Goal: Task Accomplishment & Management: Complete application form

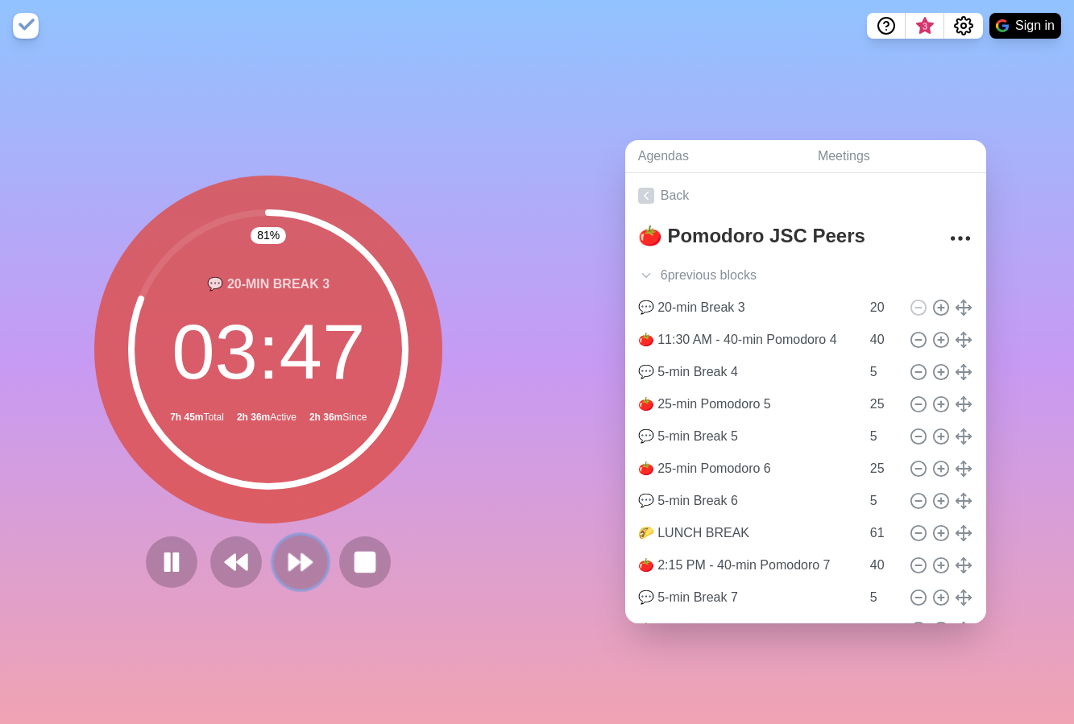
click at [294, 553] on icon at bounding box center [300, 562] width 27 height 27
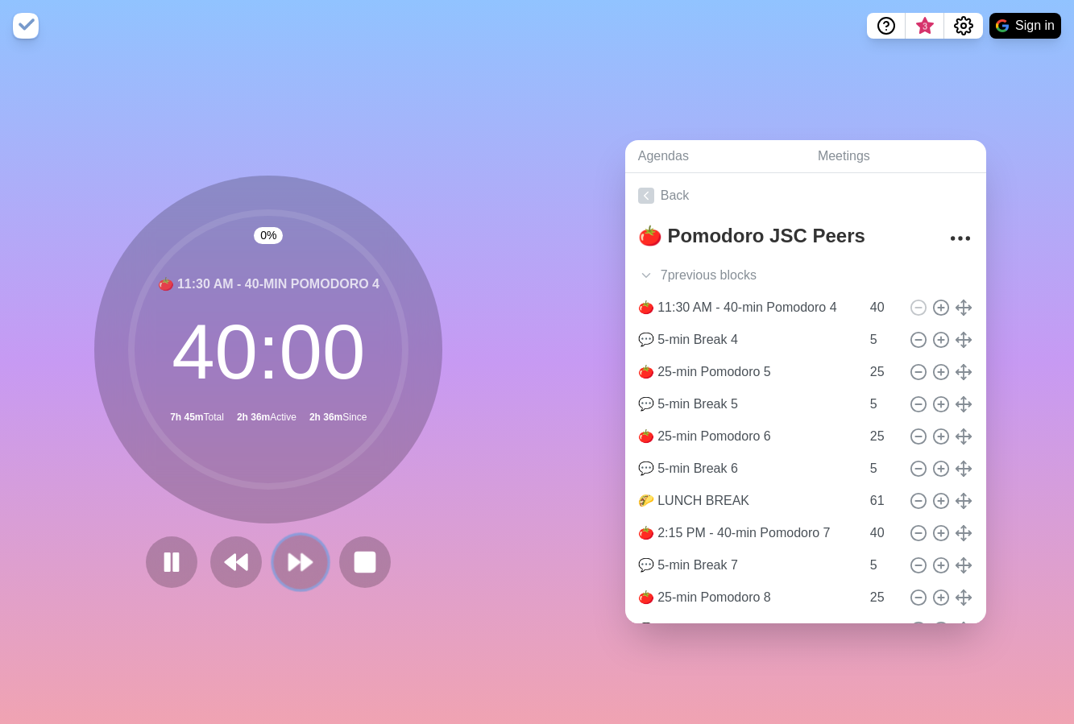
click at [294, 553] on icon at bounding box center [300, 562] width 27 height 27
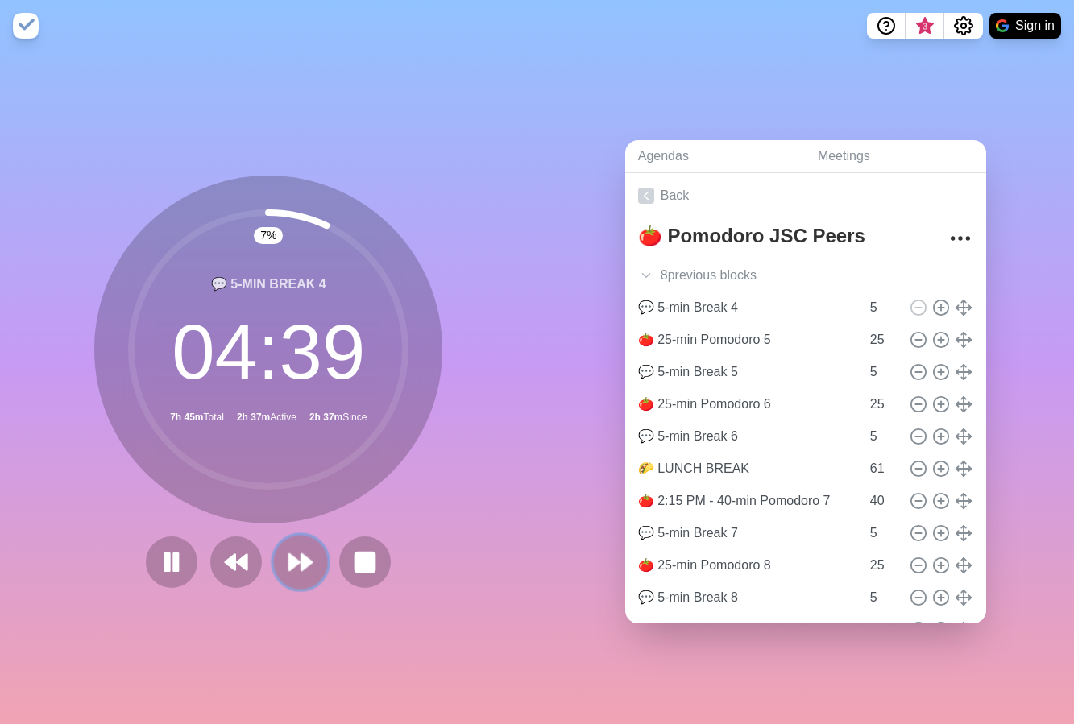
click at [288, 562] on icon at bounding box center [300, 562] width 27 height 27
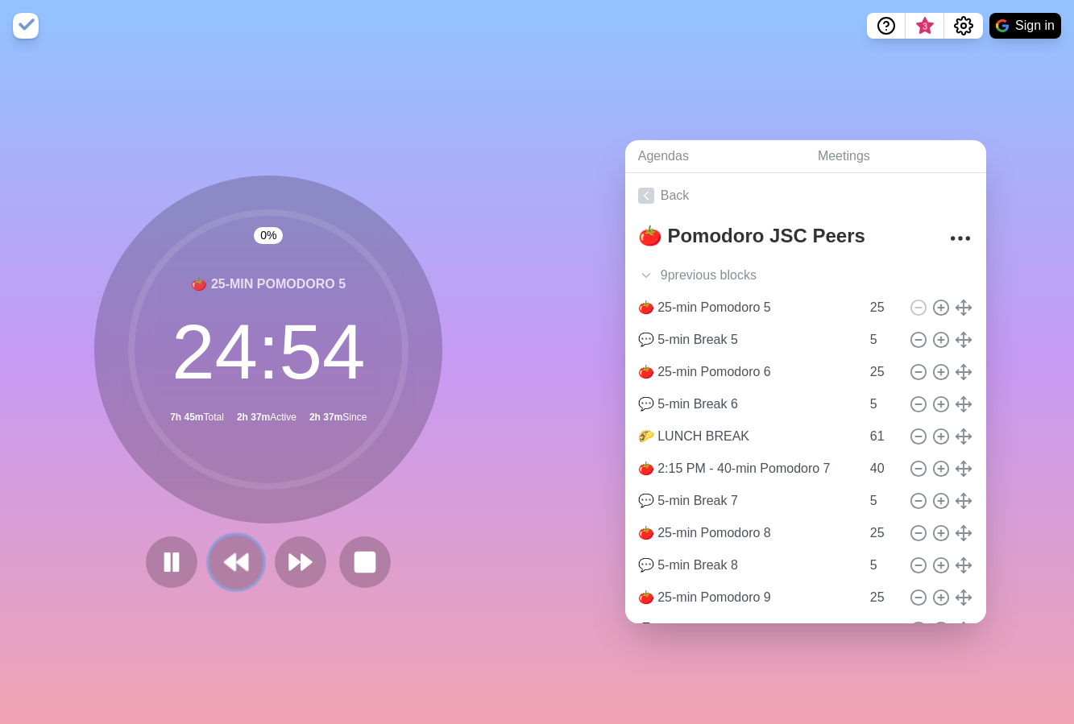
click at [225, 558] on polygon at bounding box center [230, 562] width 10 height 16
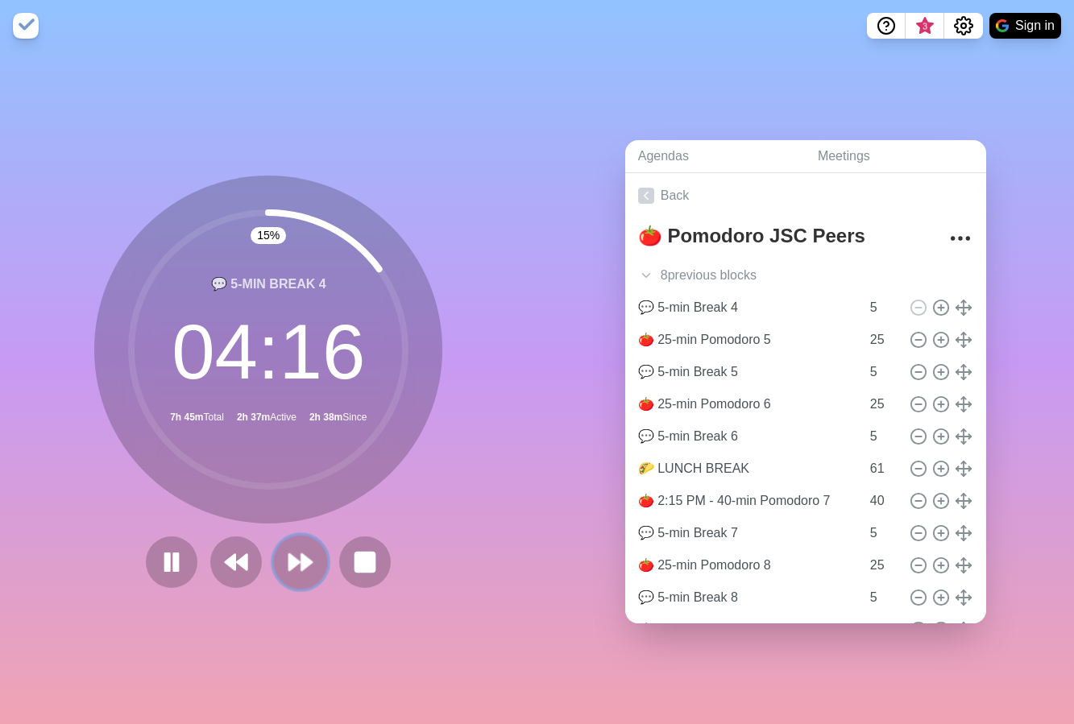
click at [293, 566] on icon at bounding box center [300, 562] width 27 height 27
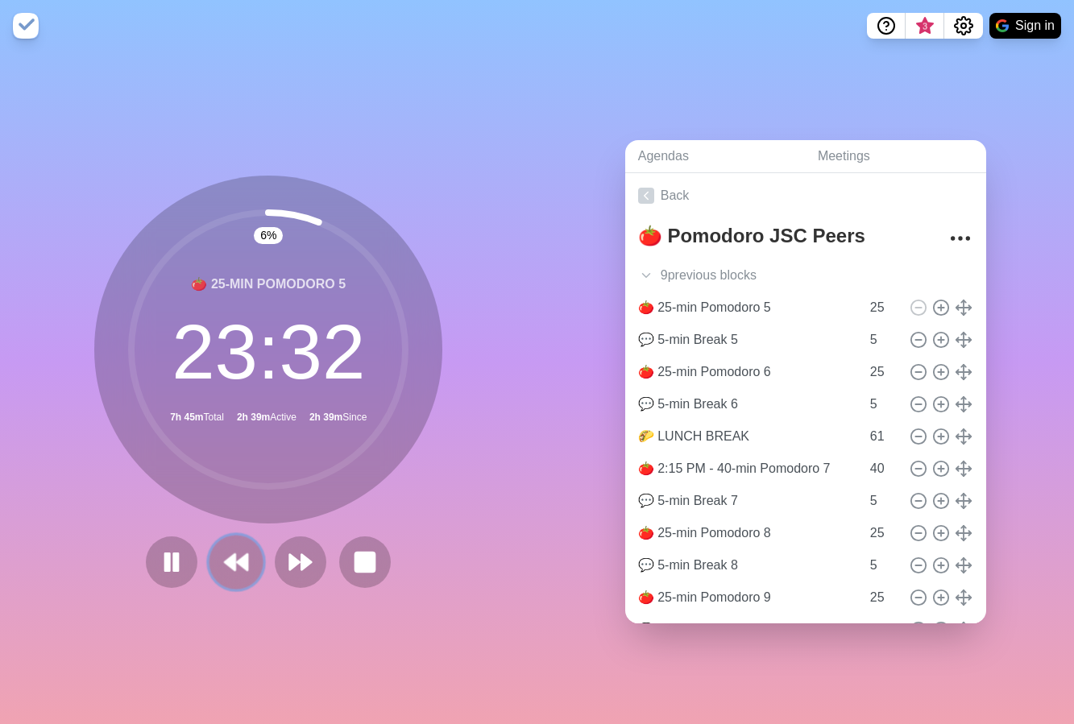
click at [222, 558] on icon at bounding box center [235, 562] width 27 height 27
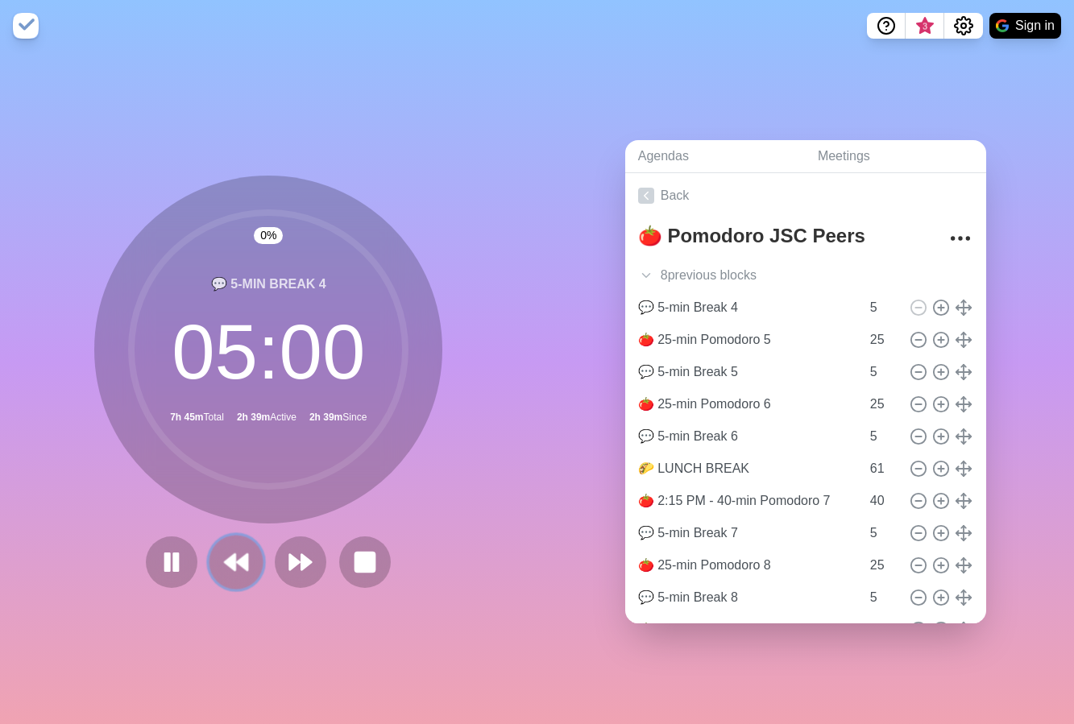
click at [222, 558] on icon at bounding box center [235, 562] width 27 height 27
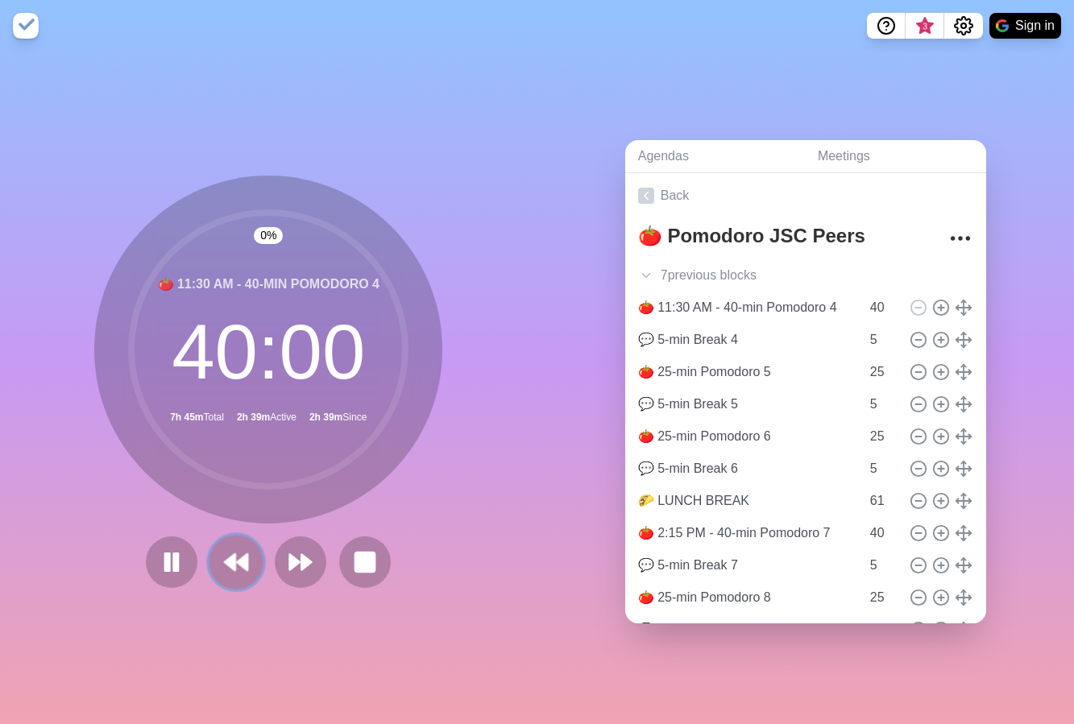
click at [222, 558] on icon at bounding box center [235, 562] width 27 height 27
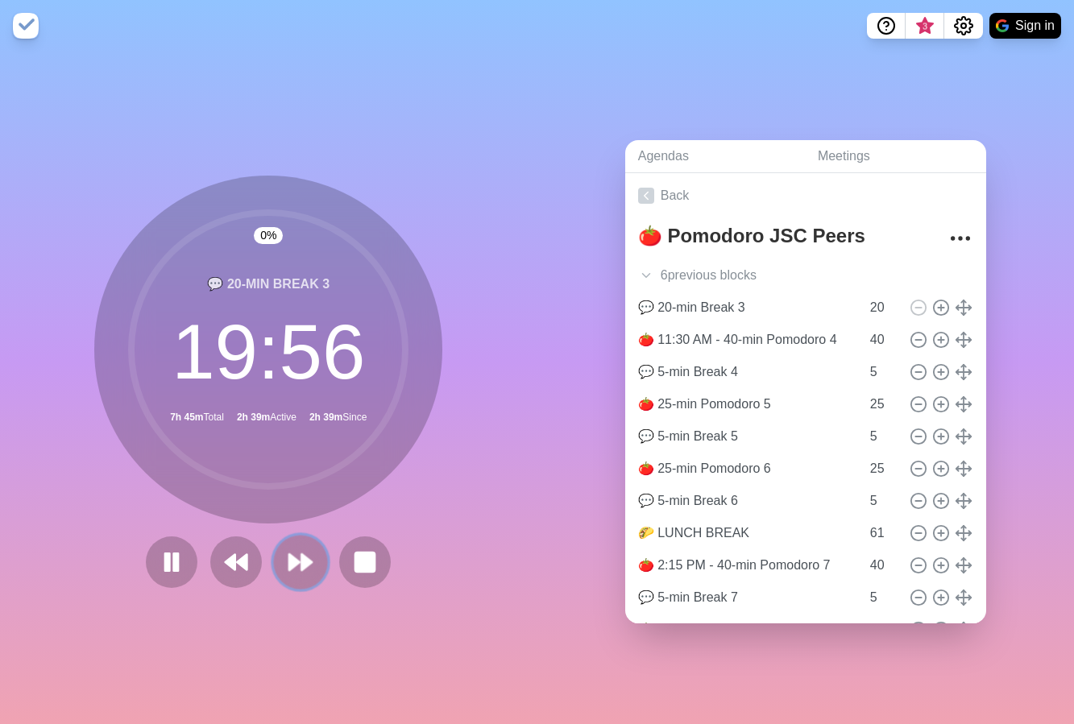
click at [290, 571] on button at bounding box center [301, 562] width 54 height 54
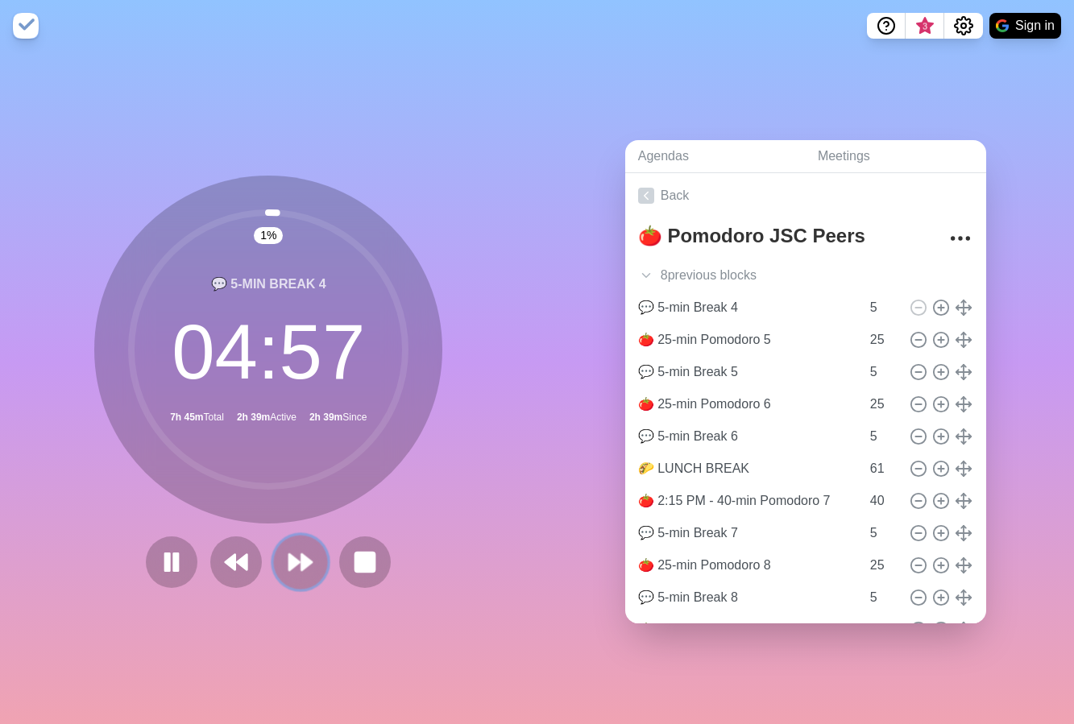
click at [290, 571] on button at bounding box center [301, 562] width 54 height 54
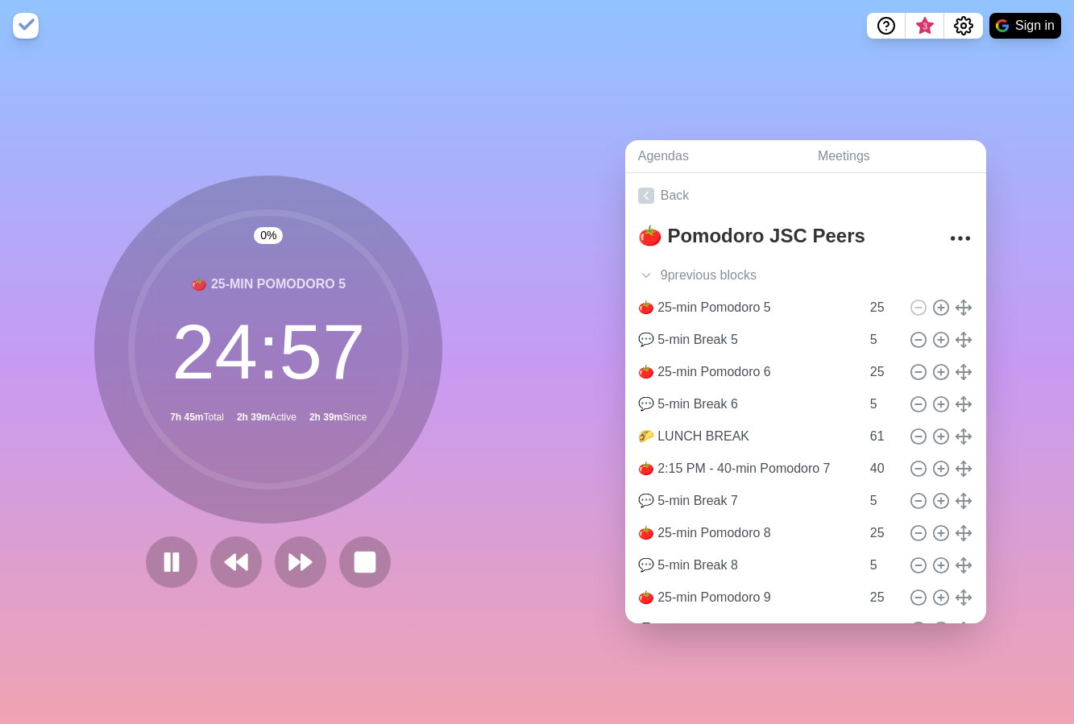
click at [478, 627] on div "0 % 🍅 25-min Pomodoro 5 24 : 57 7h 45m Total 2h 39m Active 2h 39m Since" at bounding box center [269, 388] width 538 height 673
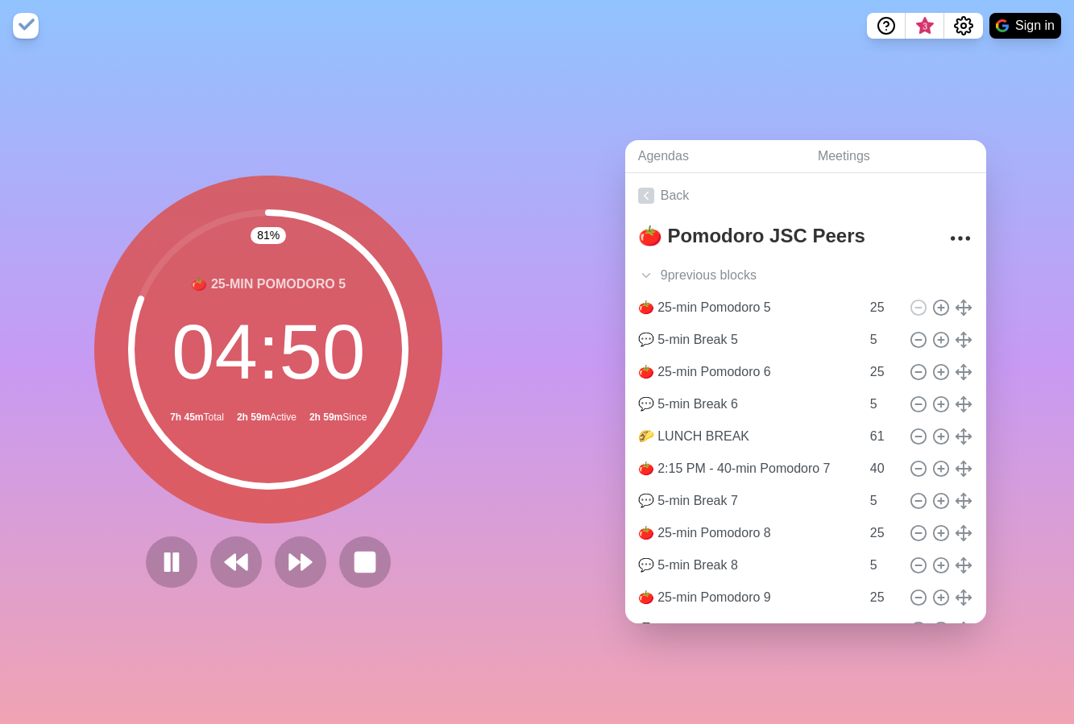
click at [1030, 132] on div "Agendas Meetings Back 🍅 Pomodoro JSC Peers 9 previous block s ☕️ Coffee Klatsch…" at bounding box center [807, 388] width 538 height 673
click at [295, 560] on icon at bounding box center [300, 562] width 27 height 27
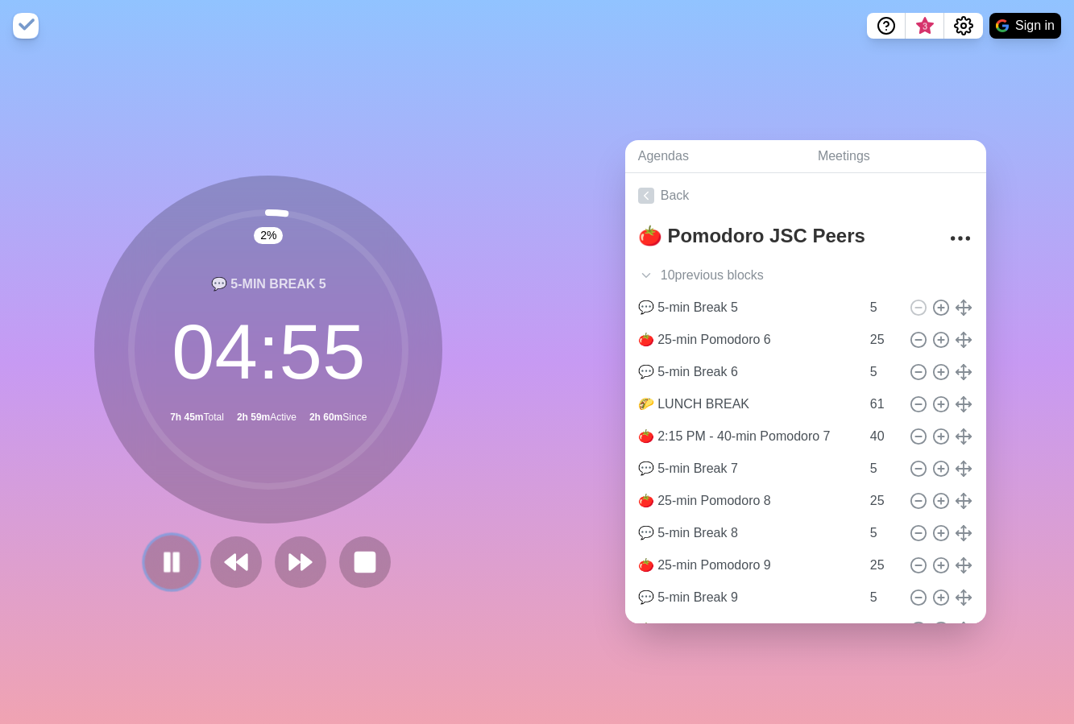
click at [158, 562] on icon at bounding box center [171, 562] width 27 height 27
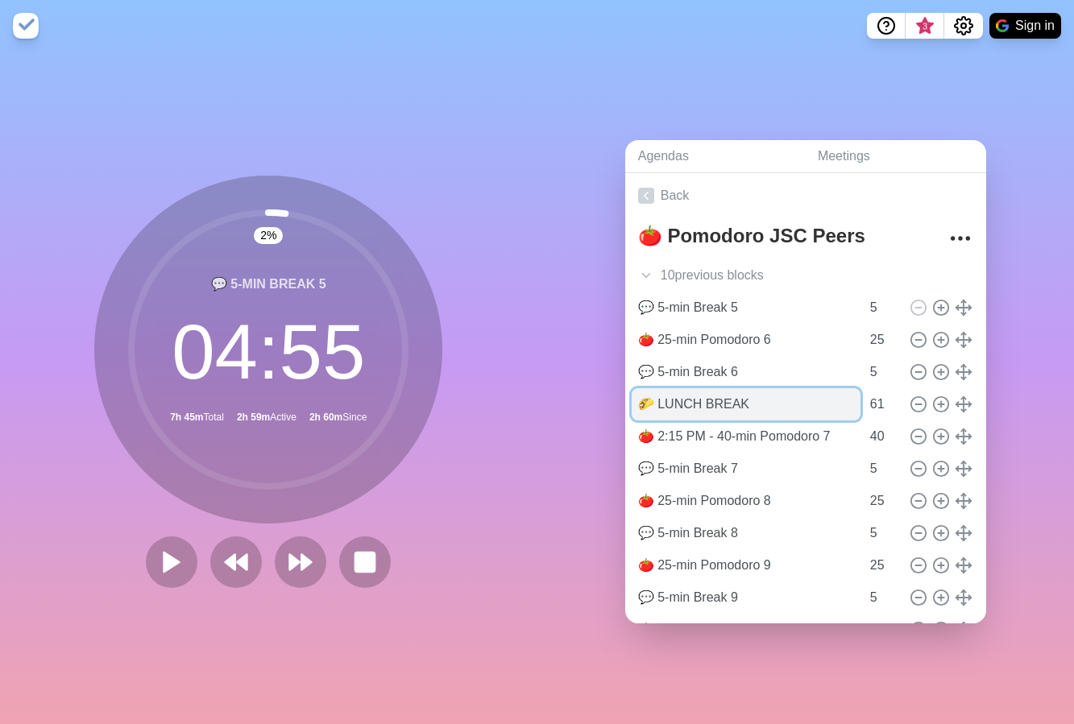
click at [746, 396] on input "🌮 LUNCH BREAK" at bounding box center [746, 404] width 229 height 32
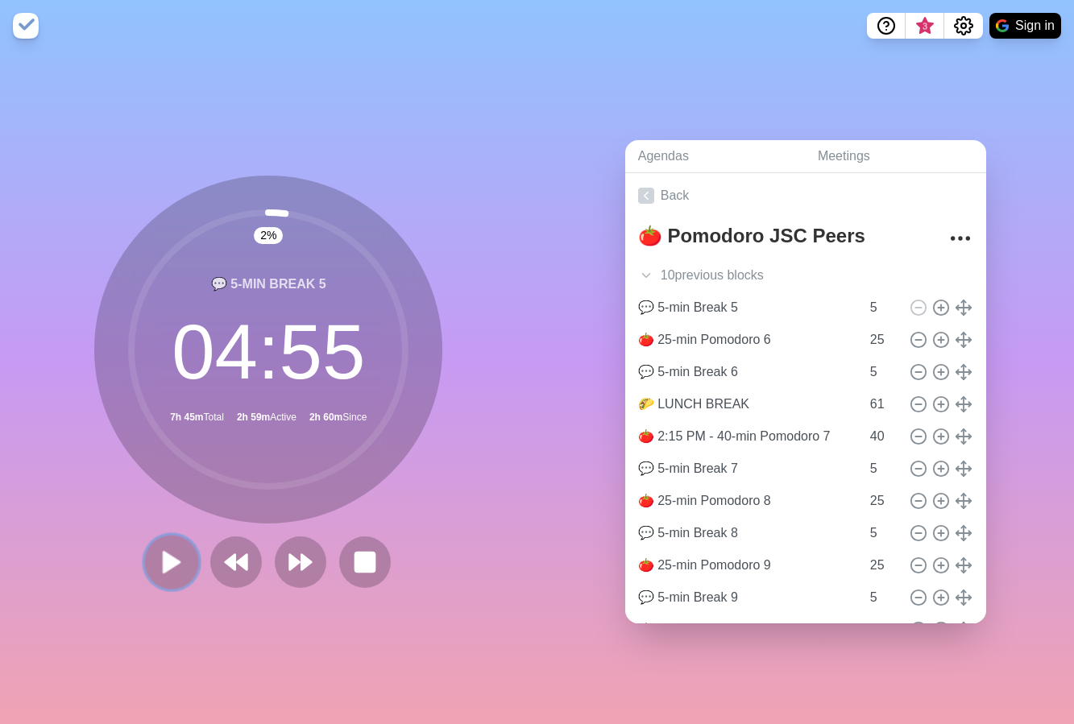
click at [169, 556] on polygon at bounding box center [172, 562] width 16 height 20
click at [292, 557] on polygon at bounding box center [294, 562] width 10 height 16
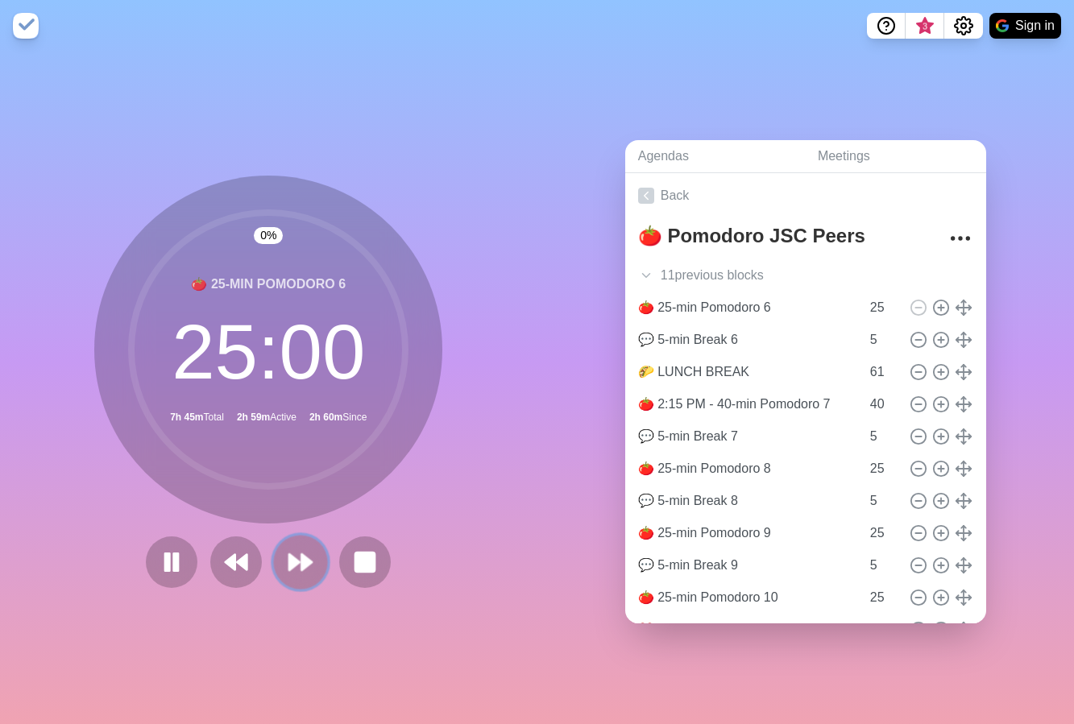
click at [289, 557] on polygon at bounding box center [294, 562] width 10 height 16
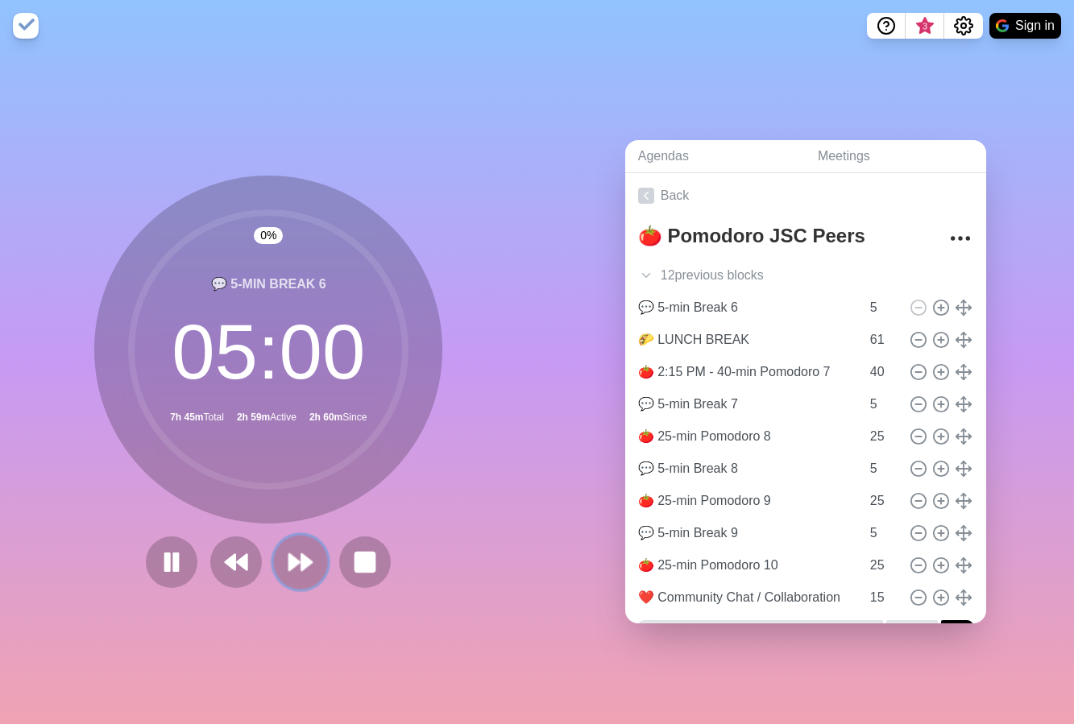
click at [289, 557] on polygon at bounding box center [294, 562] width 10 height 16
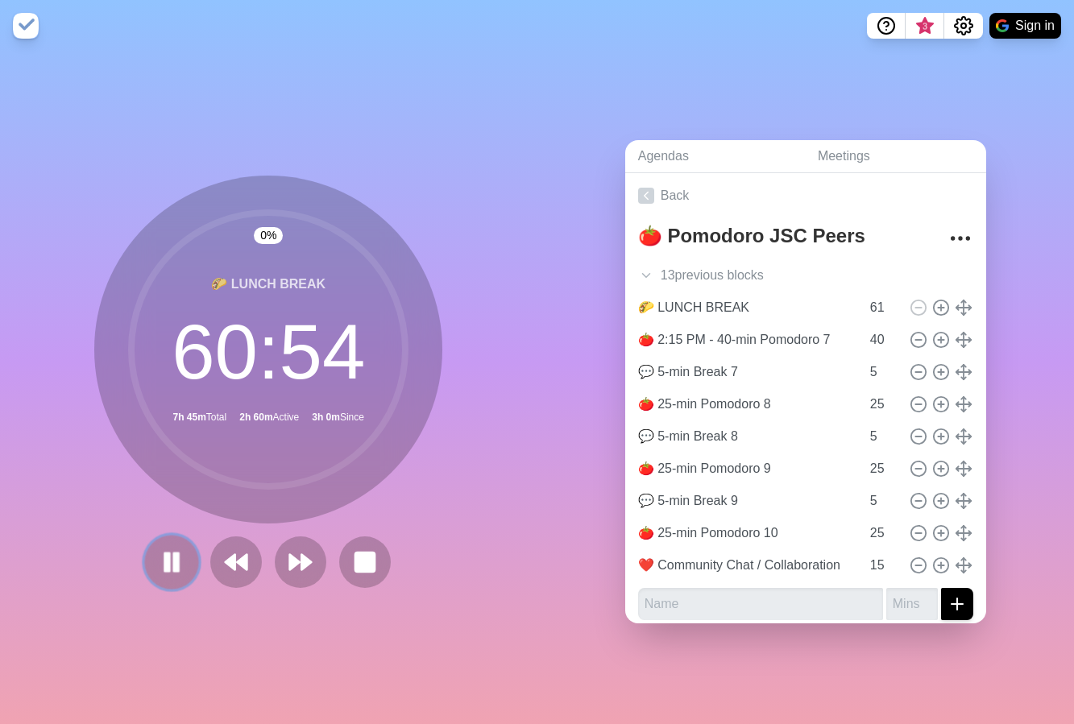
click at [174, 556] on icon at bounding box center [171, 562] width 27 height 27
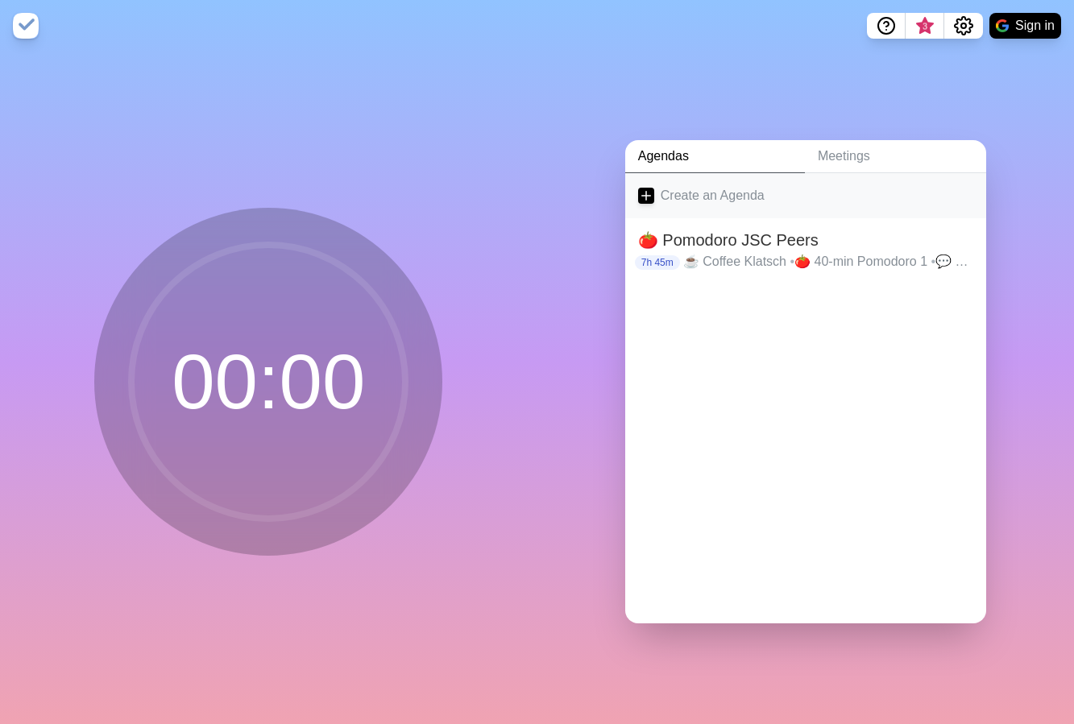
click at [744, 193] on link "Create an Agenda" at bounding box center [805, 195] width 361 height 45
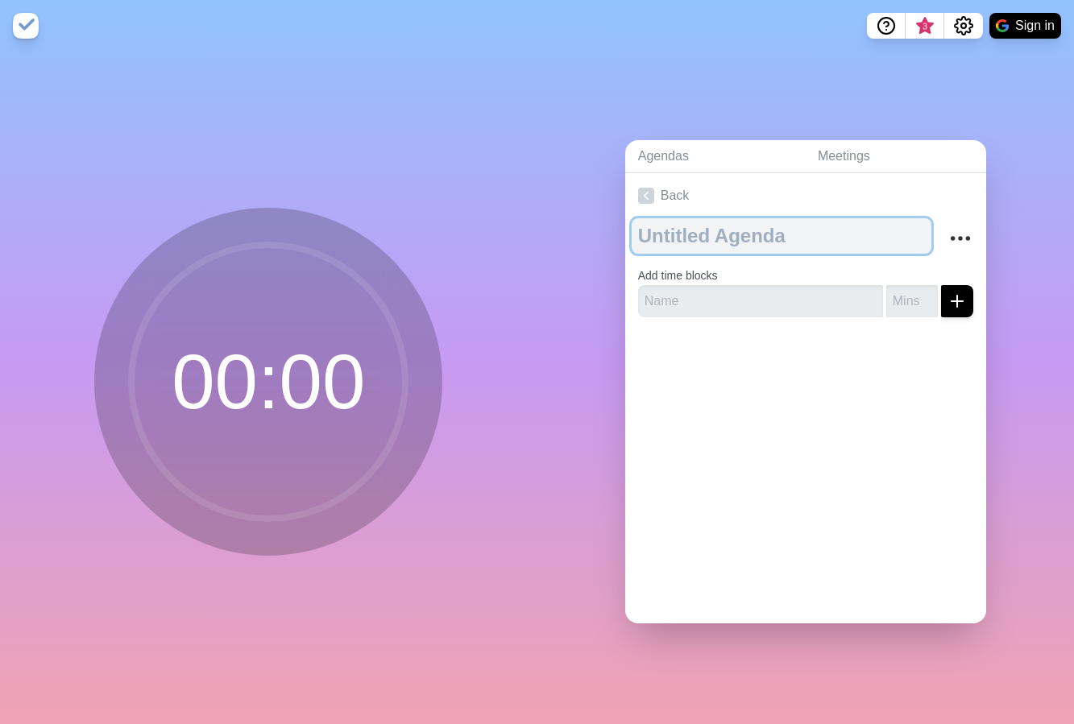
click at [722, 230] on textarea at bounding box center [782, 235] width 300 height 35
click at [738, 235] on textarea "🍅" at bounding box center [782, 235] width 300 height 35
click at [730, 219] on textarea "🍅" at bounding box center [782, 235] width 300 height 35
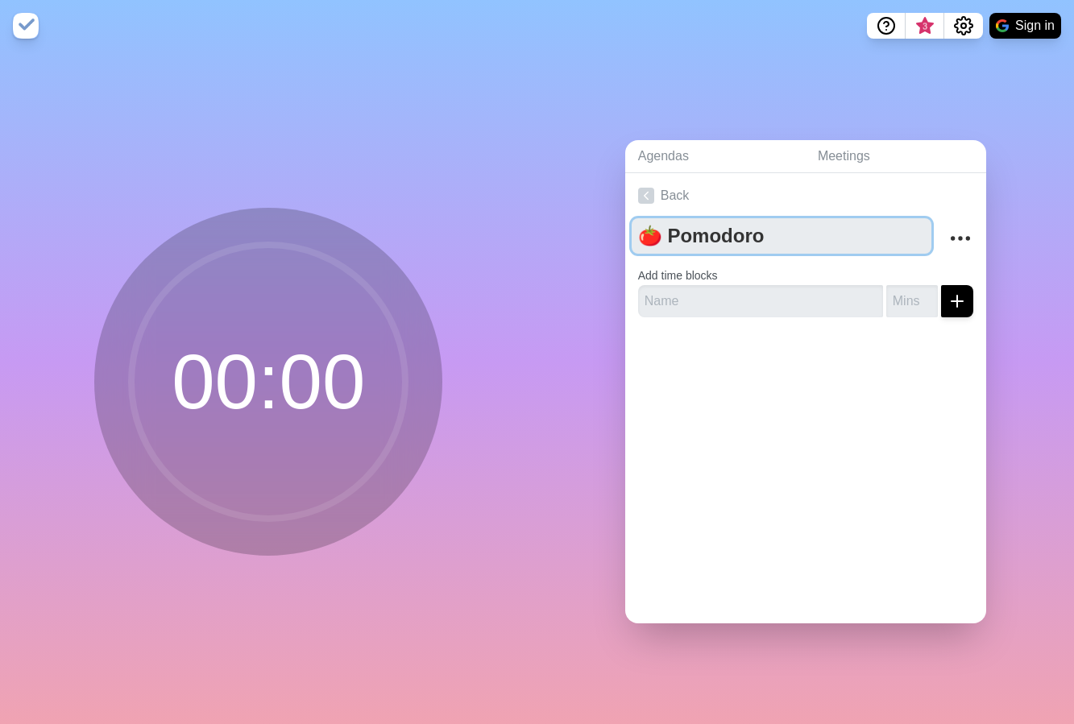
type textarea "🍅 Pomodoro"
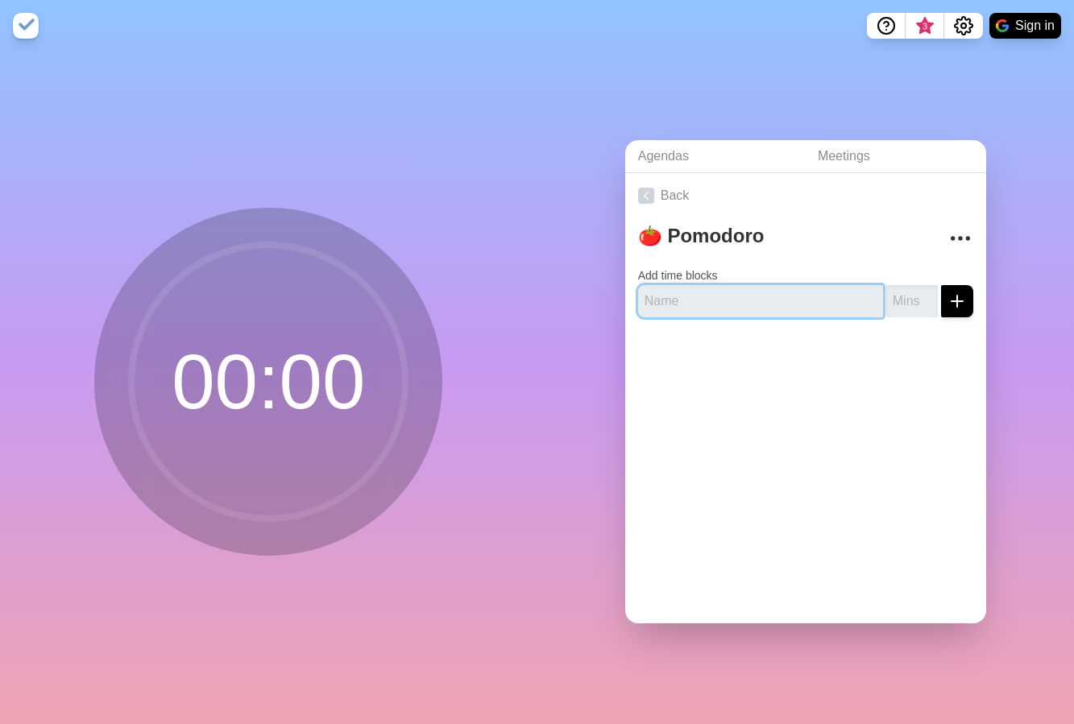
click at [687, 288] on input "text" at bounding box center [760, 301] width 245 height 32
type input "9 AM Coffee Klatsch"
click at [941, 285] on button "submit" at bounding box center [957, 301] width 32 height 32
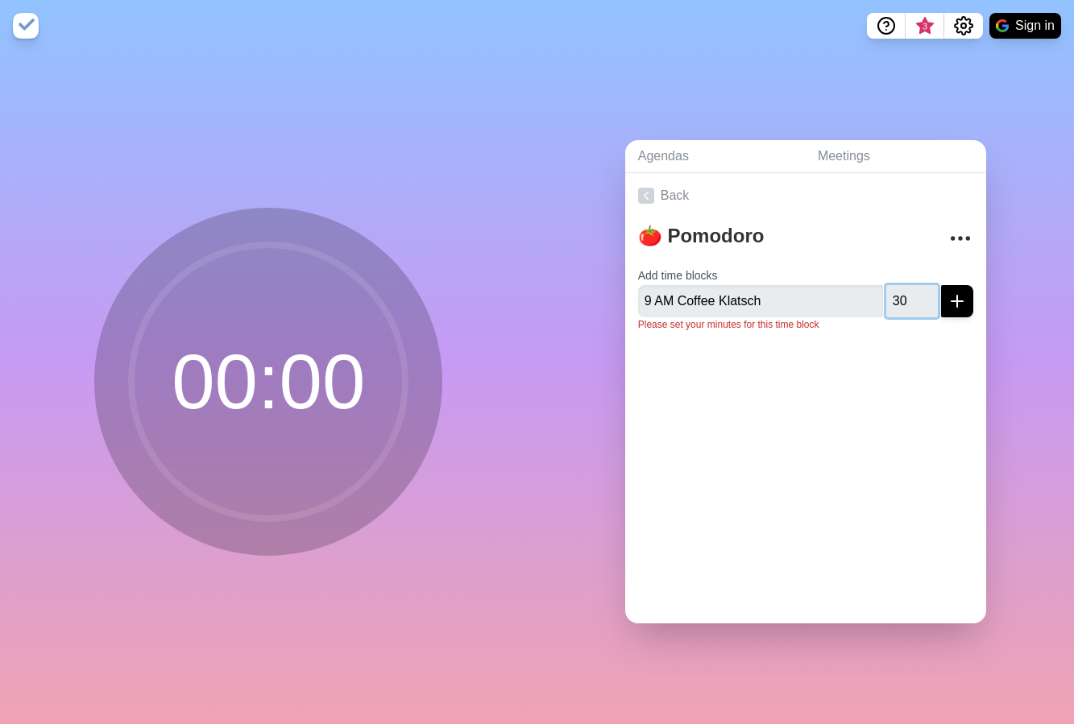
type input "3"
type input "29"
click at [941, 285] on button "submit" at bounding box center [957, 301] width 32 height 32
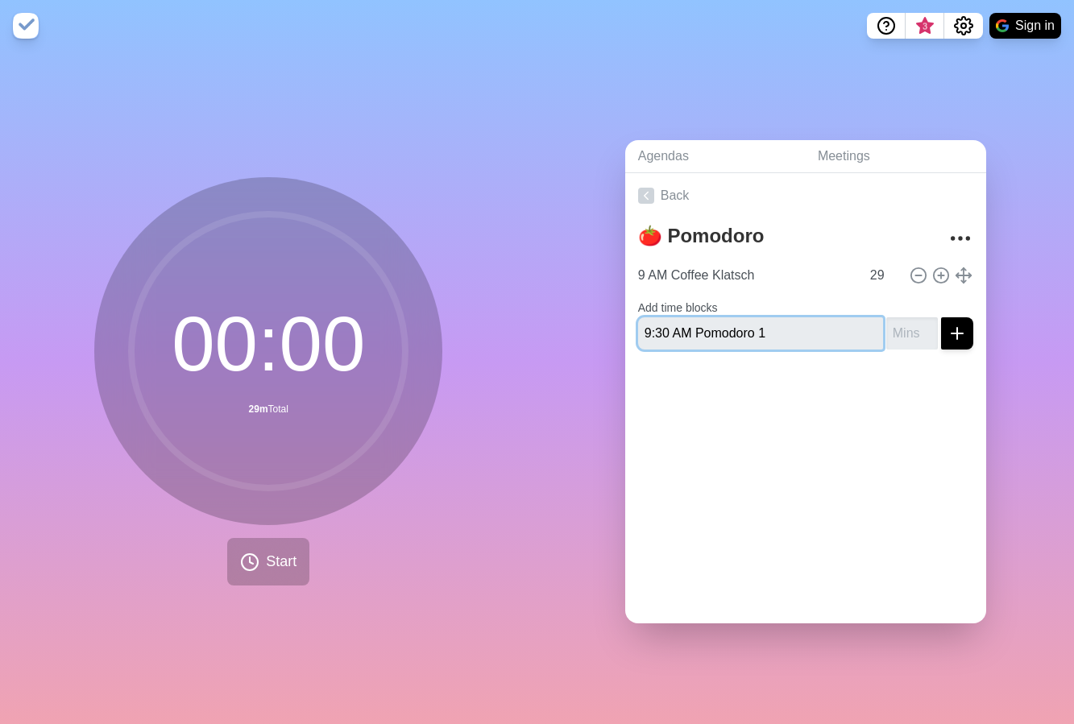
type input "9:30 AM Pomodoro 1"
click at [894, 330] on input "25" at bounding box center [912, 334] width 52 height 32
type input "24"
click at [948, 324] on icon "submit" at bounding box center [957, 333] width 19 height 19
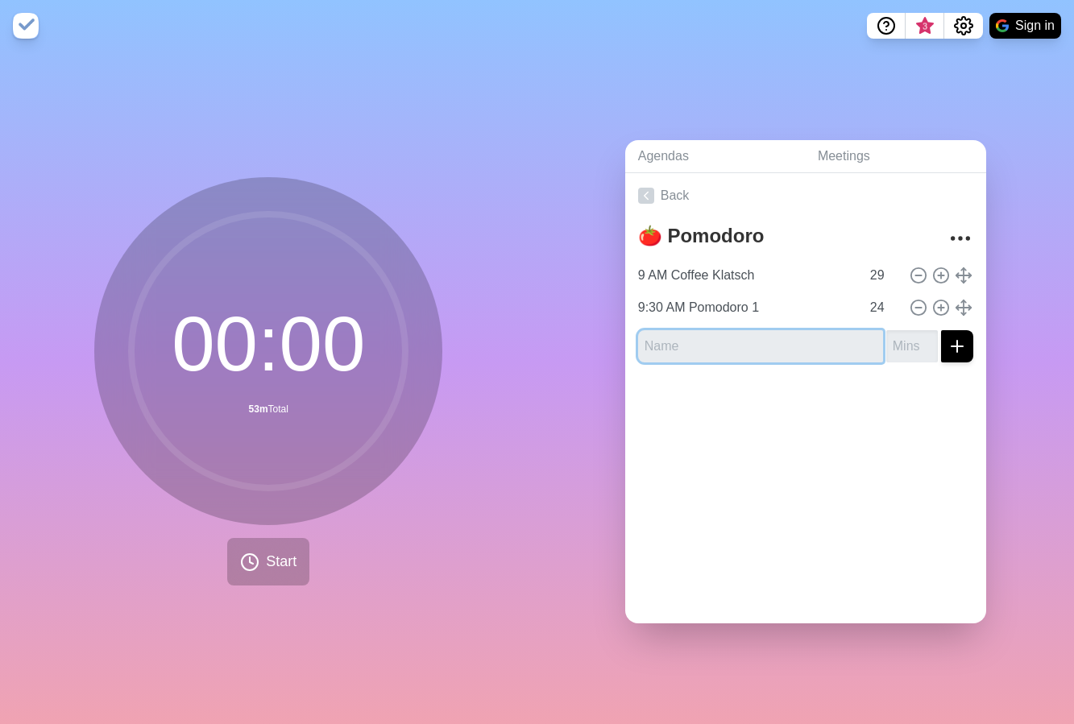
click at [733, 340] on input "text" at bounding box center [760, 346] width 245 height 32
type input "5-minute break"
type input "4"
type input "5"
click at [1011, 136] on div "Agendas Meetings Back 🍅 Pomodoro 9 AM Coffee Klatsch 29 9:30 AM Pomodoro 1 24 5…" at bounding box center [807, 388] width 538 height 673
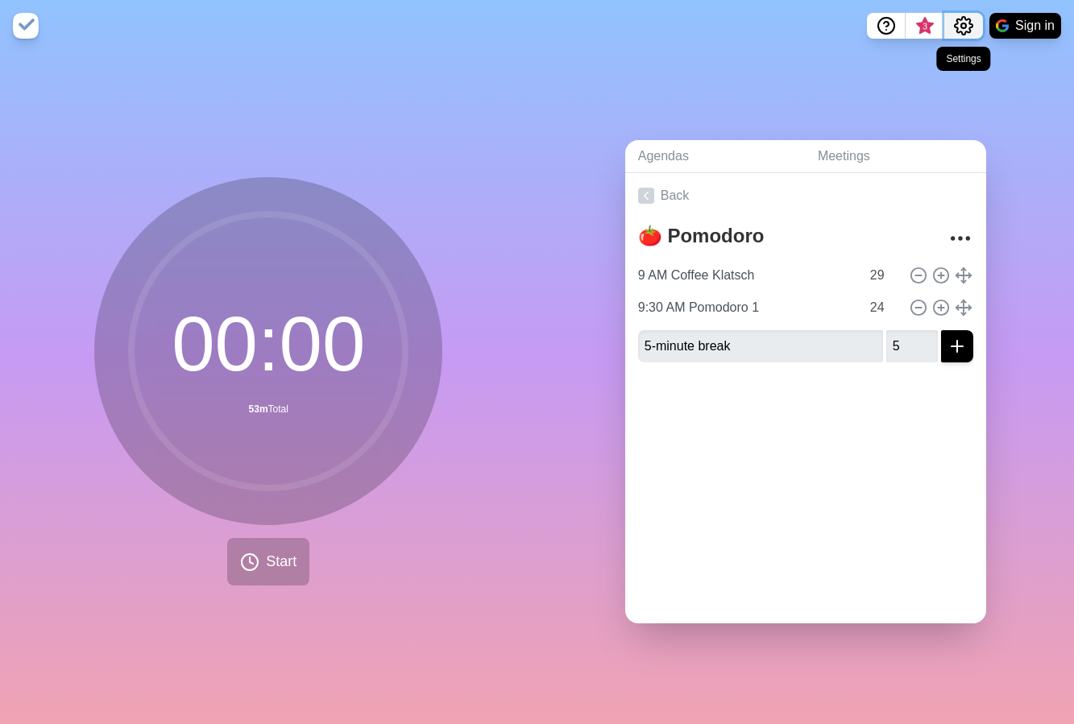
click at [975, 29] on button "Settings" at bounding box center [963, 26] width 39 height 26
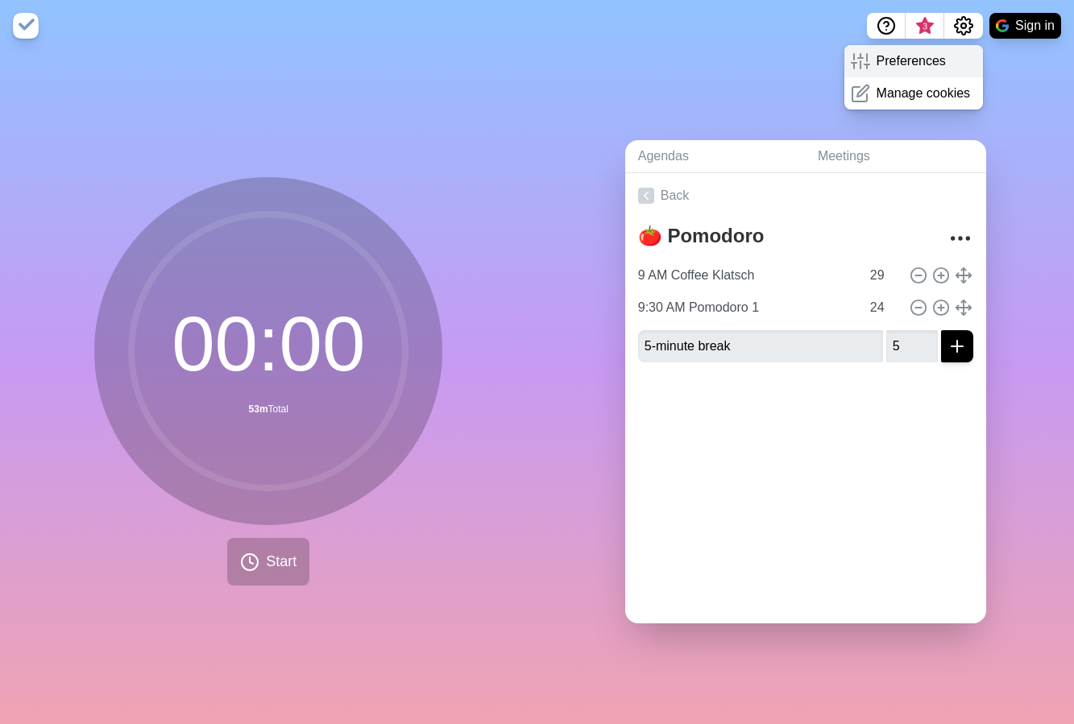
click at [954, 67] on div "Preferences" at bounding box center [914, 61] width 139 height 32
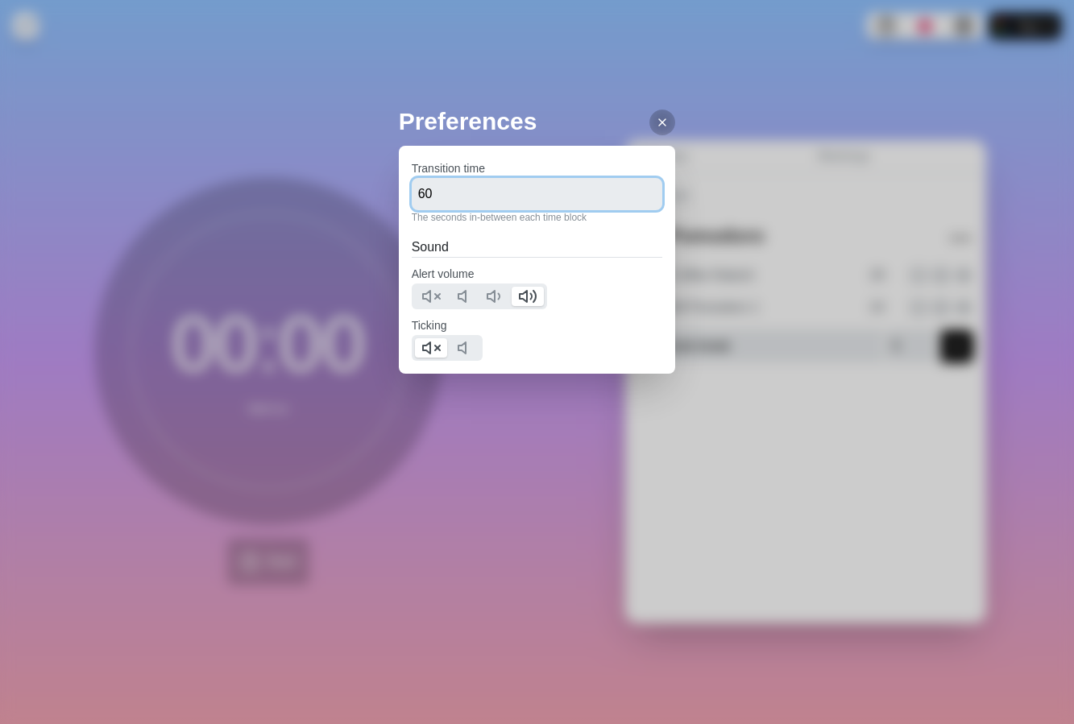
click at [479, 196] on input "60" at bounding box center [537, 194] width 251 height 32
click at [656, 119] on icon at bounding box center [662, 122] width 13 height 13
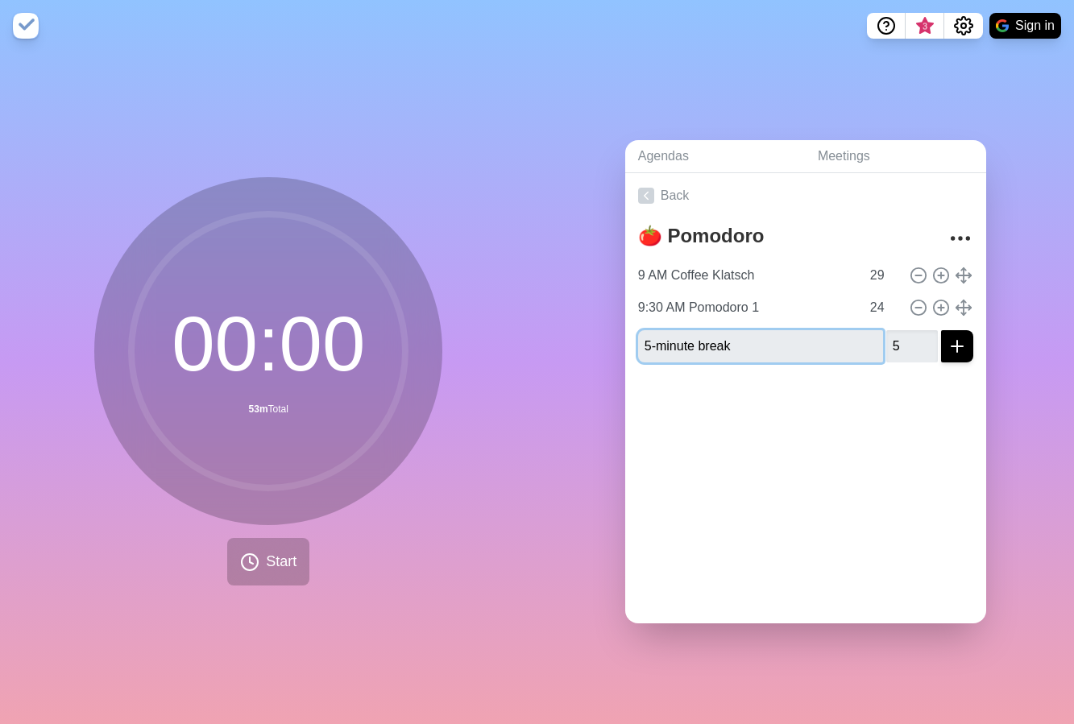
click at [638, 338] on input "5-minute break" at bounding box center [760, 346] width 245 height 32
drag, startPoint x: 695, startPoint y: 338, endPoint x: 603, endPoint y: 334, distance: 92.0
click at [603, 334] on div "Agendas Meetings Back 🍅 Pomodoro 9 AM Coffee Klatsch 29 9:30 AM Pomodoro 1 24 5…" at bounding box center [807, 388] width 538 height 673
type input "9:55 AM Check-in"
click at [899, 336] on input "5" at bounding box center [912, 346] width 52 height 32
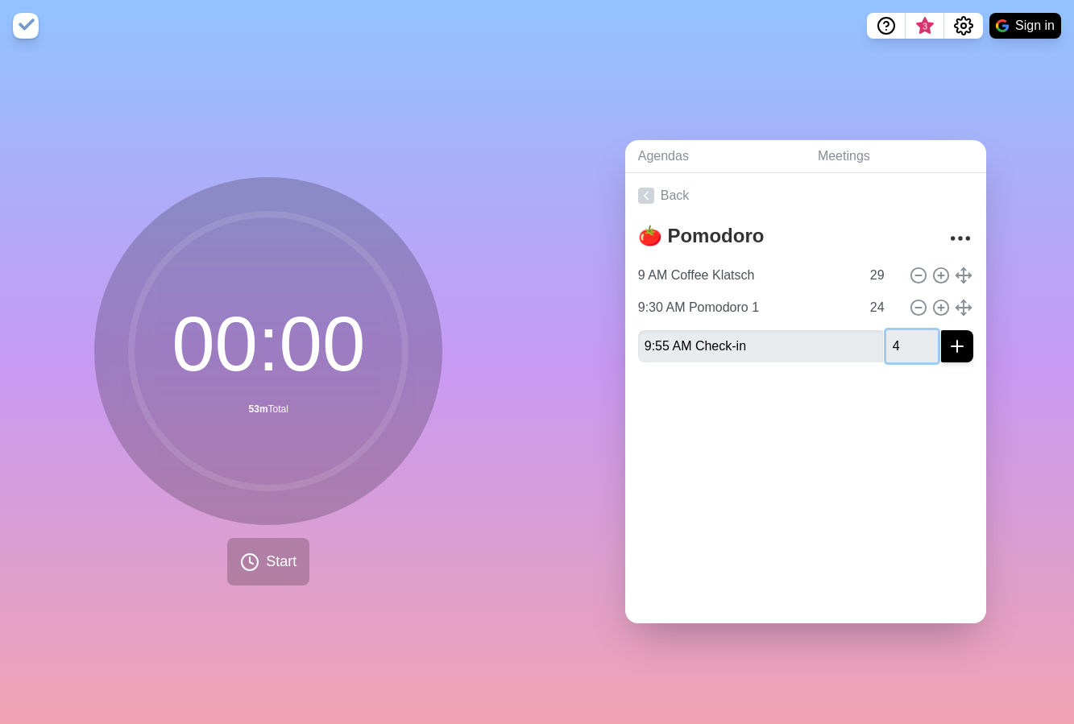
click at [911, 347] on input "4" at bounding box center [912, 346] width 52 height 32
click at [846, 385] on div at bounding box center [805, 408] width 361 height 64
type input "5"
click at [908, 331] on input "5" at bounding box center [912, 346] width 52 height 32
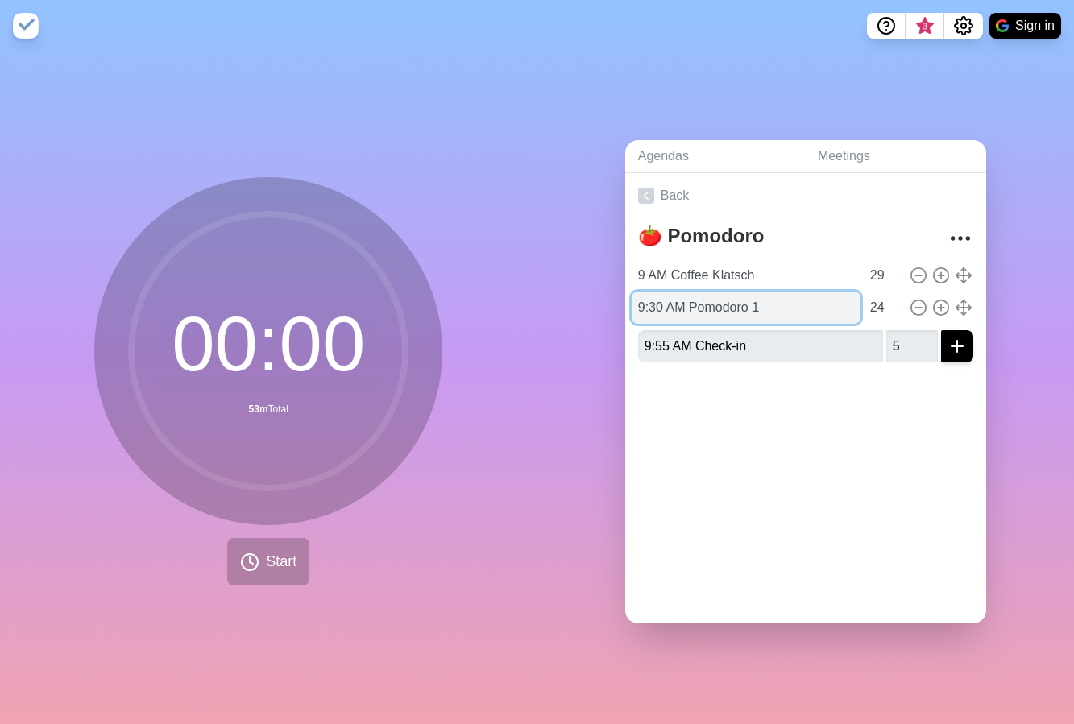
click at [738, 303] on input "9:30 AM Pomodoro 1" at bounding box center [746, 308] width 229 height 32
click at [738, 304] on input "9:30 AM Pomodoro 1" at bounding box center [746, 308] width 229 height 32
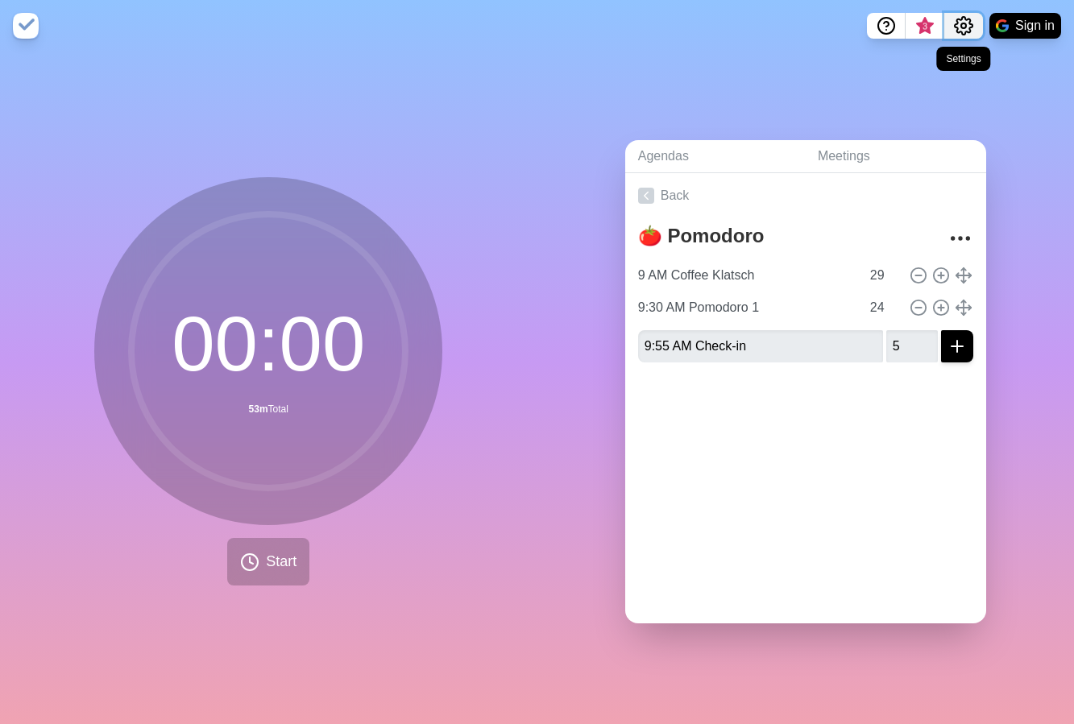
click at [944, 18] on button "Settings" at bounding box center [963, 26] width 39 height 26
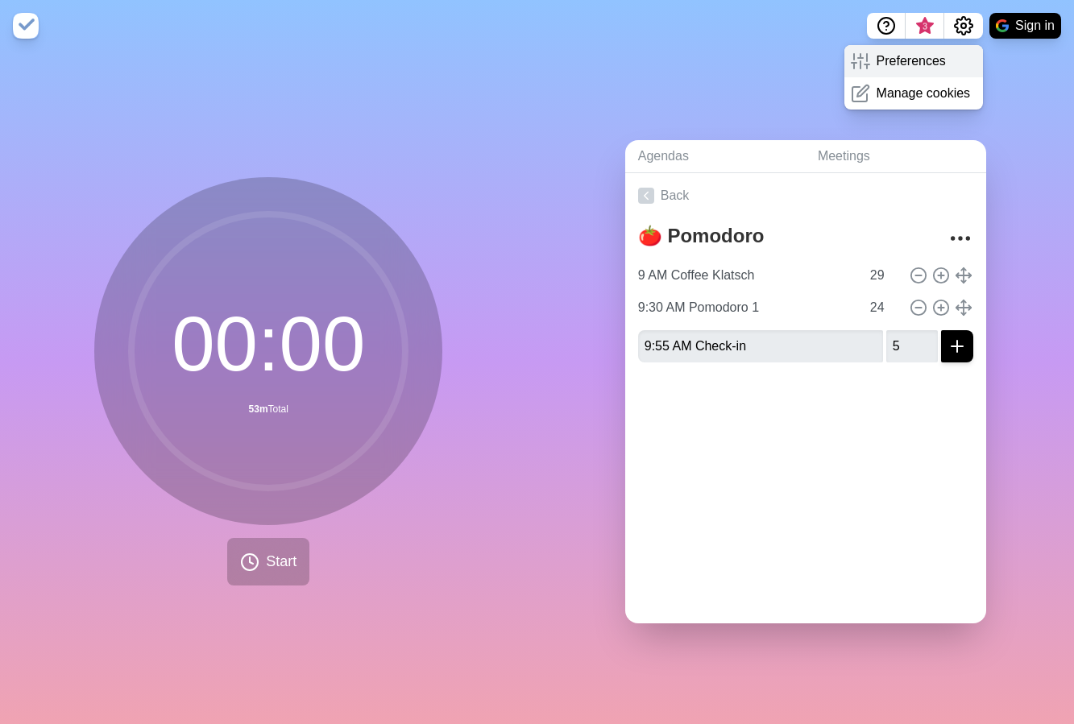
click at [934, 49] on div "Preferences" at bounding box center [914, 61] width 139 height 32
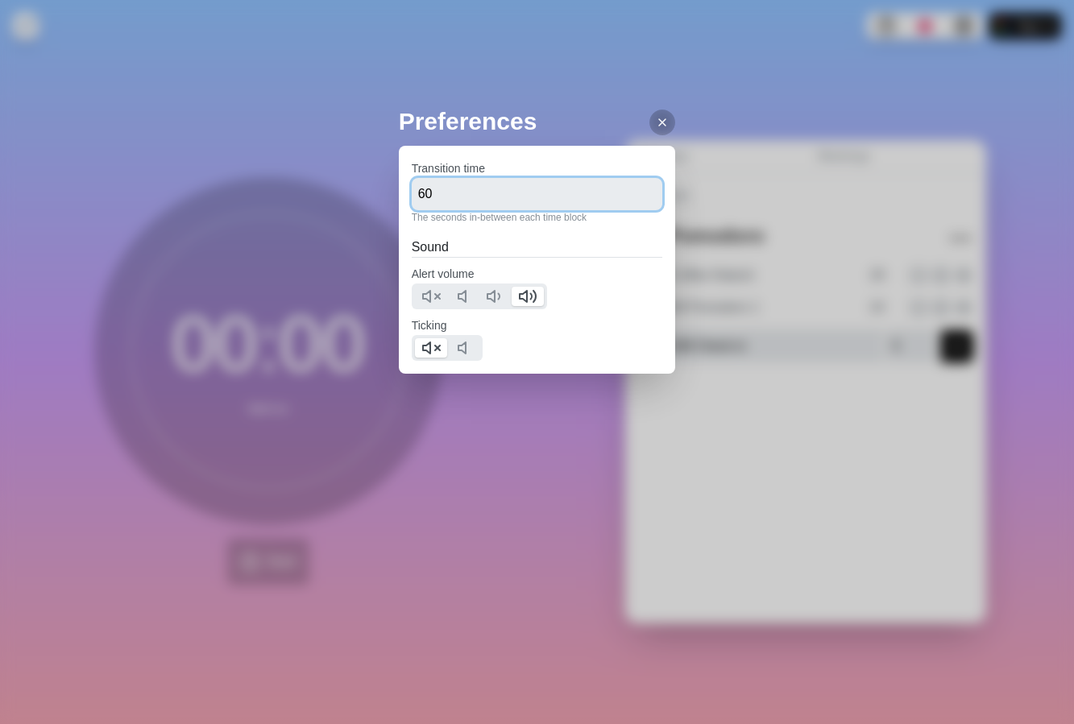
click at [450, 197] on input "60" at bounding box center [537, 194] width 251 height 32
type input "6"
type input "0"
click at [659, 113] on h2 "Preferences" at bounding box center [537, 121] width 277 height 36
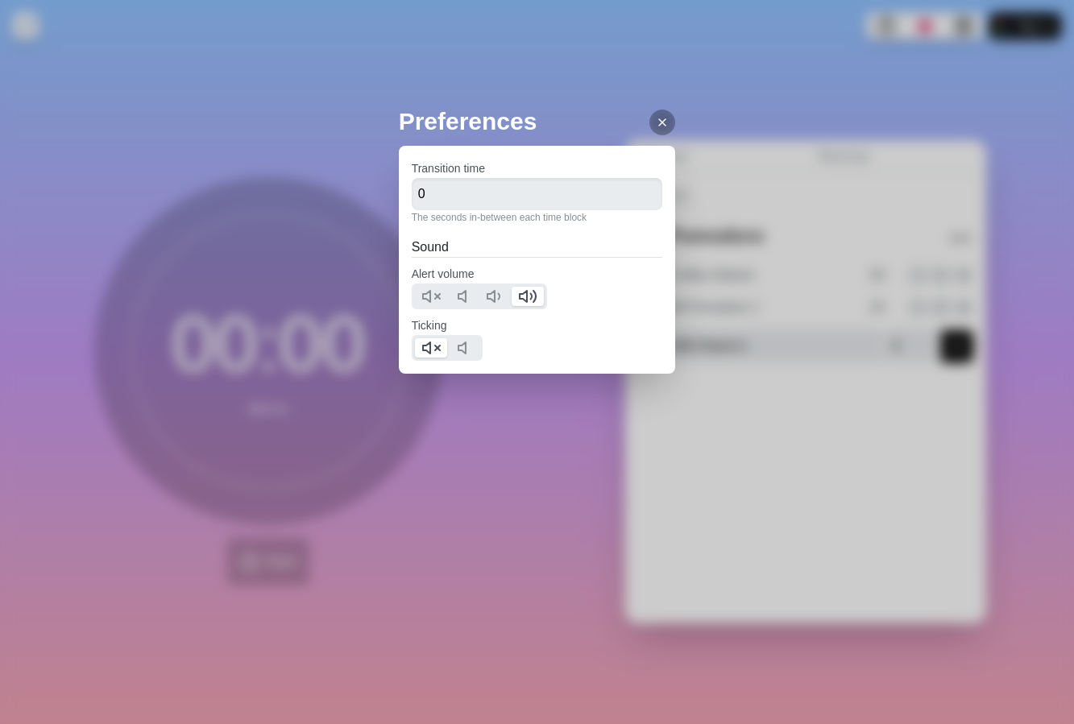
click at [657, 118] on div at bounding box center [663, 123] width 26 height 26
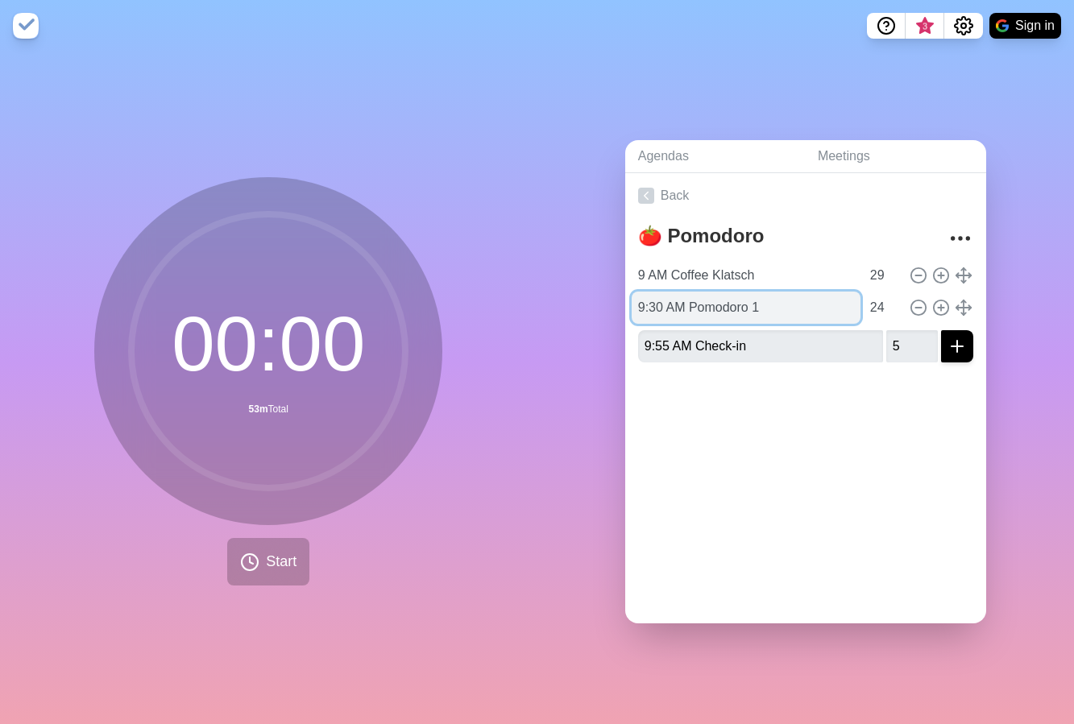
click at [654, 297] on input "9:30 AM Pomodoro 1" at bounding box center [746, 308] width 229 height 32
click at [654, 296] on input "9:30 AM Pomodoro 1" at bounding box center [746, 308] width 229 height 32
click at [653, 297] on input "9:30 AM Pomodoro 1" at bounding box center [746, 308] width 229 height 32
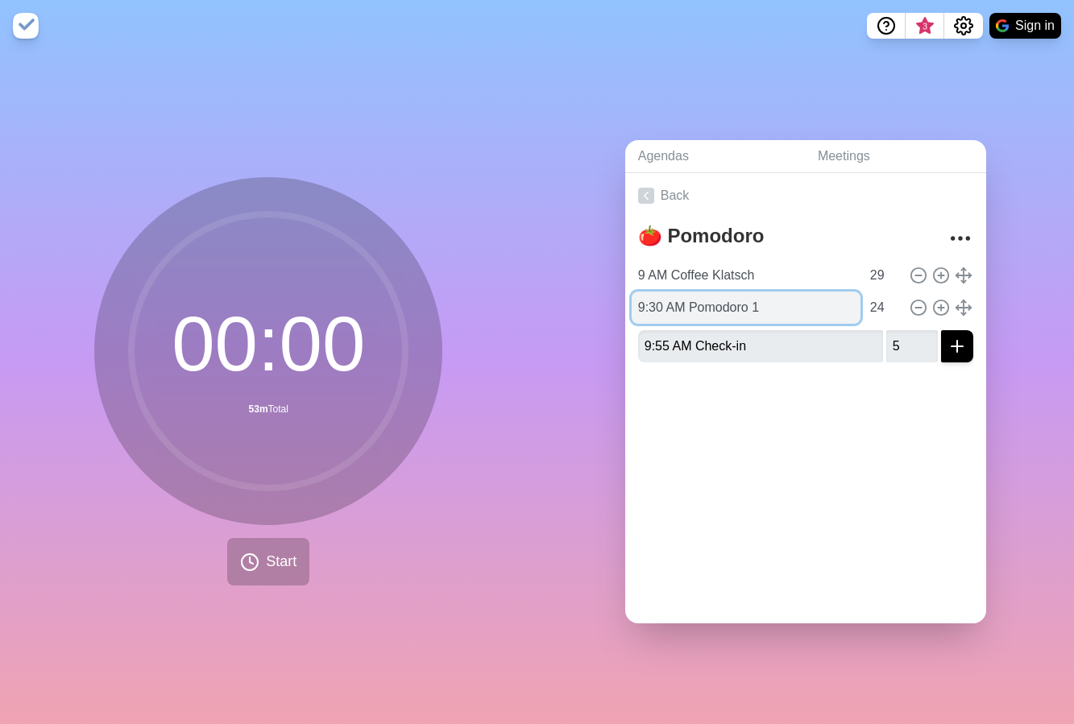
click at [637, 298] on input "9:30 AM Pomodoro 1" at bounding box center [746, 308] width 229 height 32
type input "F"
type input "Identify Focus Task"
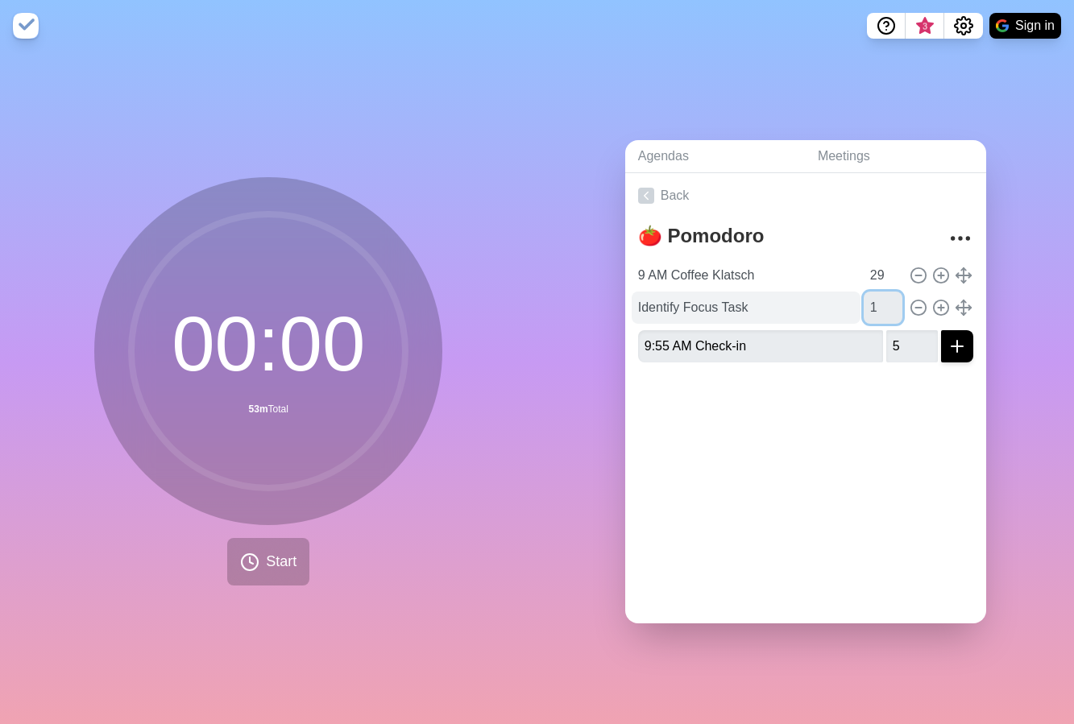
type input "1"
type input "9:30 AM Pomodoro 1"
click at [941, 330] on button "submit" at bounding box center [957, 346] width 32 height 32
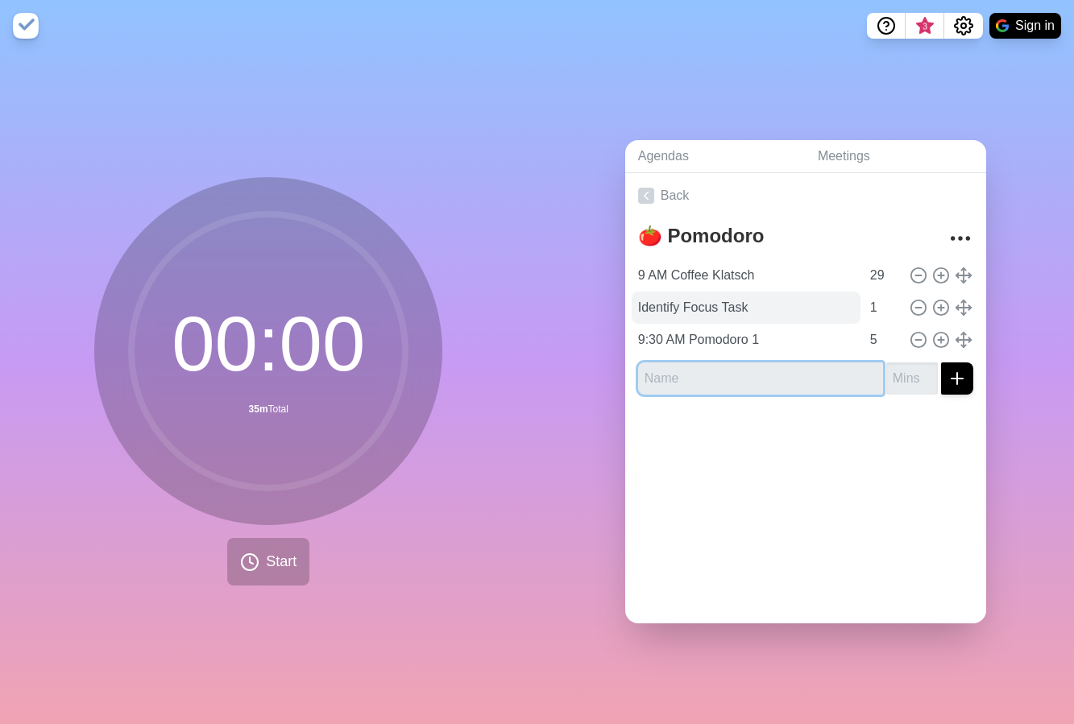
type input "9"
type input "Check-in 1"
type input "5"
click at [941, 363] on button "submit" at bounding box center [957, 379] width 32 height 32
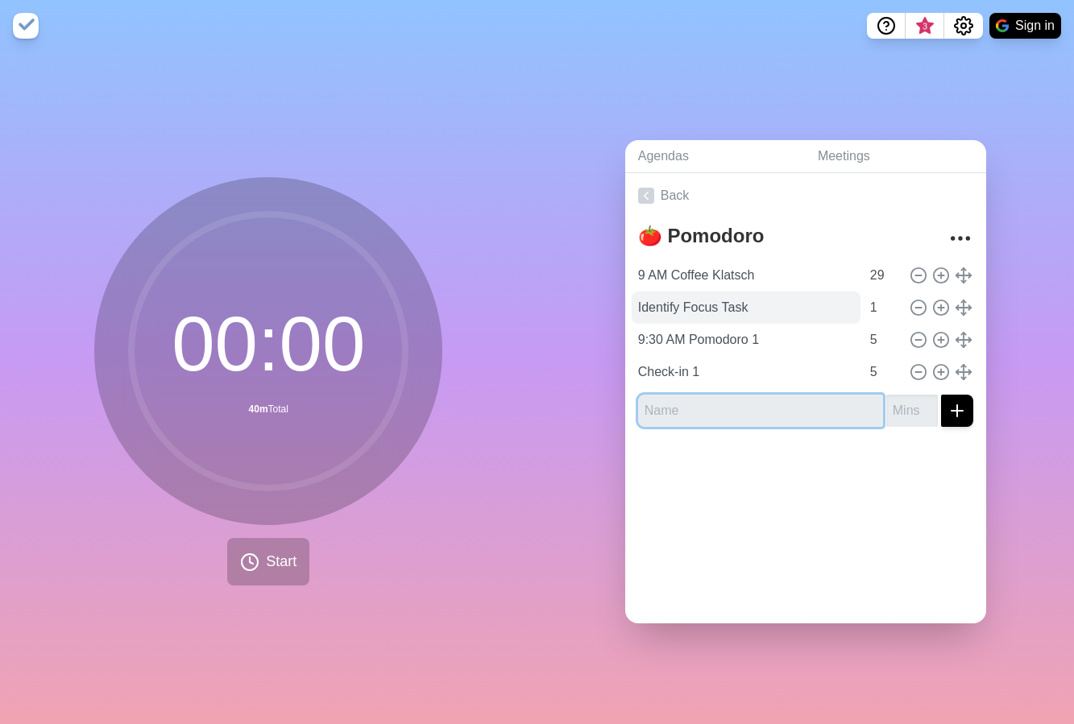
type input "9"
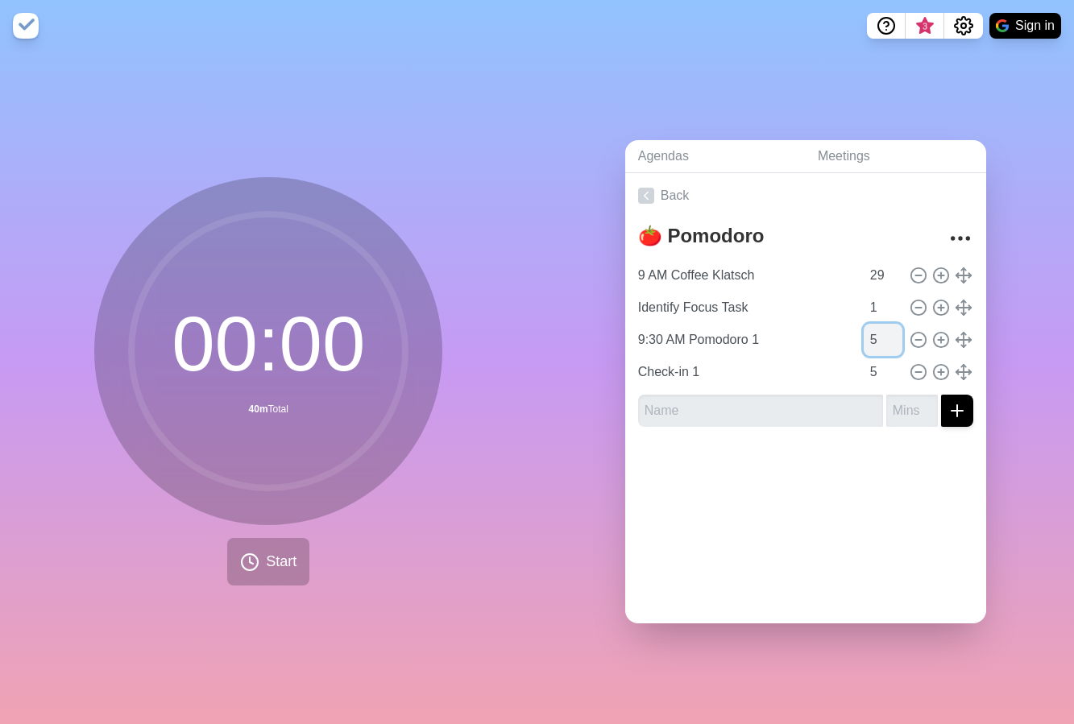
click at [864, 338] on input "5" at bounding box center [883, 340] width 39 height 32
type input "25"
click at [754, 400] on input "text" at bounding box center [760, 411] width 245 height 32
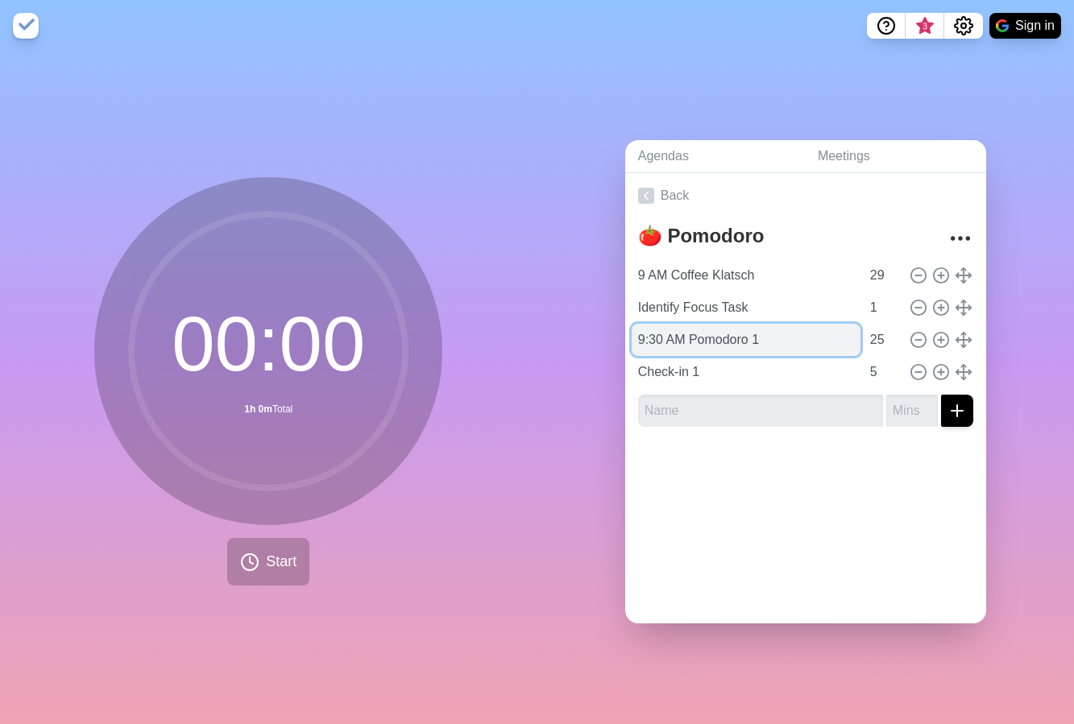
click at [727, 338] on input "9:30 AM Pomodoro 1" at bounding box center [746, 340] width 229 height 32
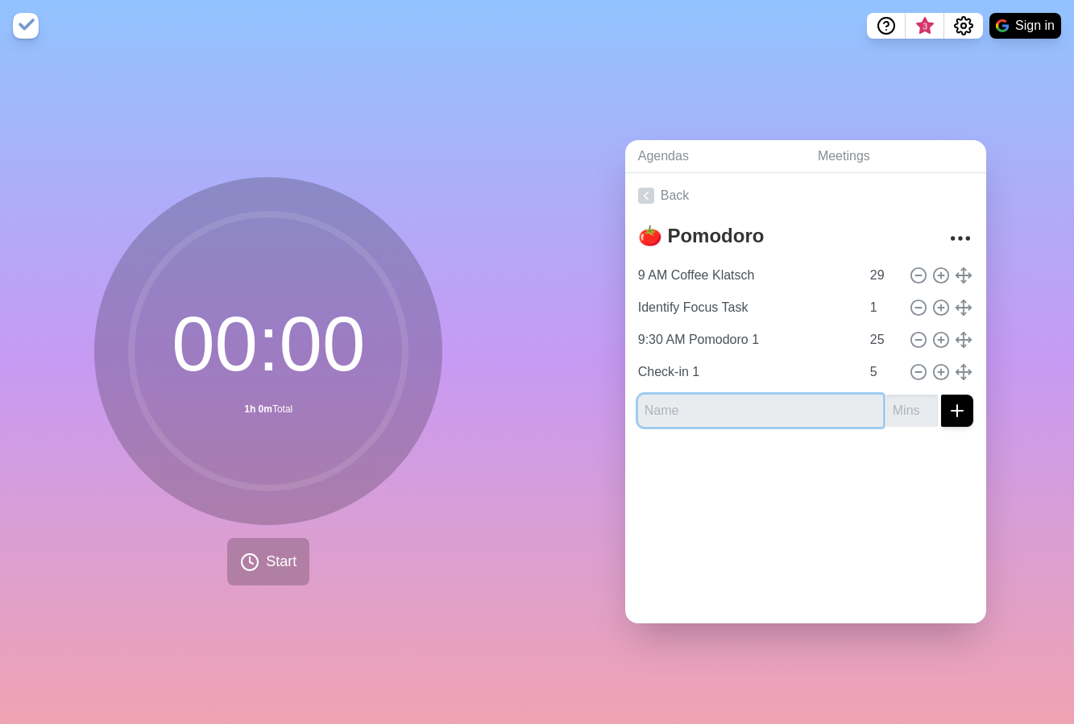
click at [736, 401] on input "text" at bounding box center [760, 411] width 245 height 32
paste input "9:30 AM Pomodoro 1"
type input "10 AM Pomodoro 2"
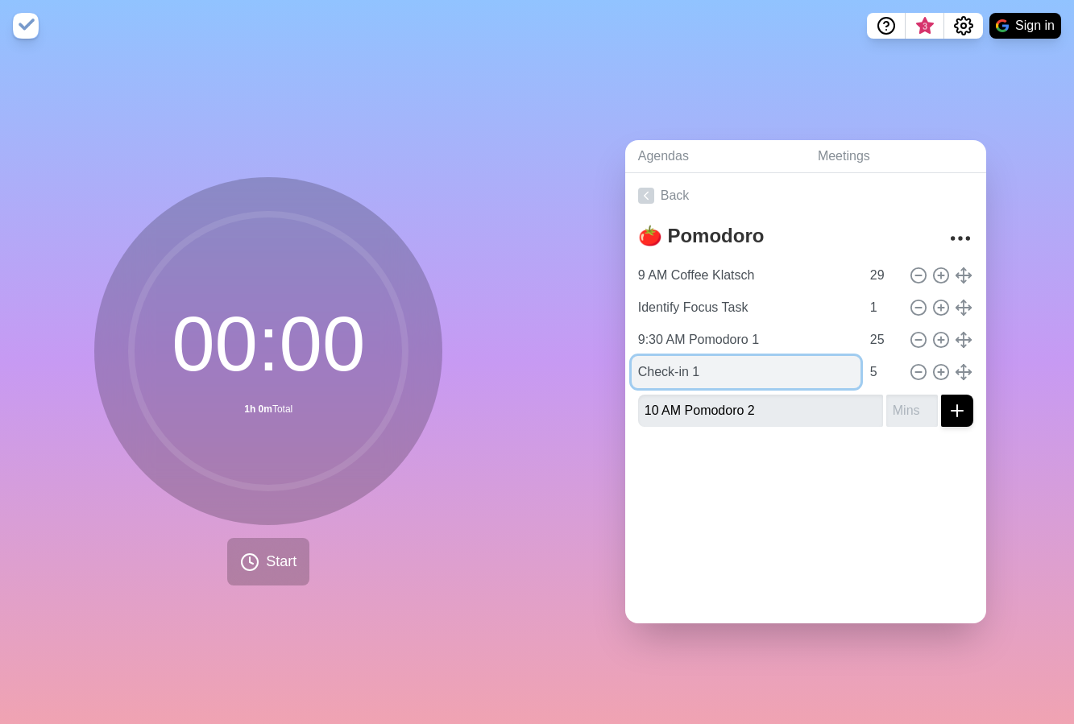
click at [746, 372] on input "Check-in 1" at bounding box center [746, 372] width 229 height 32
type input "9:55 AM Check-in 1"
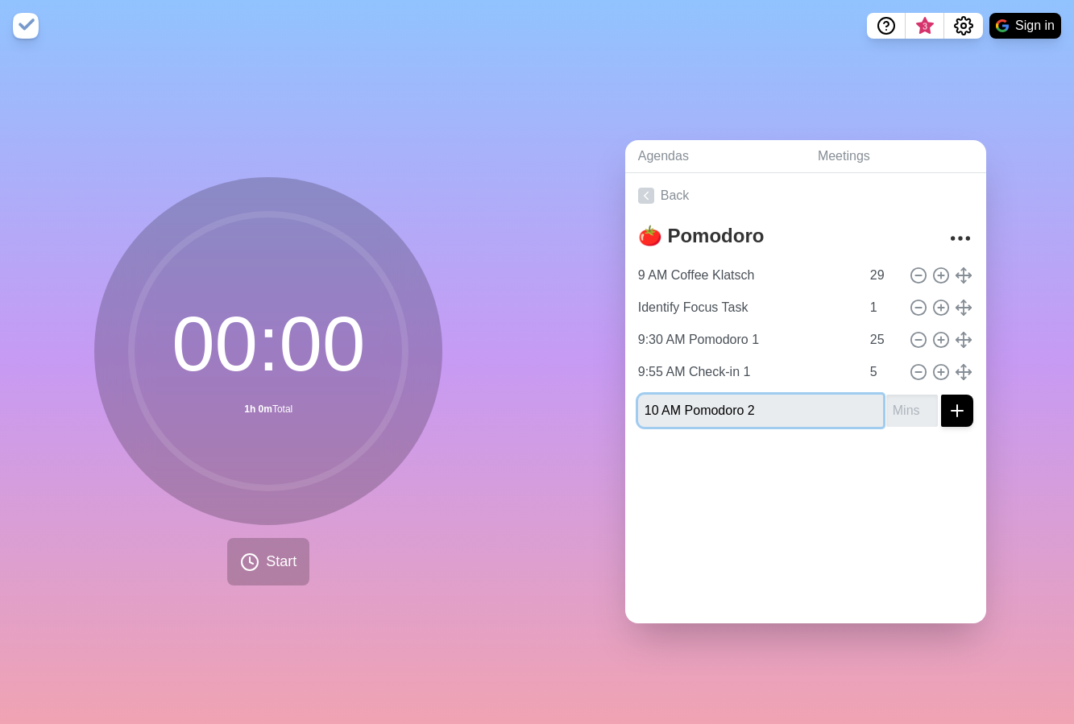
click at [811, 399] on input "10 AM Pomodoro 2" at bounding box center [760, 411] width 245 height 32
click at [886, 401] on input "number" at bounding box center [912, 411] width 52 height 32
type input "25"
click at [941, 395] on button "submit" at bounding box center [957, 411] width 32 height 32
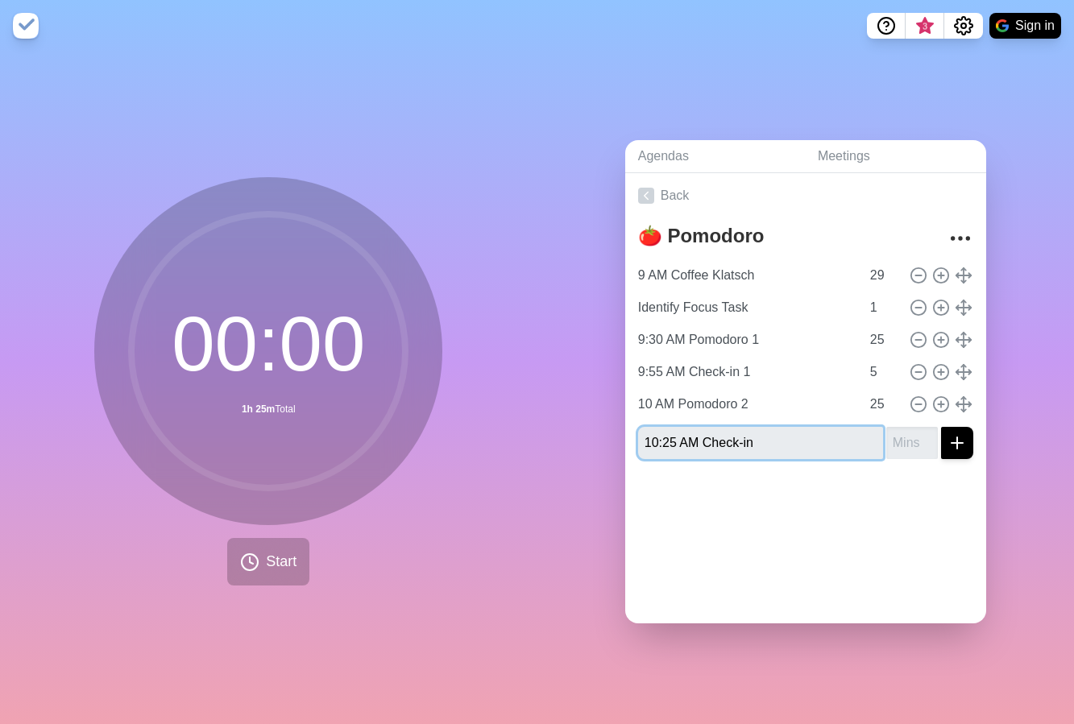
type input "10:25 AM Check-in"
type input "5"
click at [941, 427] on button "submit" at bounding box center [957, 443] width 32 height 32
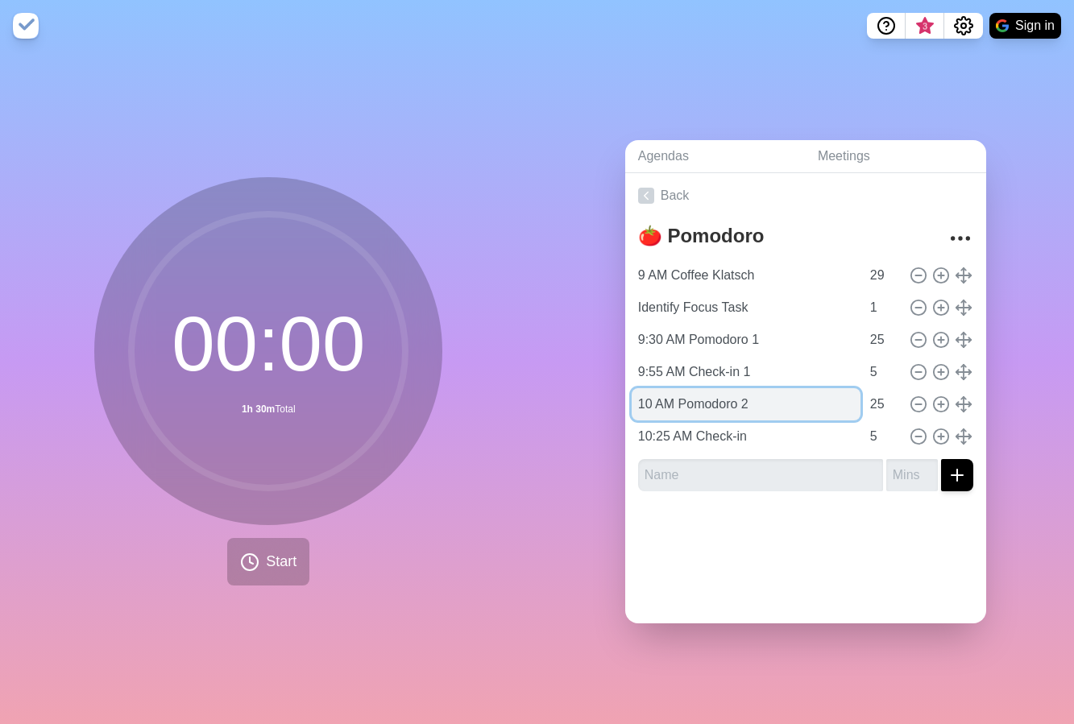
click at [750, 398] on input "10 AM Pomodoro 2" at bounding box center [746, 404] width 229 height 32
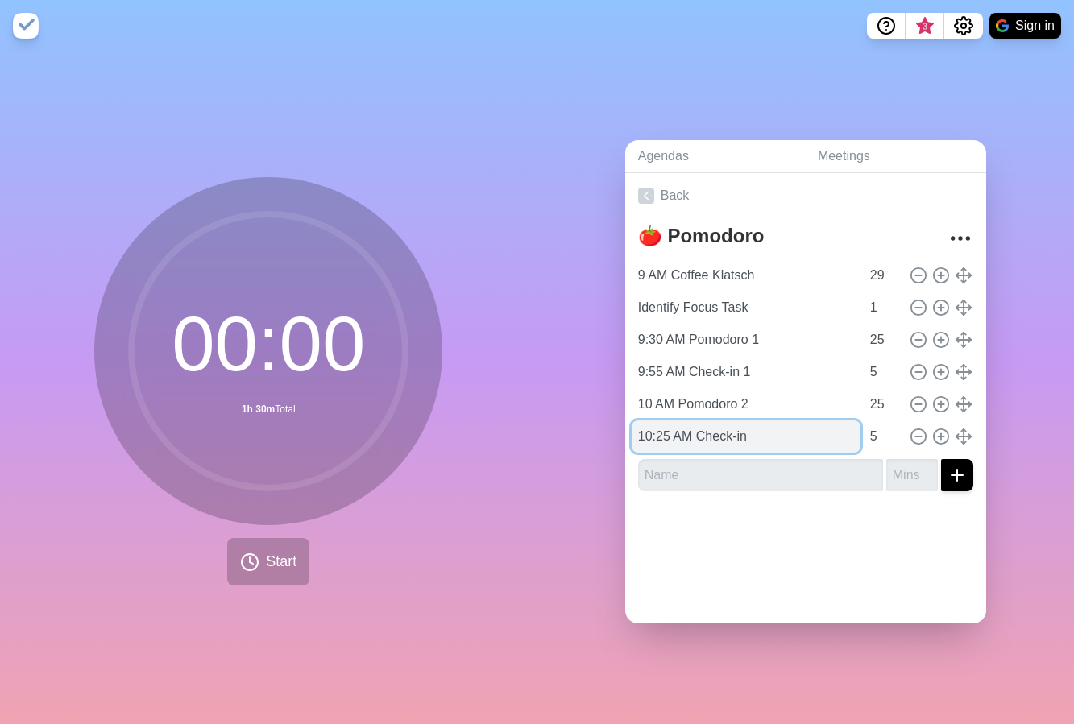
click at [739, 431] on input "10:25 AM Check-in" at bounding box center [746, 437] width 229 height 32
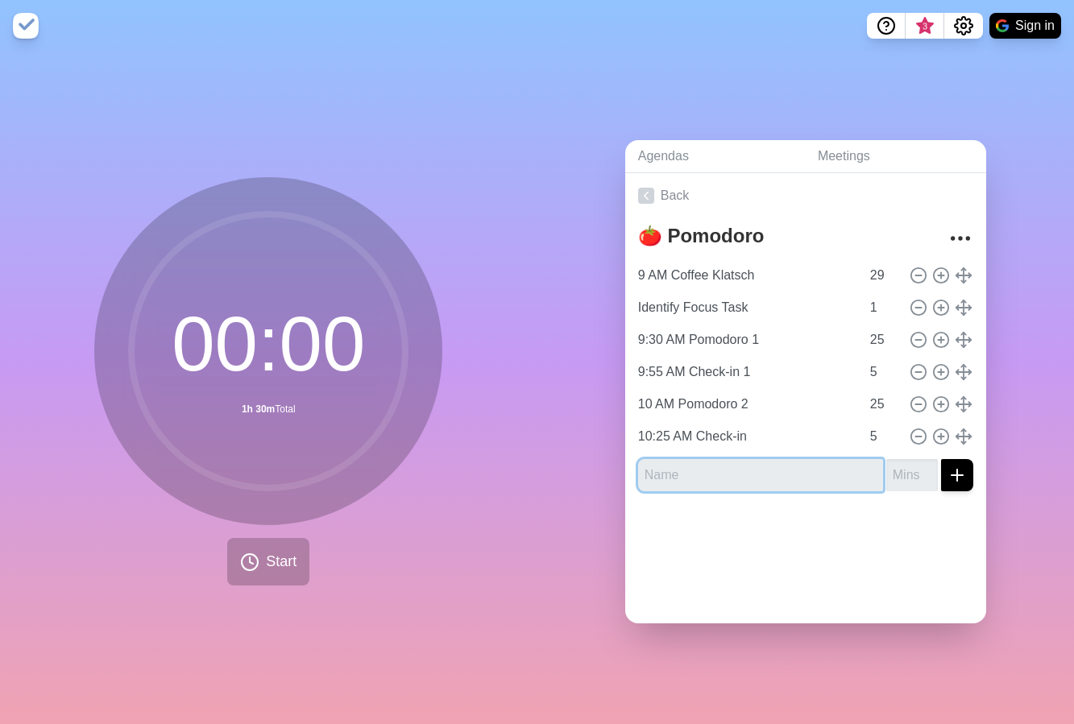
click at [726, 469] on input "text" at bounding box center [760, 475] width 245 height 32
paste input "10:25 AM Check-in"
type input "10:25 AM Check-in"
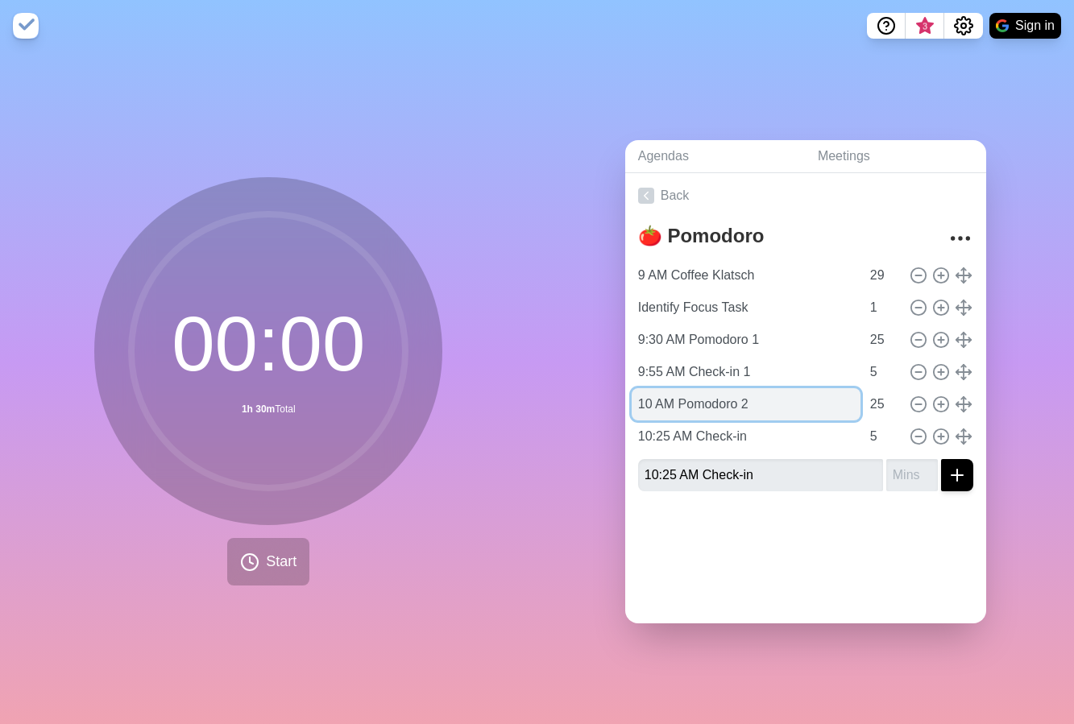
click at [782, 400] on input "10 AM Pomodoro 2" at bounding box center [746, 404] width 229 height 32
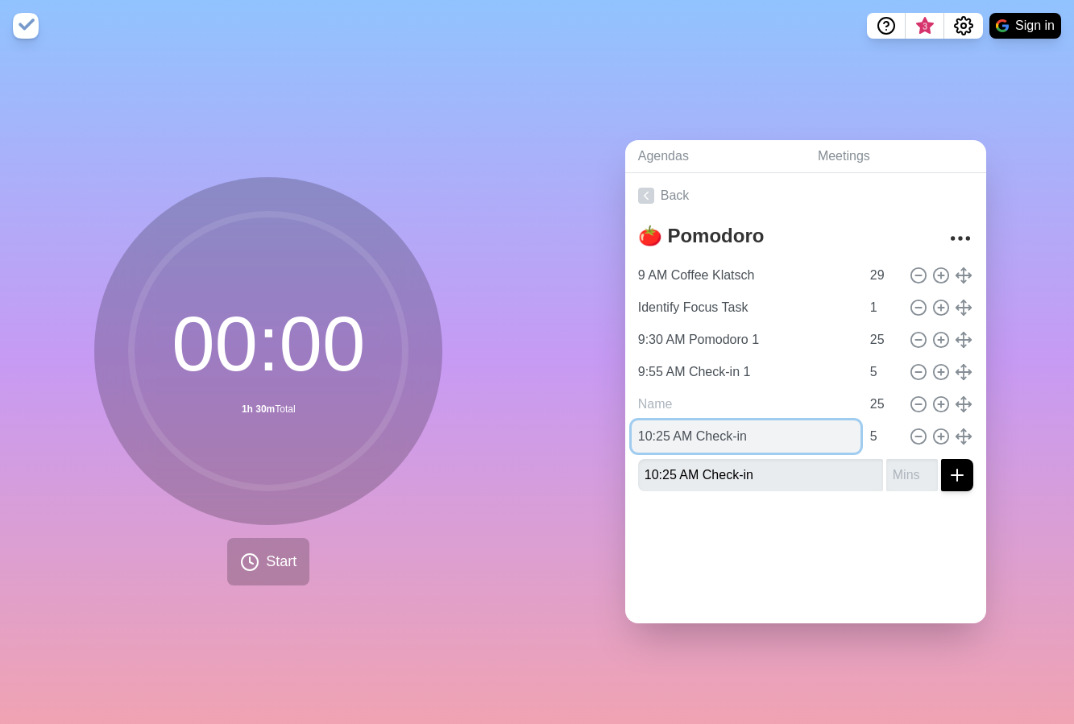
type input "10 AM Pomodoro 2"
click at [754, 429] on input "10:25 AM Check-in" at bounding box center [746, 437] width 229 height 32
paste input "10 AM Pomodoro 2"
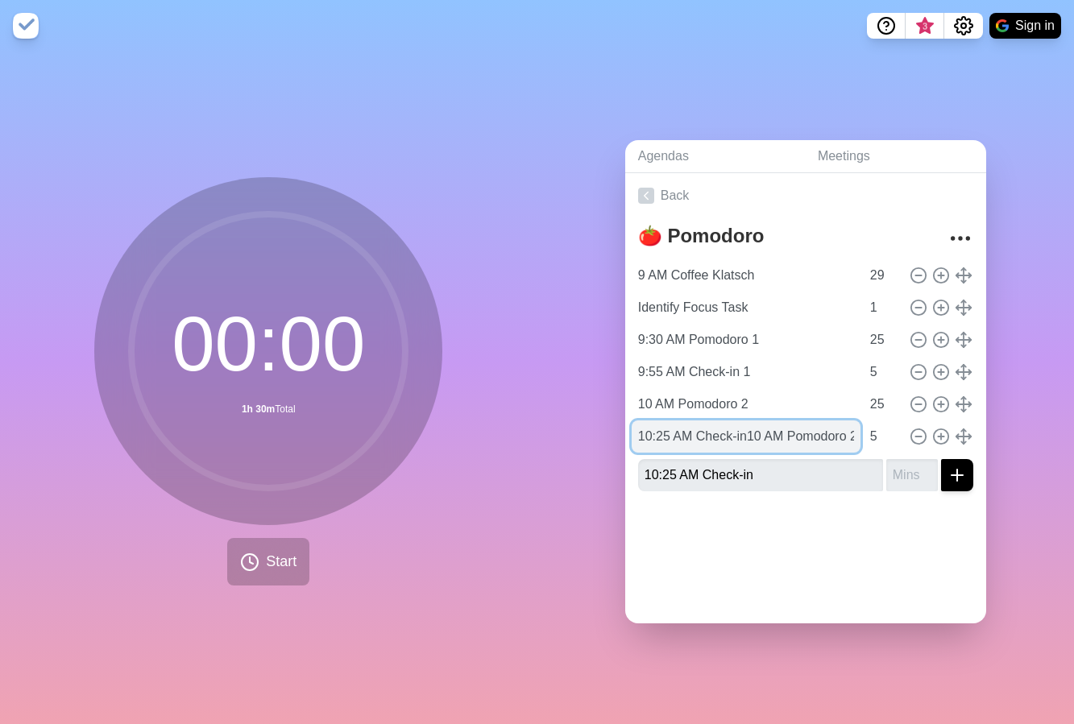
scroll to position [0, 18]
paste input "text"
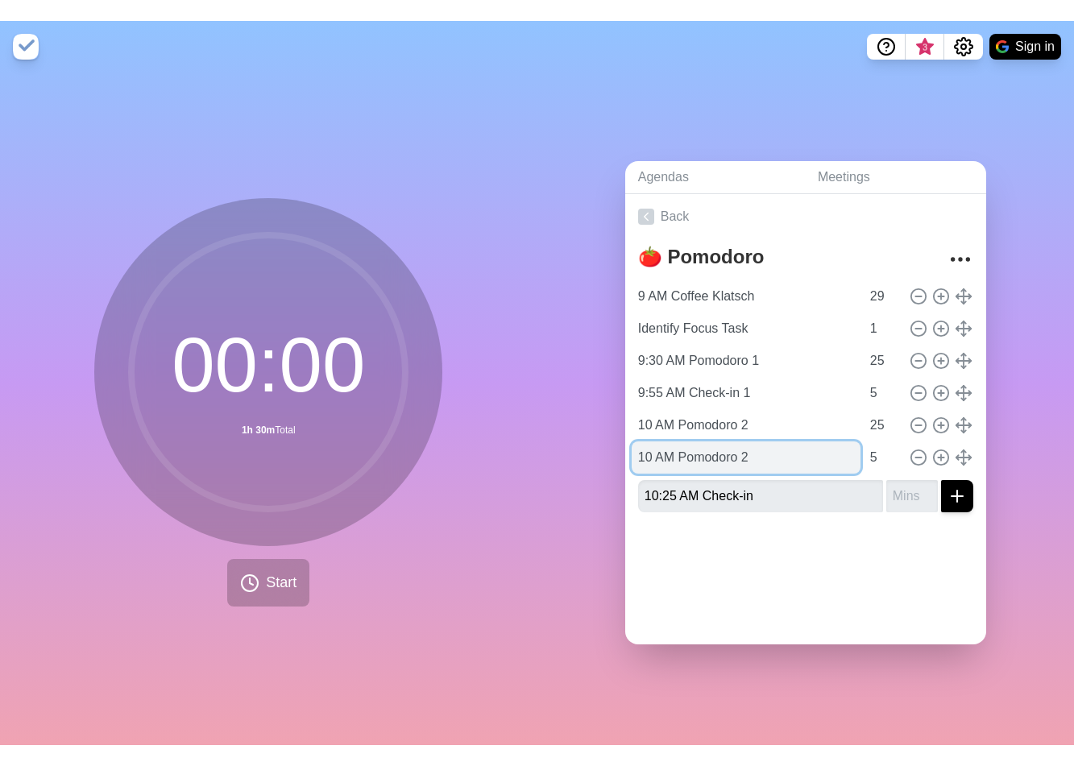
scroll to position [0, 0]
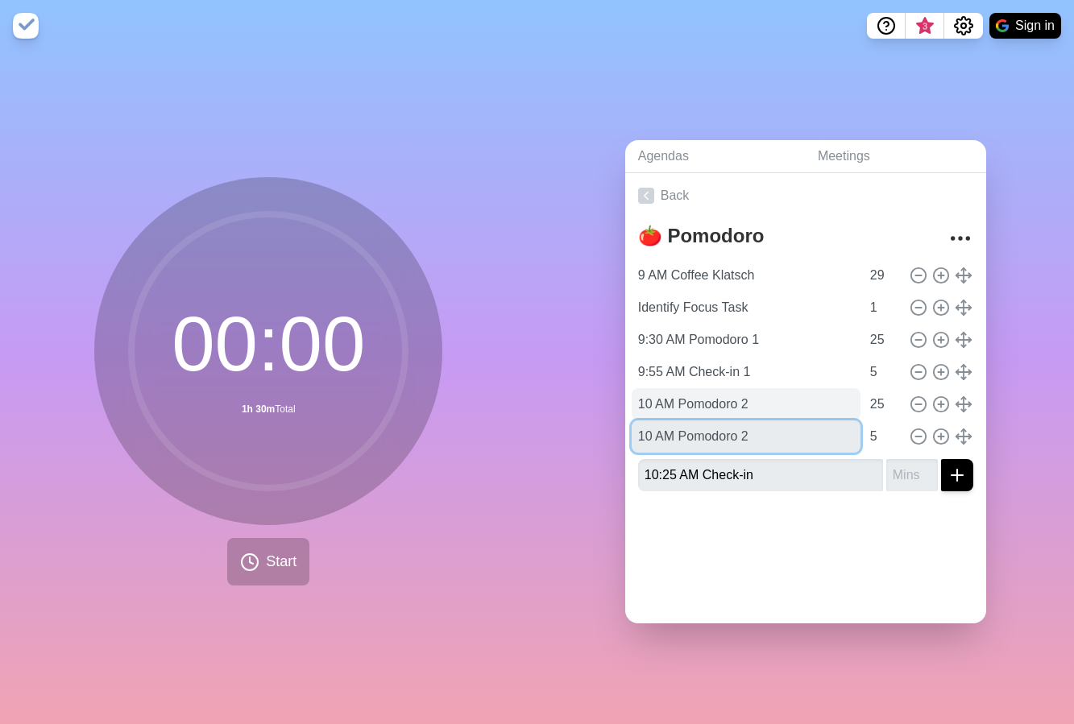
type input "10 AM Pomodoro 2"
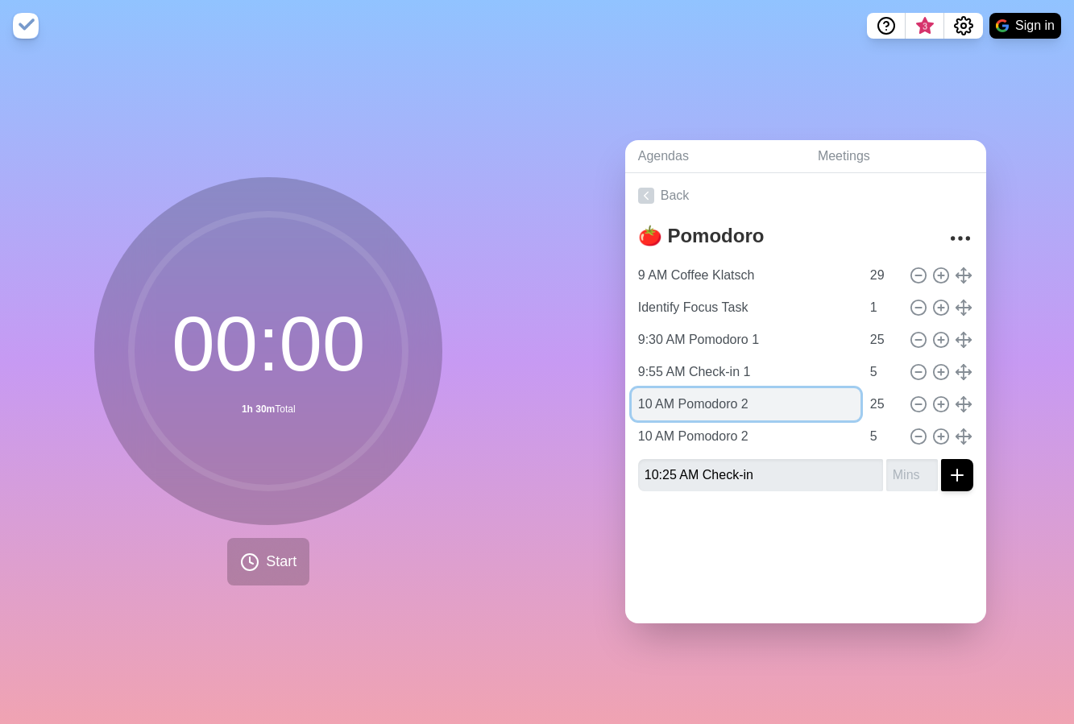
click at [745, 400] on input "10 AM Pomodoro 2" at bounding box center [746, 404] width 229 height 32
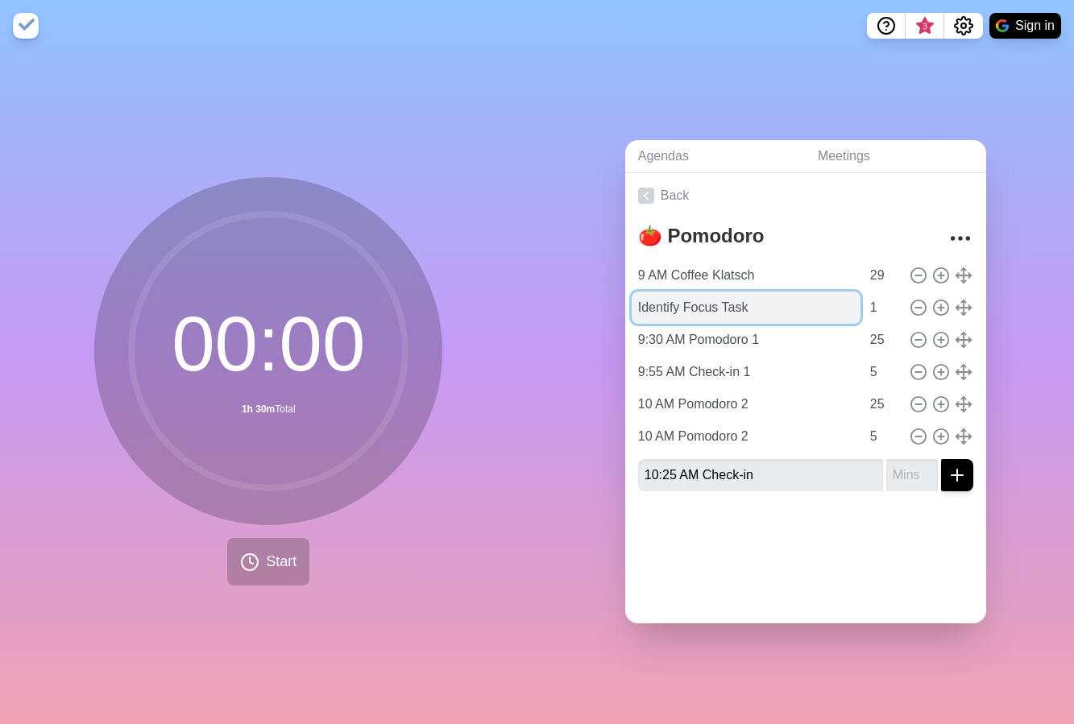
click at [749, 307] on input "Identify Focus Task" at bounding box center [746, 308] width 229 height 32
click at [749, 308] on input "Identify Focus Task" at bounding box center [746, 308] width 229 height 32
click at [770, 311] on input "Identify Focus Task" at bounding box center [746, 308] width 229 height 32
drag, startPoint x: 681, startPoint y: 299, endPoint x: 688, endPoint y: 357, distance: 58.5
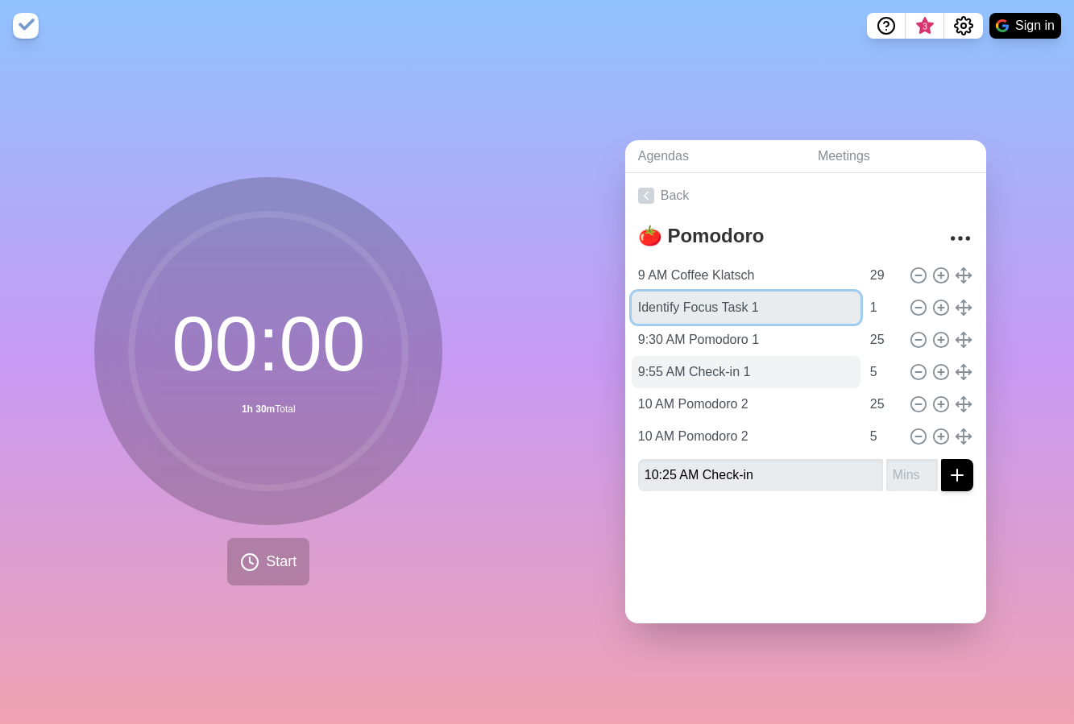
click at [681, 300] on input "Identify Focus Task 1" at bounding box center [746, 308] width 229 height 32
click at [645, 301] on input "Identify Pomodoro Focus Task 1" at bounding box center [746, 308] width 229 height 32
type input "Identify Pomodoro Focus Task 1"
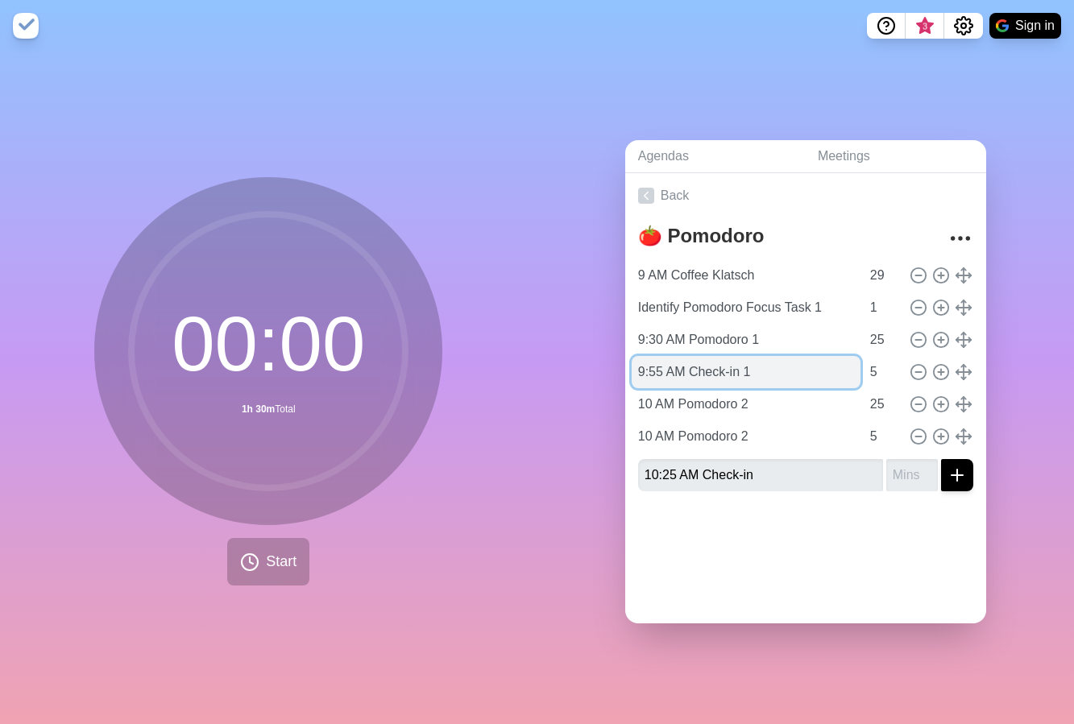
click at [687, 367] on input "9:55 AM Check-in 1" at bounding box center [746, 372] width 229 height 32
type input "9:55 AM Check-in 1"
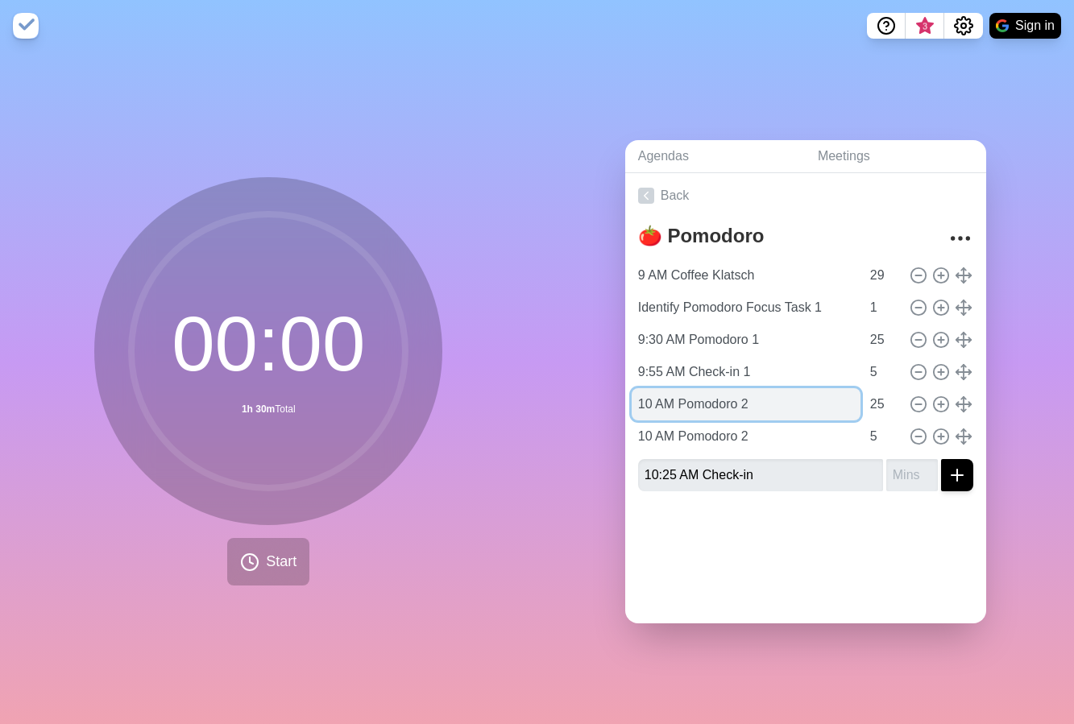
click at [675, 399] on input "10 AM Pomodoro 2" at bounding box center [746, 404] width 229 height 32
paste input "Identify Focus Task"
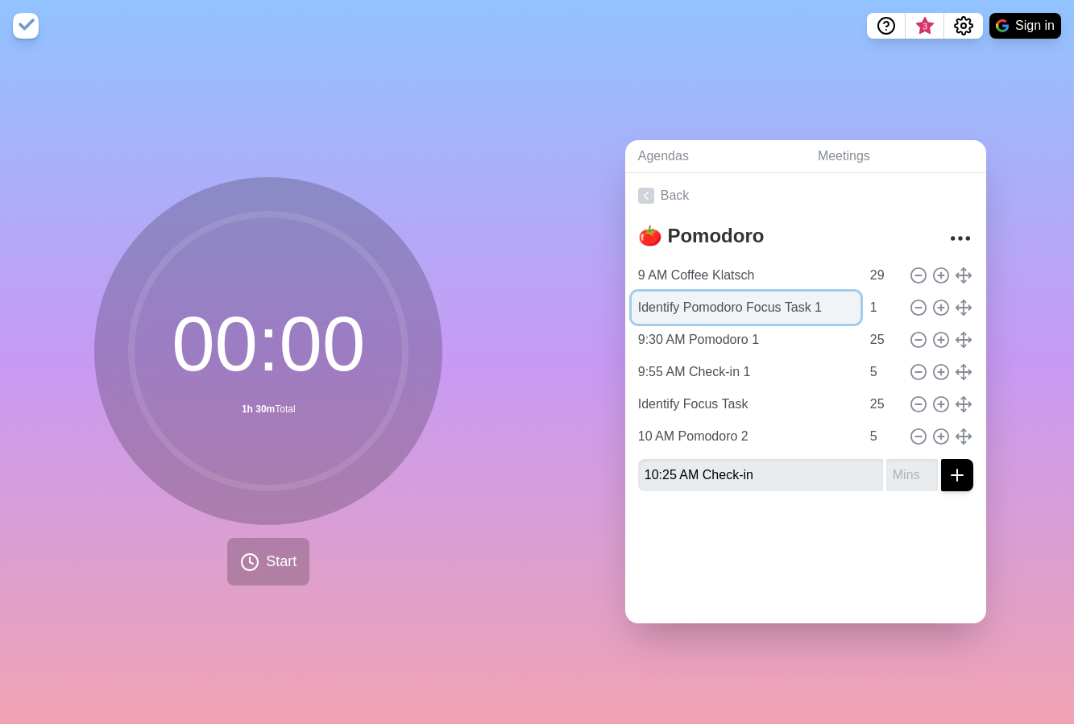
click at [702, 306] on input "Identify Pomodoro Focus Task 1" at bounding box center [746, 308] width 229 height 32
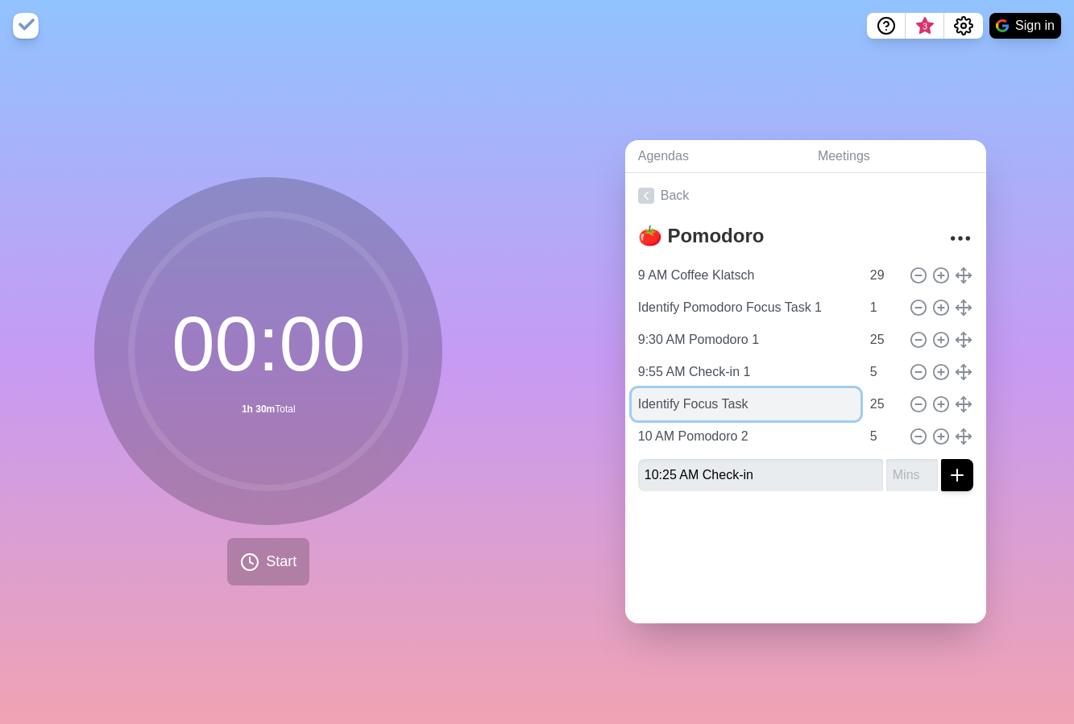
click at [661, 405] on input "Identify Focus Task" at bounding box center [746, 404] width 229 height 32
click at [661, 406] on input "Identify Focus Task" at bounding box center [746, 404] width 229 height 32
paste input "Pomodoro Focus Task 1"
type input "Identify Pomodoro Focus Task 2"
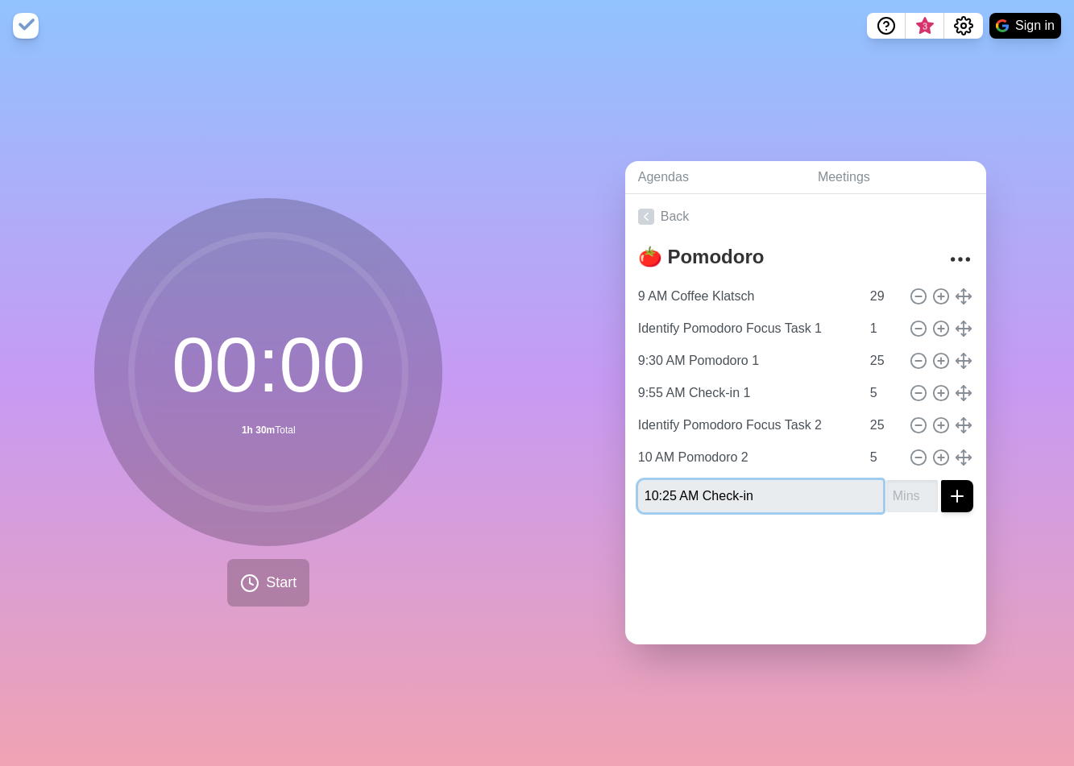
click at [767, 492] on input "10:25 AM Check-in" at bounding box center [760, 496] width 245 height 32
click at [886, 488] on input "number" at bounding box center [912, 496] width 52 height 32
click at [864, 418] on input "25" at bounding box center [883, 425] width 39 height 32
type input "1"
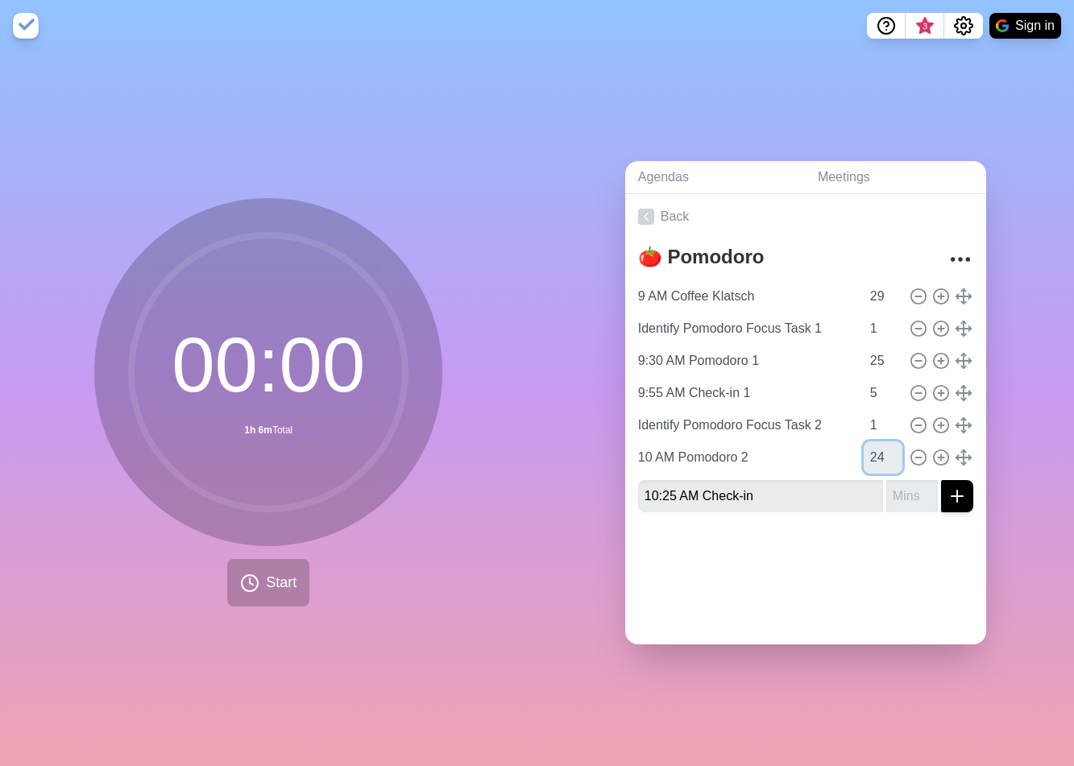
type input "24"
click at [831, 494] on input "10:25 AM Check-in" at bounding box center [760, 496] width 245 height 32
click at [886, 492] on input "number" at bounding box center [912, 496] width 52 height 32
type input "5"
click at [797, 494] on input "10:25 AM Check-in" at bounding box center [760, 496] width 245 height 32
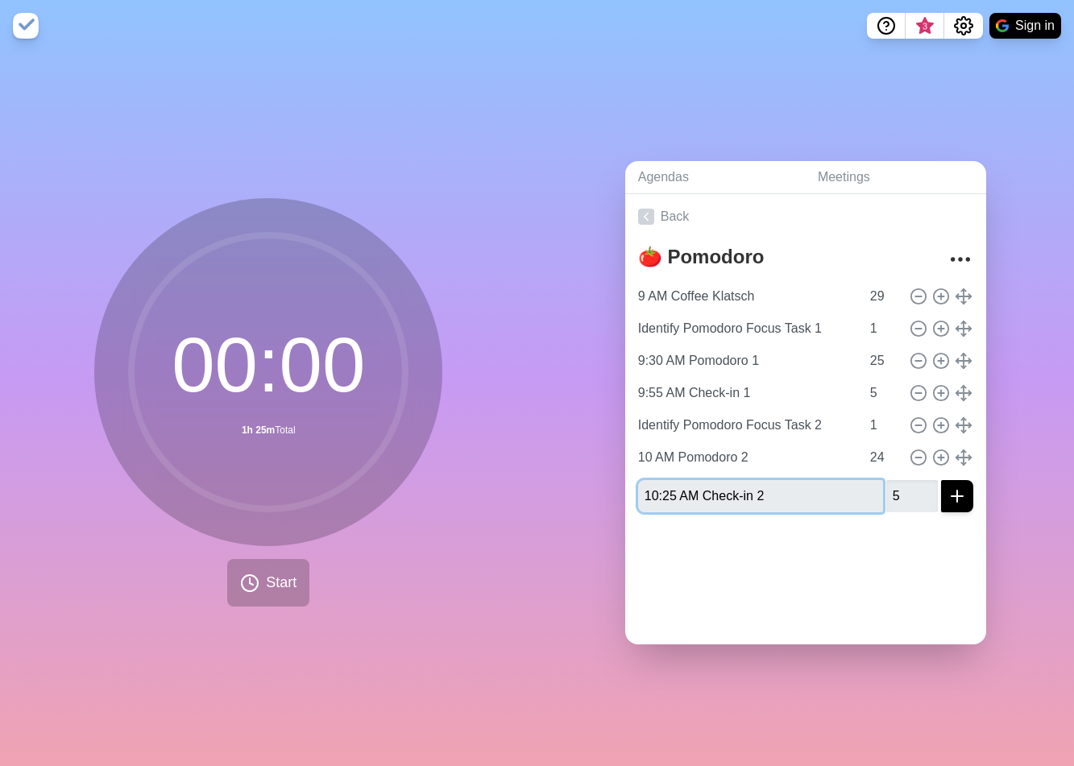
type input "10:25 AM Check-in 2"
click at [886, 488] on input "5" at bounding box center [912, 496] width 52 height 32
click at [957, 491] on line "submit" at bounding box center [957, 496] width 0 height 11
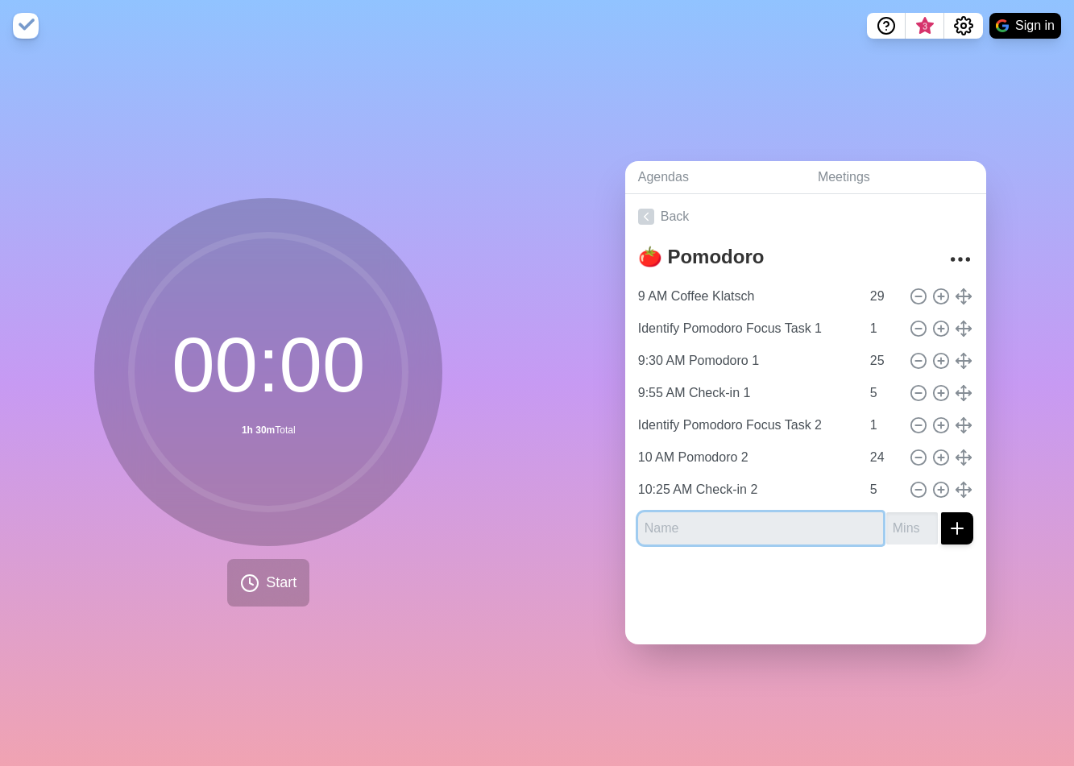
click at [715, 518] on input "text" at bounding box center [760, 529] width 245 height 32
type input "10:30 AM Pomodoro 3"
type input "25"
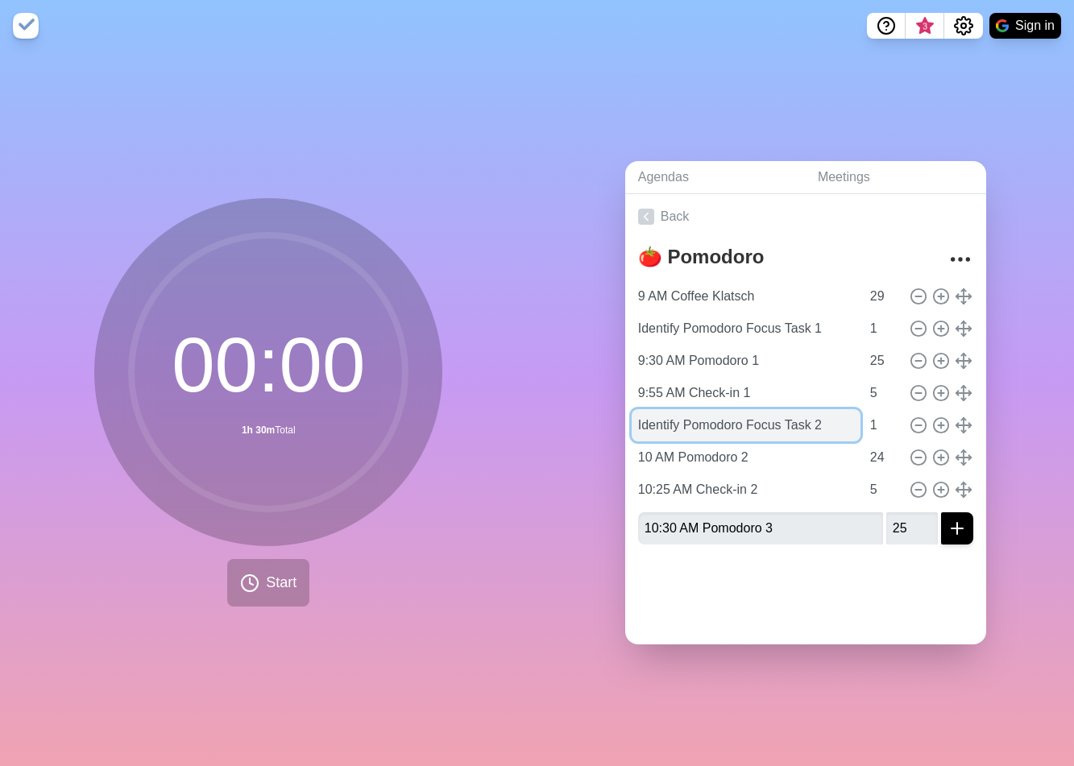
click at [744, 420] on input "Identify Pomodoro Focus Task 2" at bounding box center [746, 425] width 229 height 32
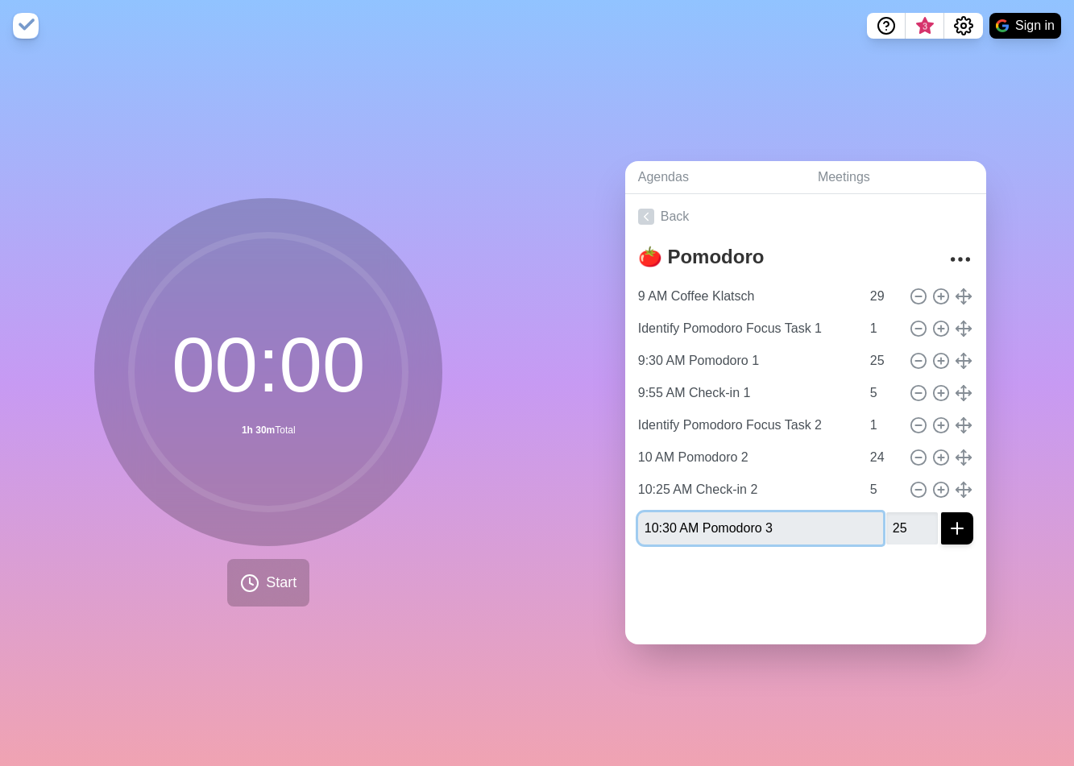
click at [748, 517] on input "10:30 AM Pomodoro 3" at bounding box center [760, 529] width 245 height 32
paste input "Identify Pomodoro Focus Task 2"
type input "Identify Pomodoro Focus Task 3"
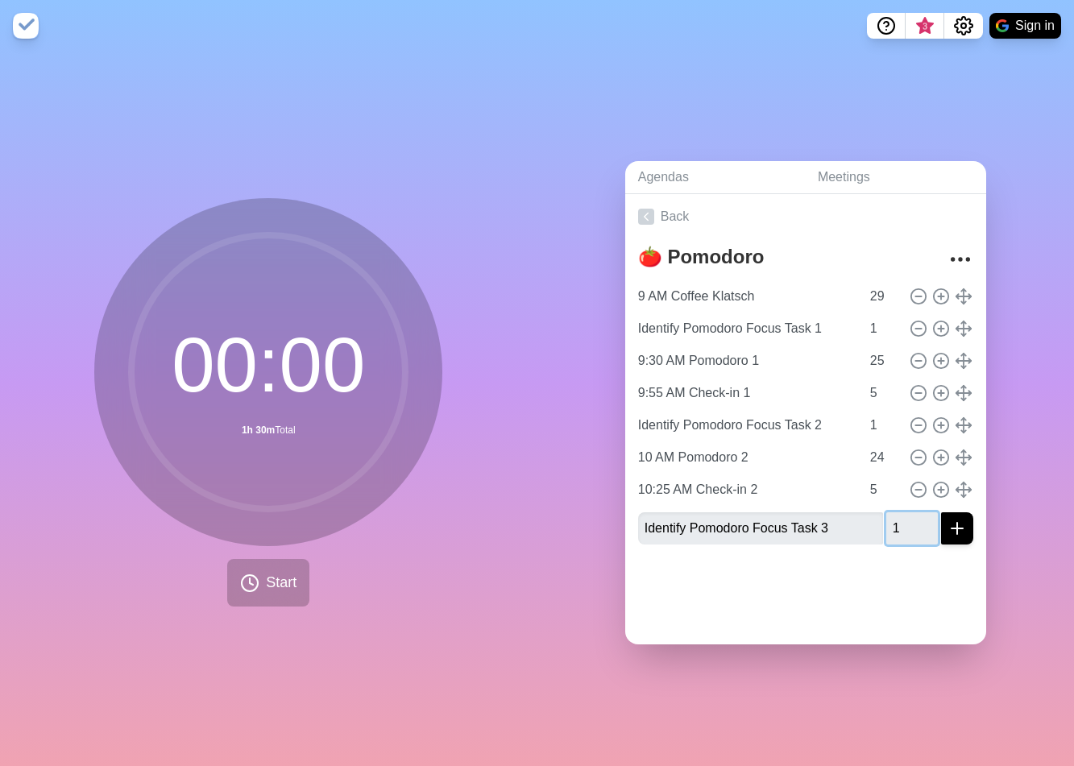
type input "1"
click at [948, 524] on icon "submit" at bounding box center [957, 528] width 19 height 19
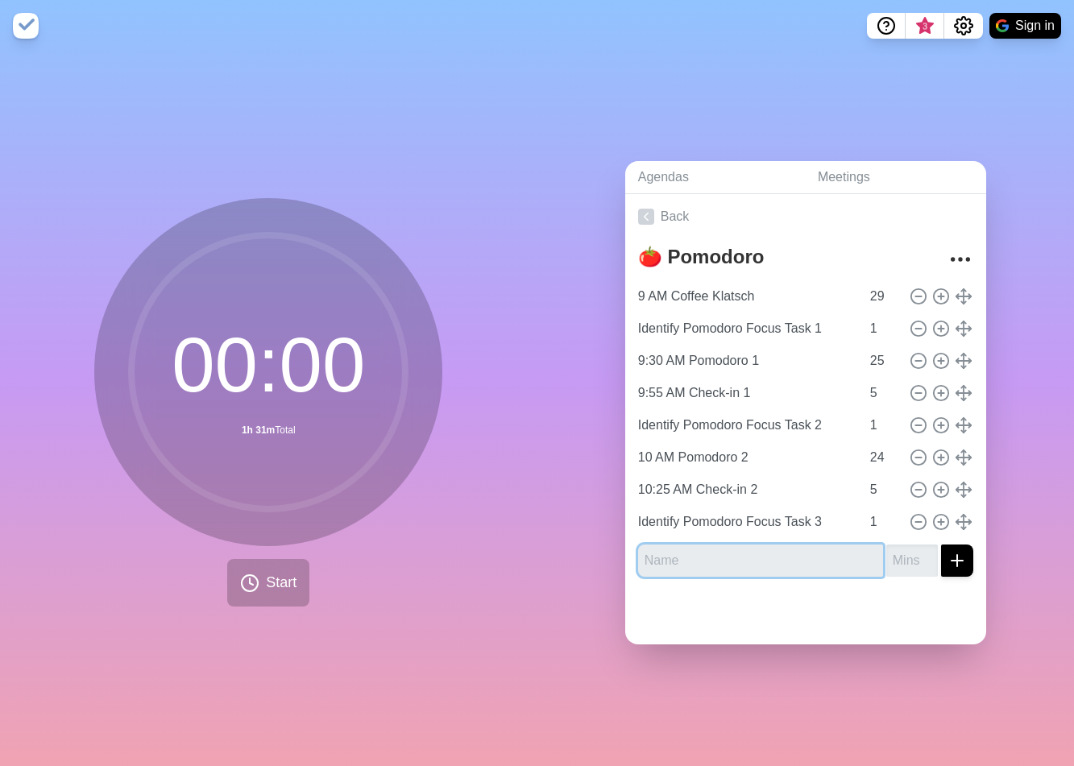
click at [720, 552] on input "text" at bounding box center [760, 561] width 245 height 32
paste input "Identify Pomodoro Focus Task 2"
type input "Identify Pomodoro Focus Task 4"
click at [782, 553] on input "text" at bounding box center [760, 561] width 245 height 32
click at [648, 558] on input "text" at bounding box center [760, 561] width 245 height 32
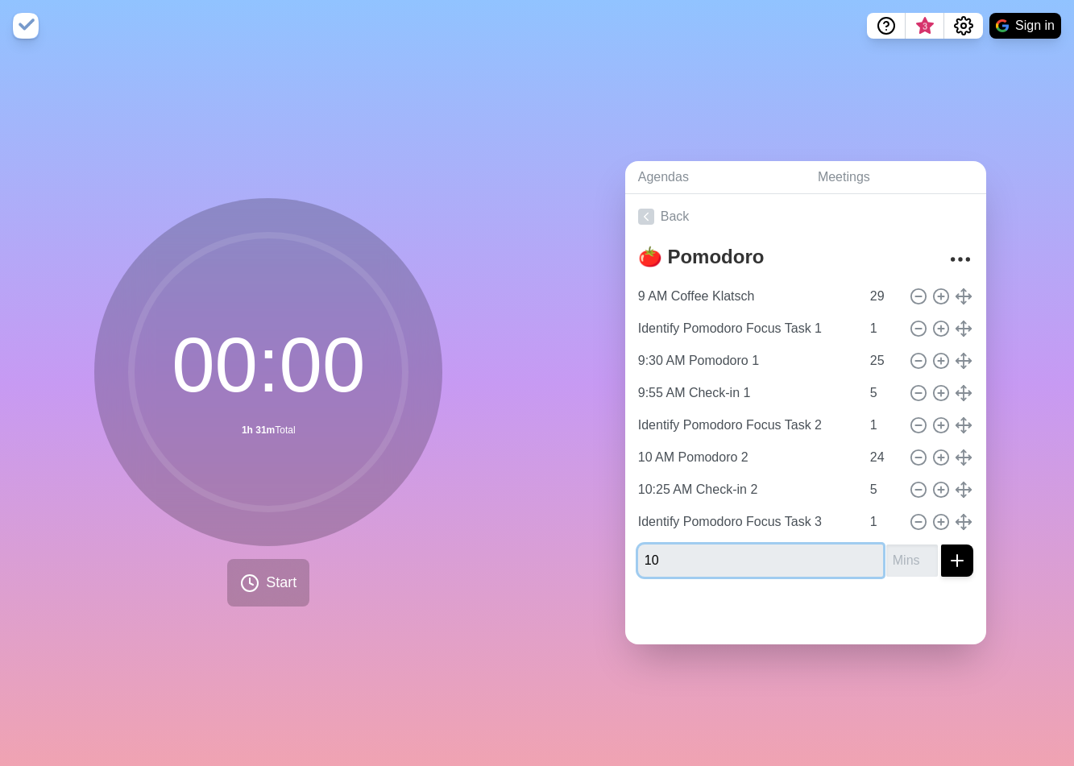
type input "1"
click at [864, 481] on input "5" at bounding box center [883, 490] width 39 height 32
type input "4"
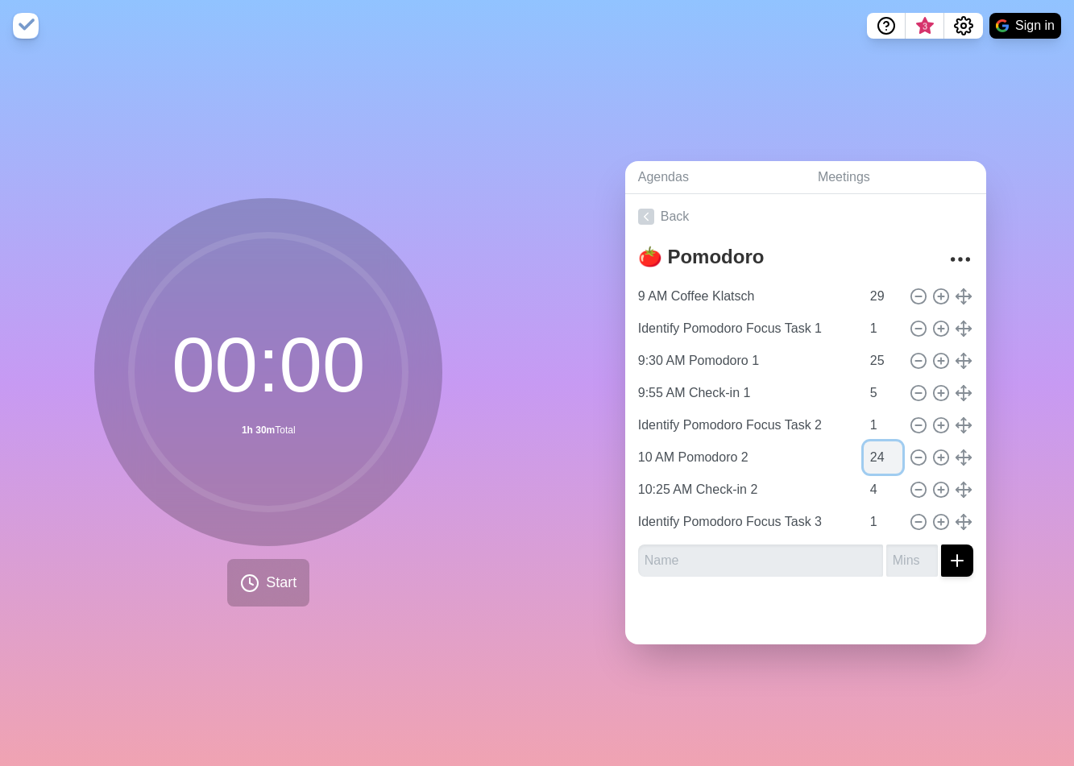
click at [864, 459] on input "24" at bounding box center [883, 458] width 39 height 32
type input "25"
click at [864, 414] on input "1" at bounding box center [883, 425] width 39 height 32
click at [864, 517] on input "1" at bounding box center [883, 522] width 39 height 32
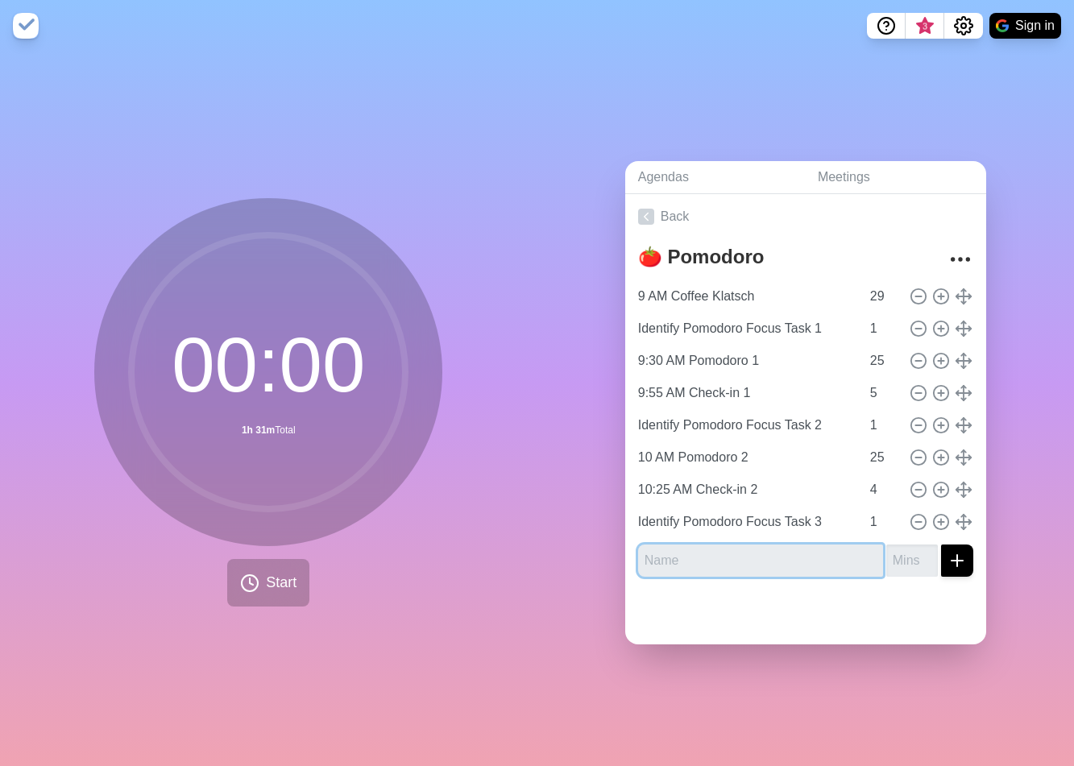
click at [675, 561] on input "text" at bounding box center [760, 561] width 245 height 32
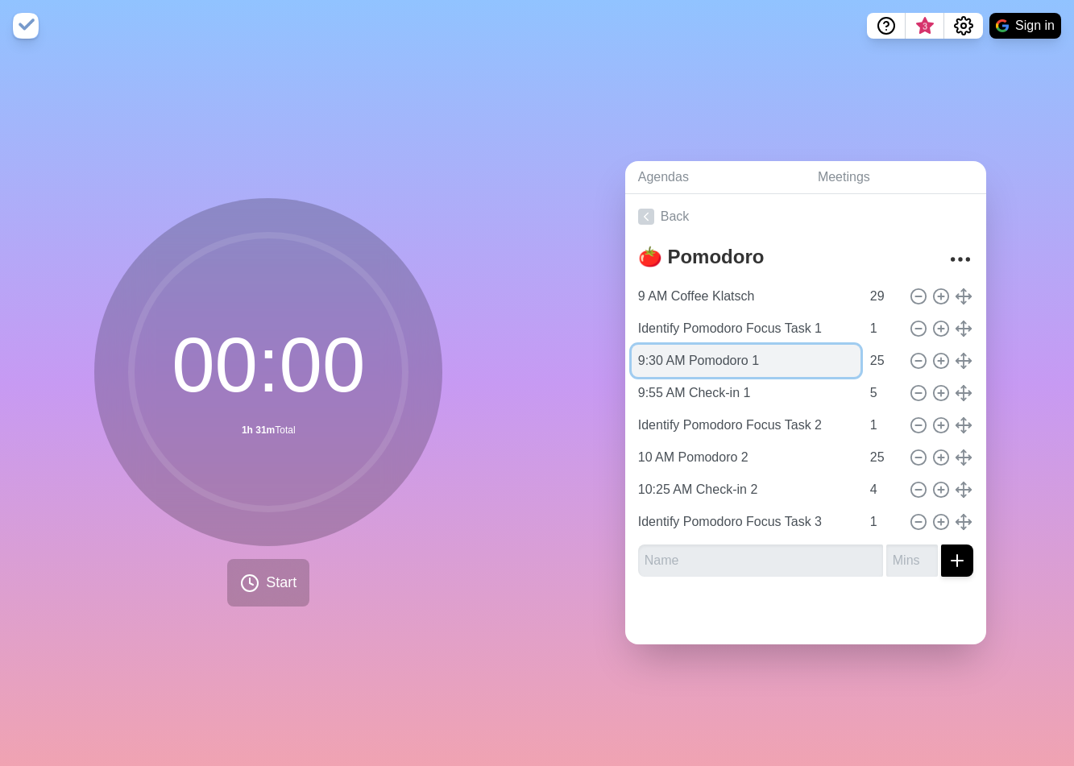
click at [633, 355] on input "9:30 AM Pomodoro 1" at bounding box center [746, 361] width 229 height 32
click at [780, 356] on input "9:30 AM Pomodoro 1" at bounding box center [746, 361] width 229 height 32
drag, startPoint x: 761, startPoint y: 359, endPoint x: 814, endPoint y: 352, distance: 53.6
click at [814, 352] on input "9:30 AM Pomodoro 1: GO!" at bounding box center [746, 361] width 229 height 32
type input "9:30 AM Pomodoro 1: 🟢"
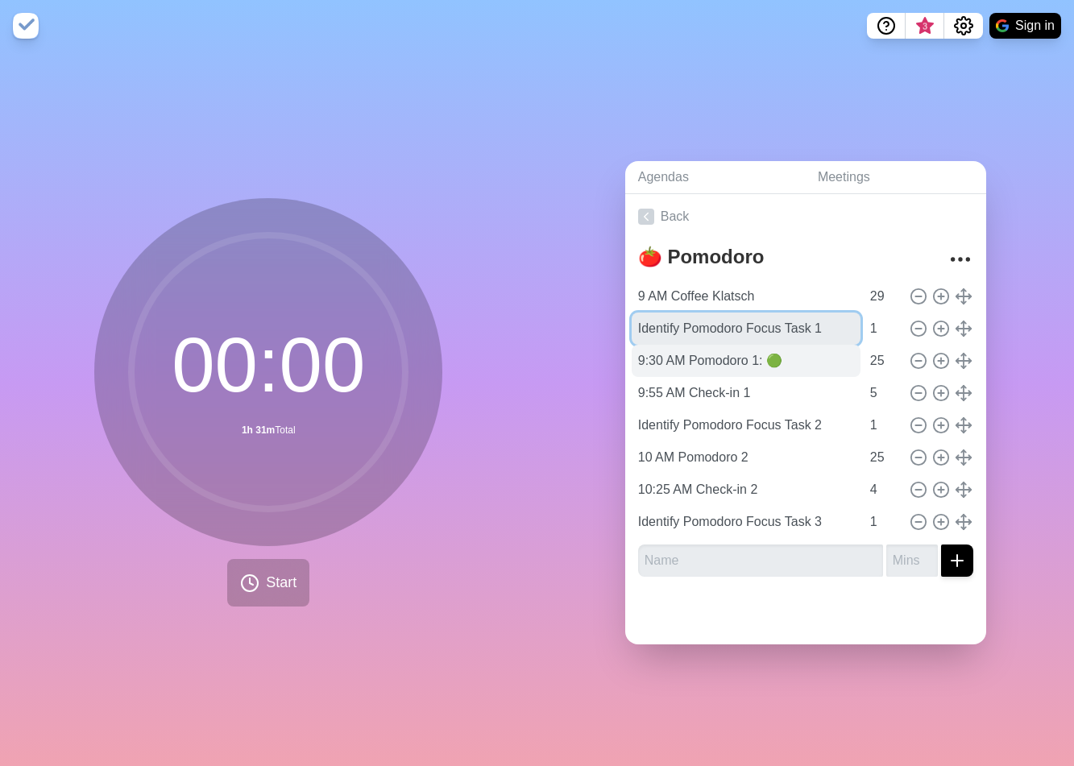
drag, startPoint x: 822, startPoint y: 314, endPoint x: 831, endPoint y: 351, distance: 38.1
click at [823, 314] on input "Identify Pomodoro Focus Task 1" at bounding box center [746, 329] width 229 height 32
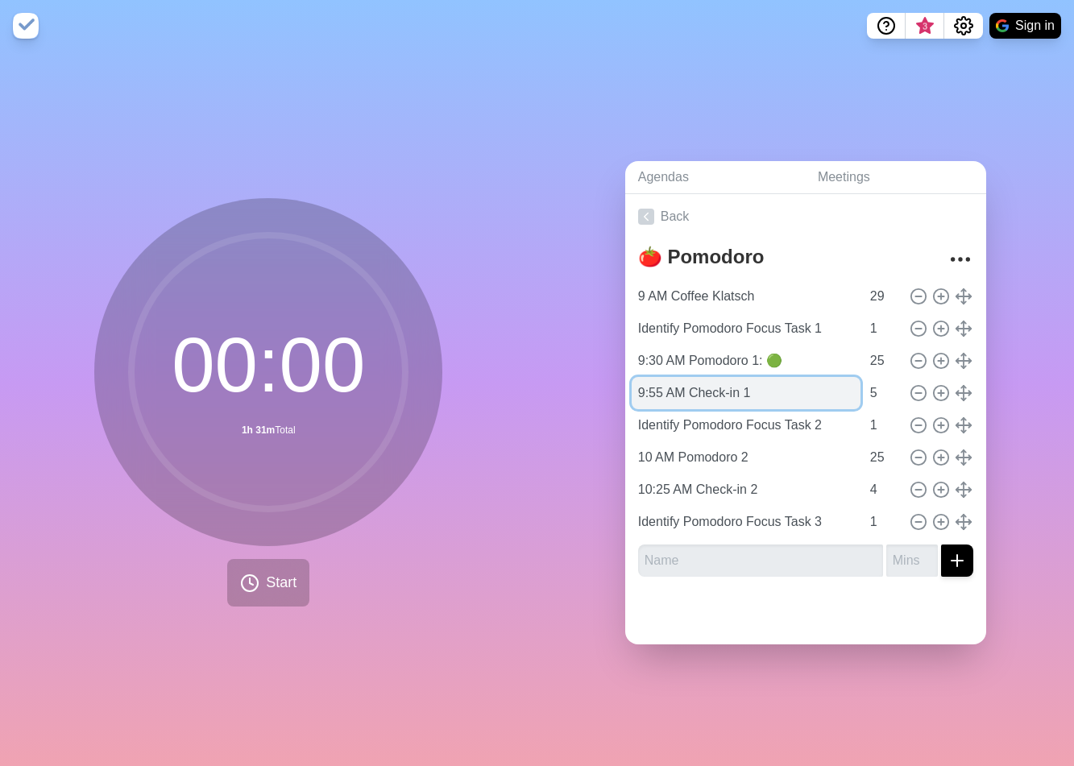
click at [797, 388] on input "9:55 AM Check-in 1" at bounding box center [746, 393] width 229 height 32
paste input "🔴"
type input "🔴 9:55 AM Check-in 1"
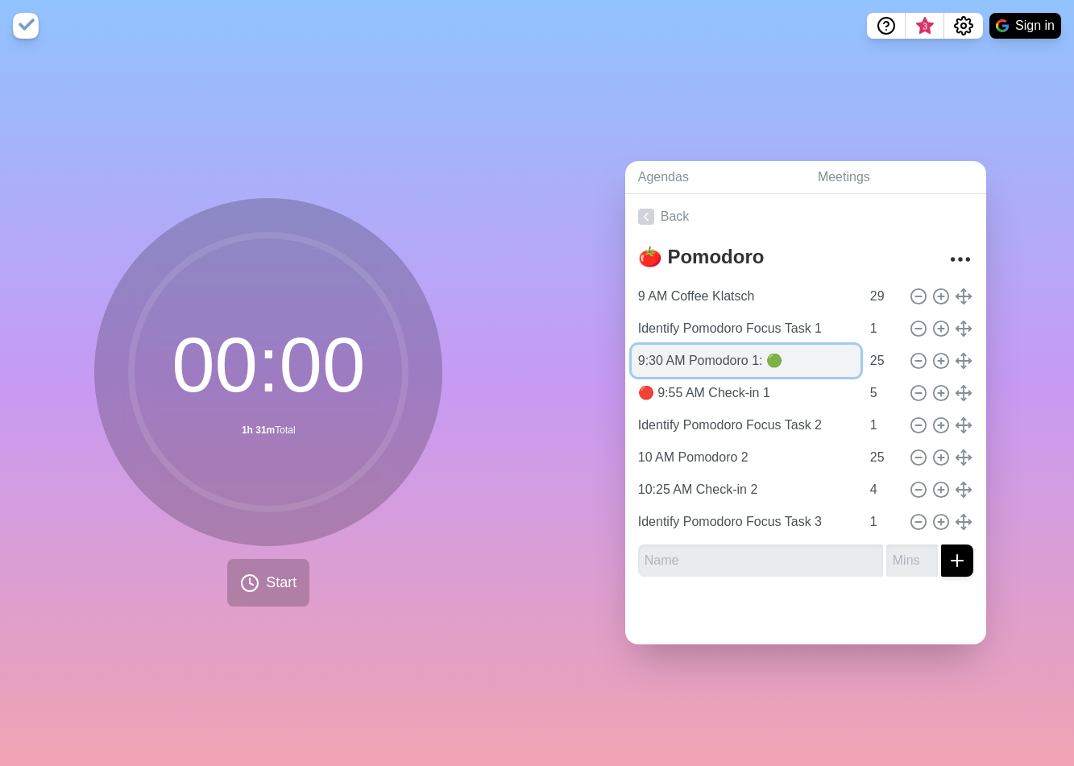
click at [778, 363] on input "9:30 AM Pomodoro 1: 🟢" at bounding box center [746, 361] width 229 height 32
paste input "🟢"
type input "🟢 9:30 AM Pomodoro 1"
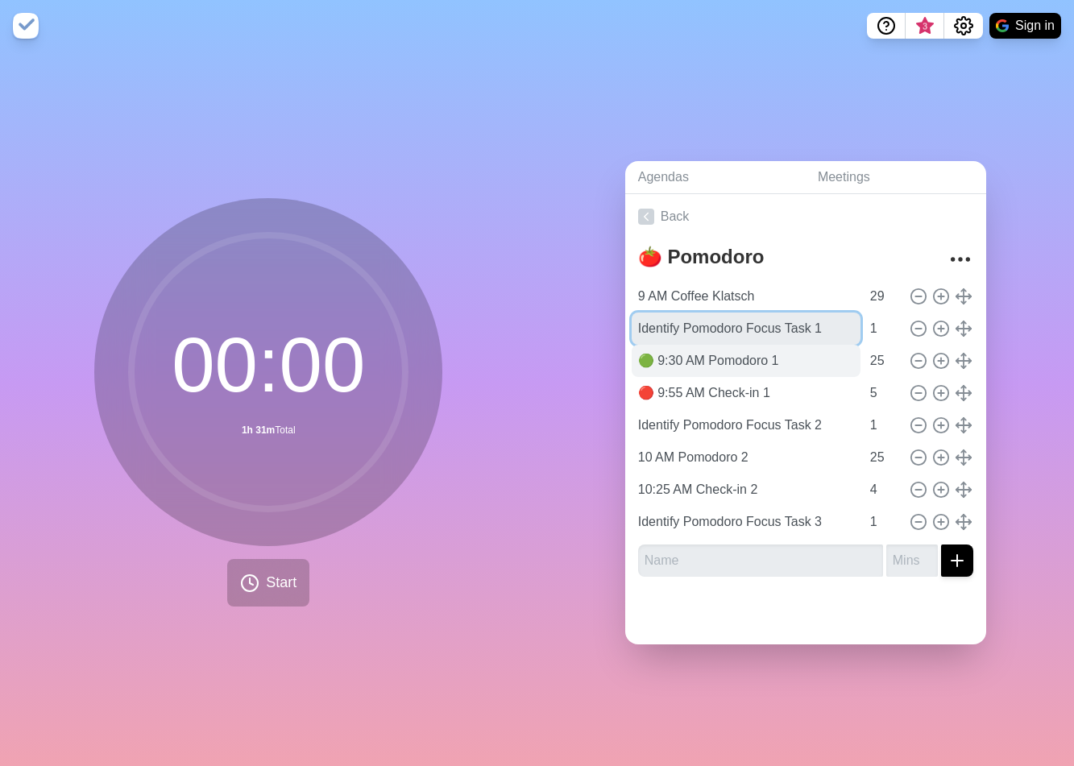
drag, startPoint x: 637, startPoint y: 323, endPoint x: 633, endPoint y: 351, distance: 27.8
click at [637, 323] on input "Identify Pomodoro Focus Task 1" at bounding box center [746, 329] width 229 height 32
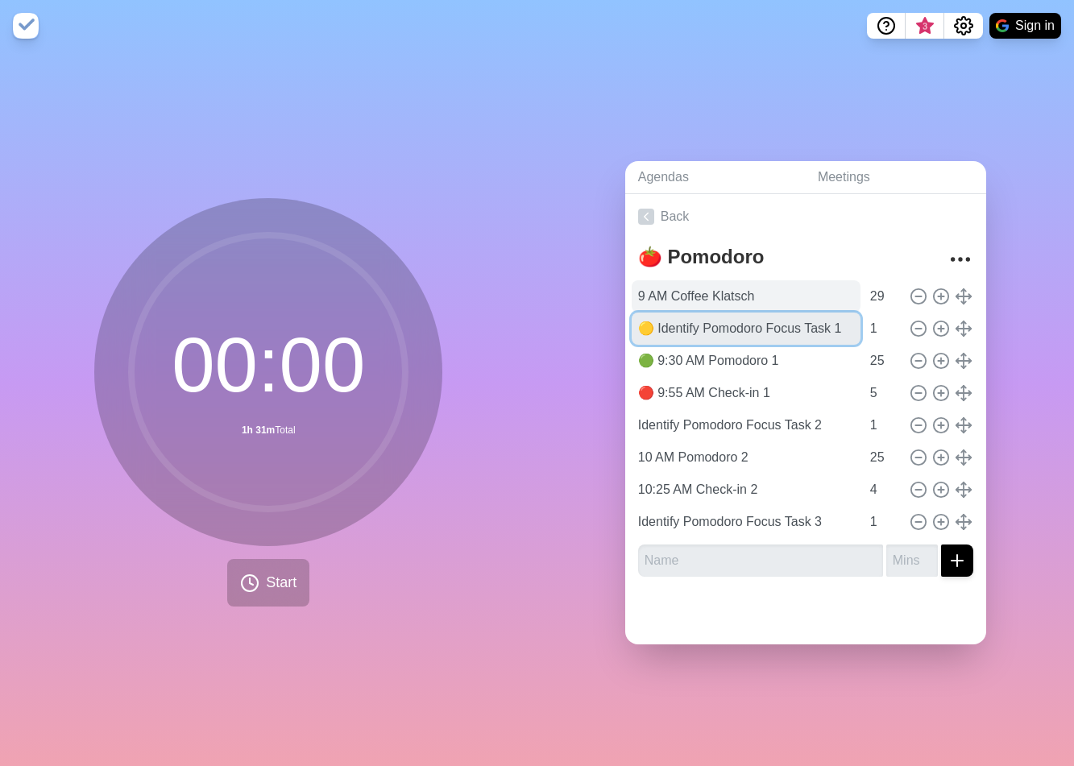
type input "🟡 Identify Pomodoro Focus Task 1"
click at [645, 295] on input "9 AM Coffee Klatsch" at bounding box center [746, 296] width 229 height 32
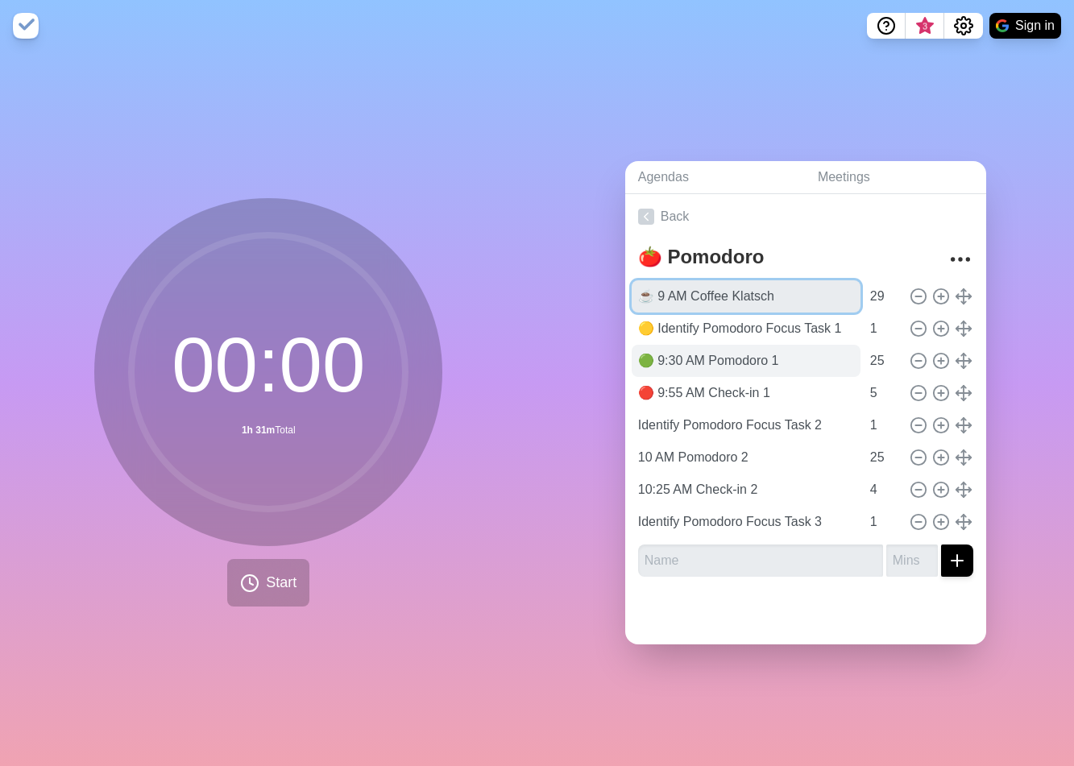
type input "☕️ 9 AM Coffee Klatsch"
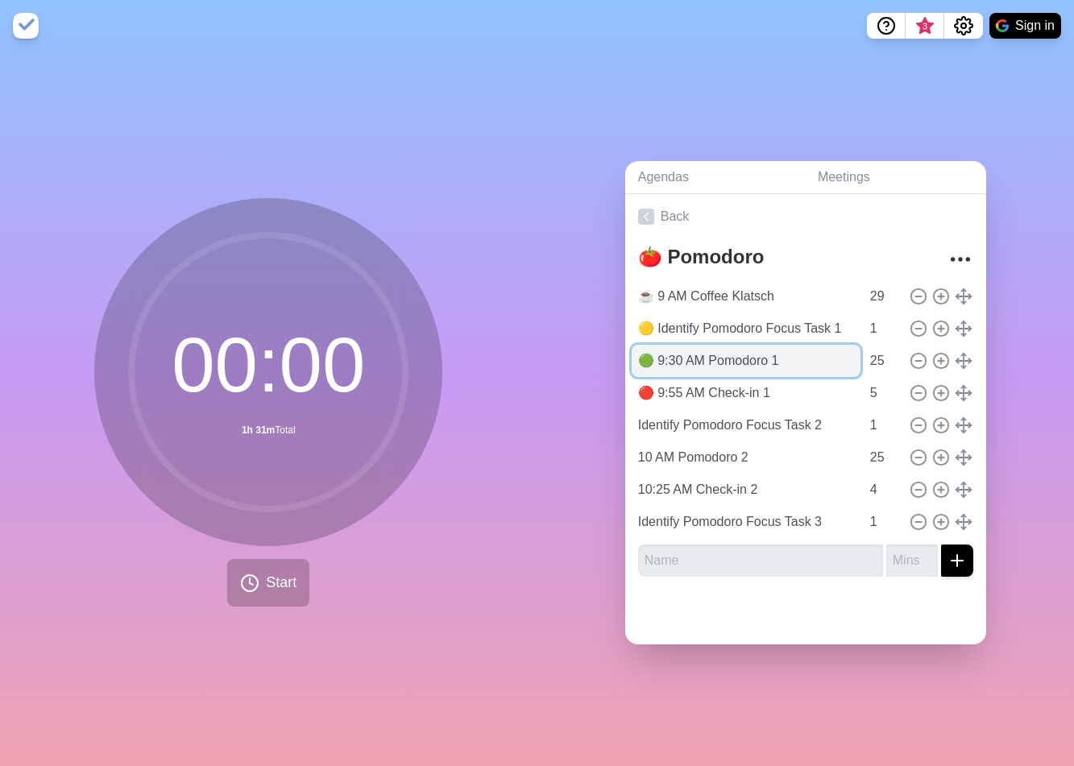
click at [781, 355] on input "🟢 9:30 AM Pomodoro 1" at bounding box center [746, 361] width 229 height 32
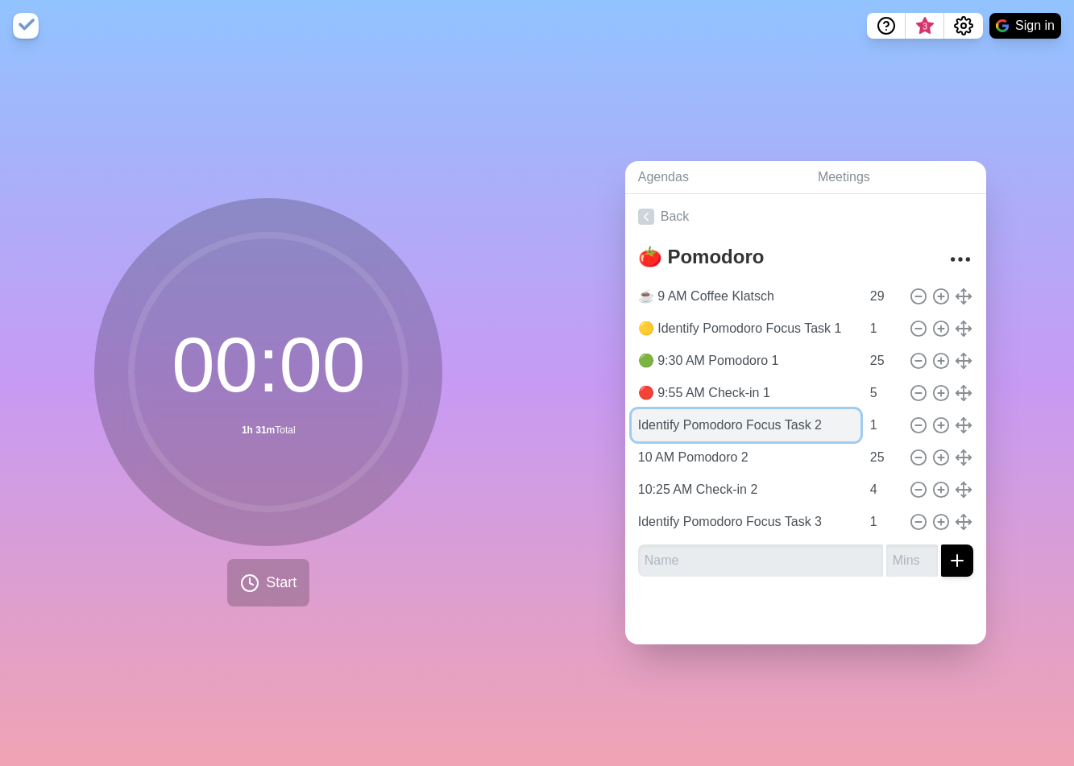
click at [658, 417] on input "Identify Pomodoro Focus Task 2" at bounding box center [746, 425] width 229 height 32
click at [632, 422] on input "Identify Pomodoro Focus Task 2" at bounding box center [746, 425] width 229 height 32
type input "🟡 Identify Pomodoro Focus Task 2"
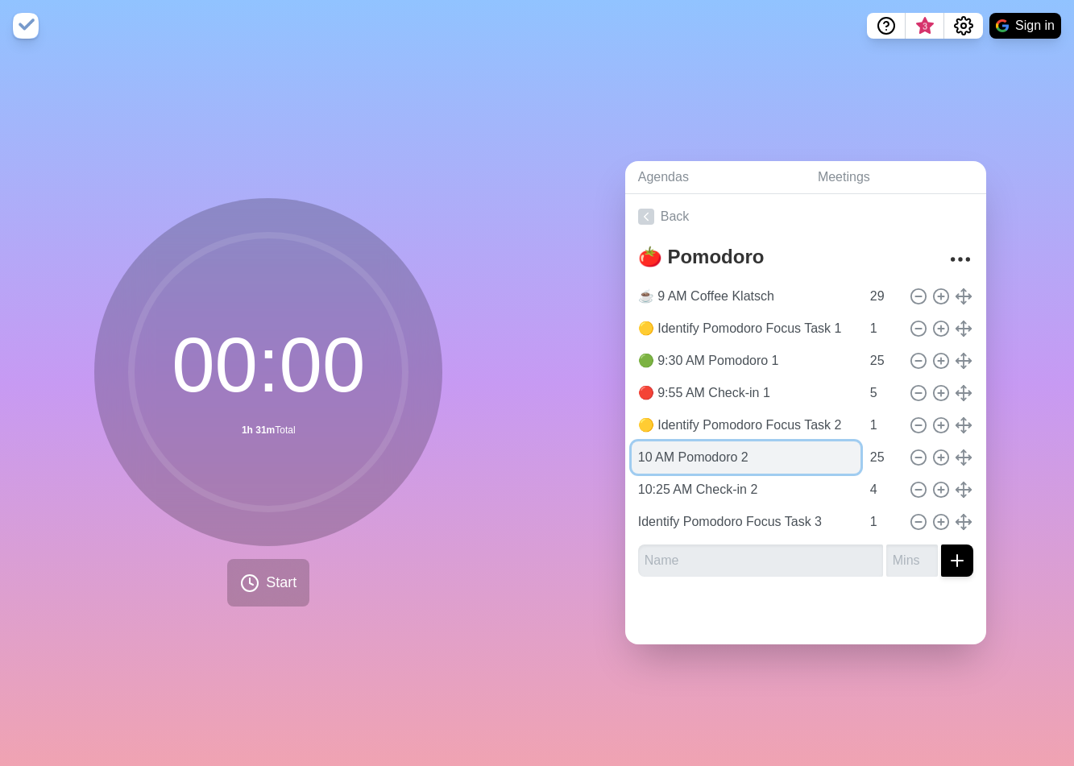
click at [675, 455] on input "10 AM Pomodoro 2" at bounding box center [746, 458] width 229 height 32
type input "🟢 10 AM Pomodoro 2"
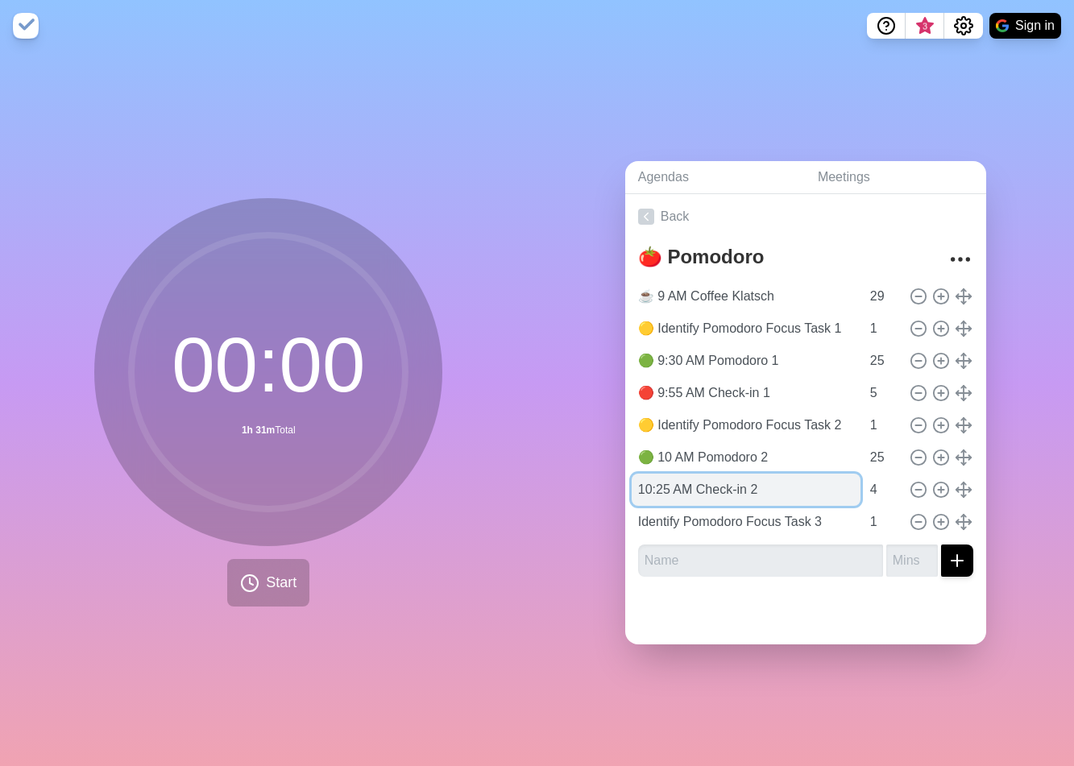
click at [673, 480] on input "10:25 AM Check-in 2" at bounding box center [746, 490] width 229 height 32
click at [632, 486] on input "10:25 AM Check-in 2" at bounding box center [746, 490] width 229 height 32
type input "🔴 10:25 AM Check-in 2"
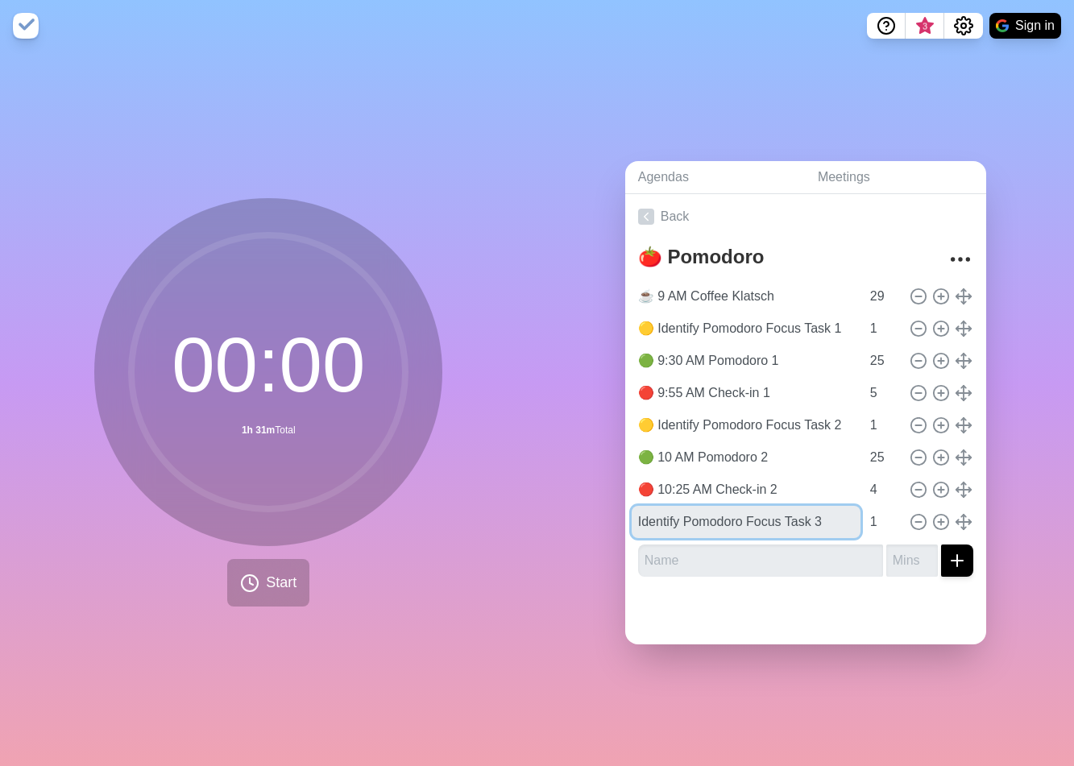
drag, startPoint x: 660, startPoint y: 517, endPoint x: 669, endPoint y: 541, distance: 25.7
click at [660, 516] on input "Identify Pomodoro Focus Task 3" at bounding box center [746, 522] width 229 height 32
type input "🟡 Identify Pomodoro Focus Task 3"
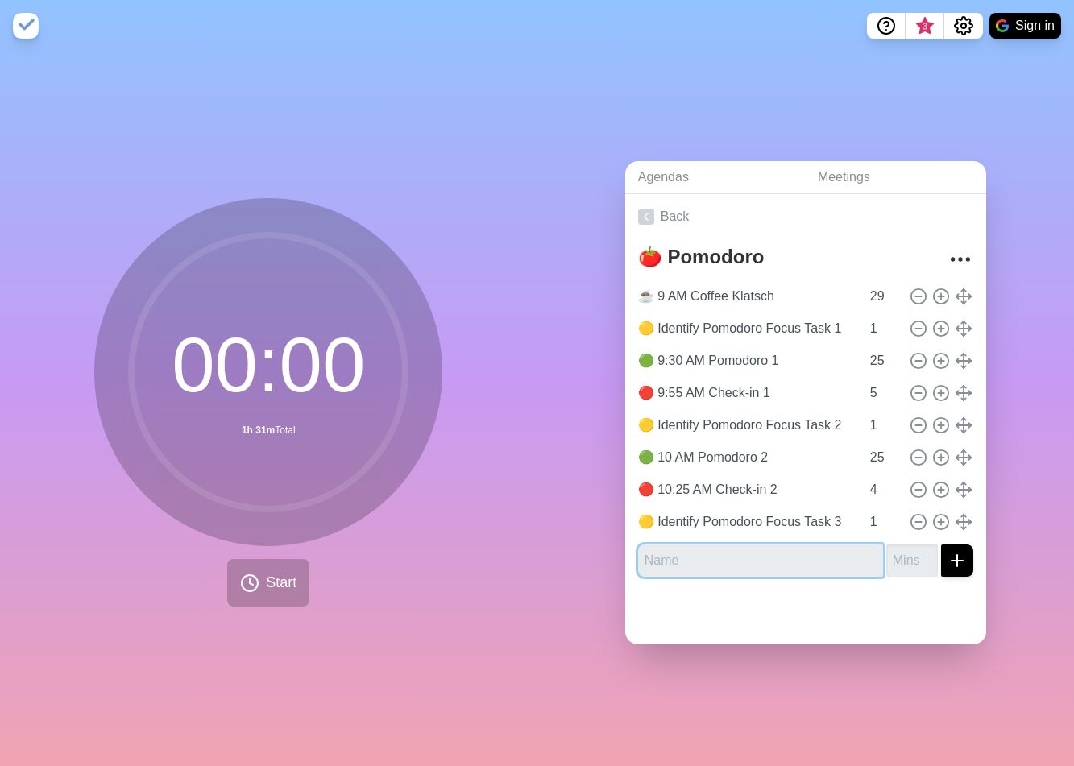
click at [708, 556] on input "text" at bounding box center [760, 561] width 245 height 32
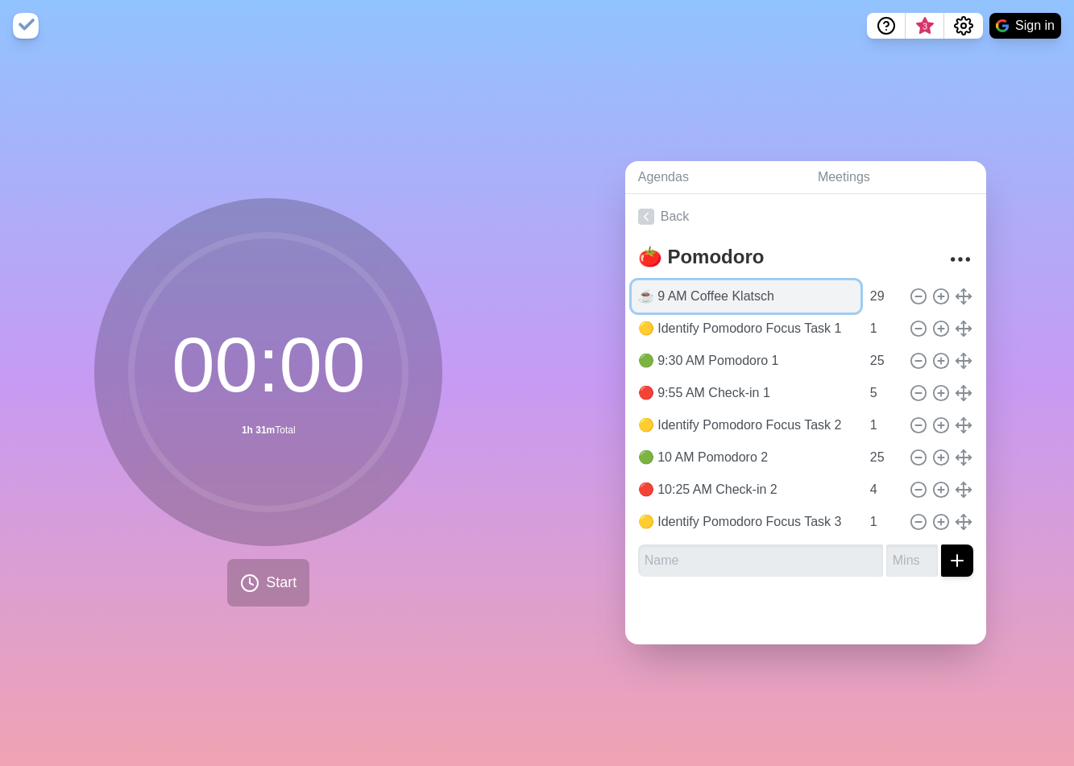
click at [637, 287] on input "☕️ 9 AM Coffee Klatsch" at bounding box center [746, 296] width 229 height 32
click at [654, 293] on input "🔴 ☕️ 9 AM Coffee Klatsch" at bounding box center [746, 296] width 229 height 32
drag, startPoint x: 654, startPoint y: 293, endPoint x: 657, endPoint y: 301, distance: 8.4
click at [654, 293] on input "🔴 ☕️ 9 AM Coffee Klatsch" at bounding box center [746, 296] width 229 height 32
drag, startPoint x: 810, startPoint y: 286, endPoint x: 768, endPoint y: 318, distance: 52.9
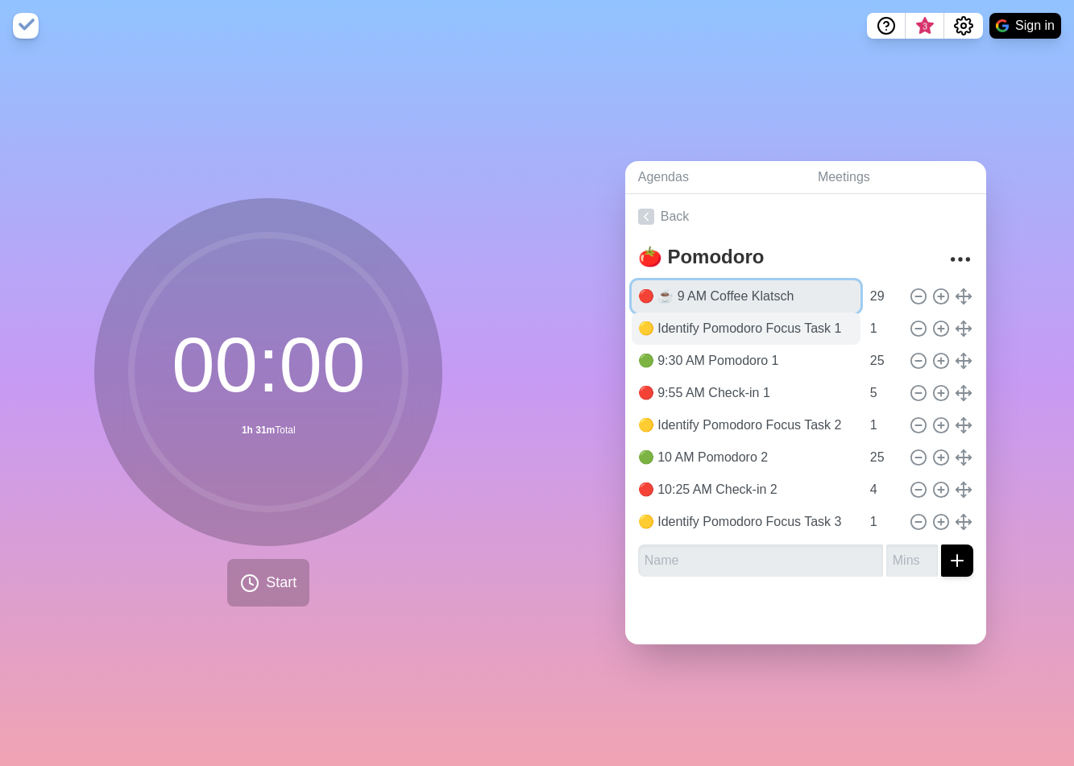
click at [810, 286] on input "🔴 ☕️ 9 AM Coffee Klatsch" at bounding box center [746, 296] width 229 height 32
type input "🔴 ☕️ 9 AM Coffee Klatsch"
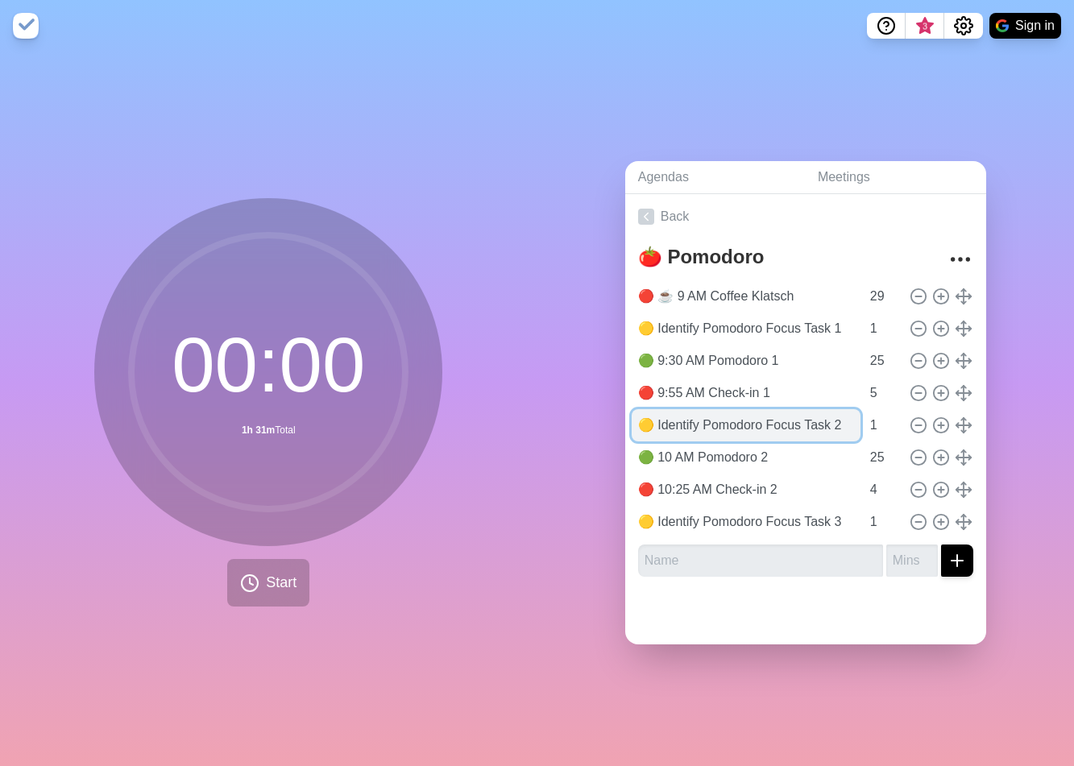
click at [666, 421] on input "🟡 Identify Pomodoro Focus Task 2" at bounding box center [746, 425] width 229 height 32
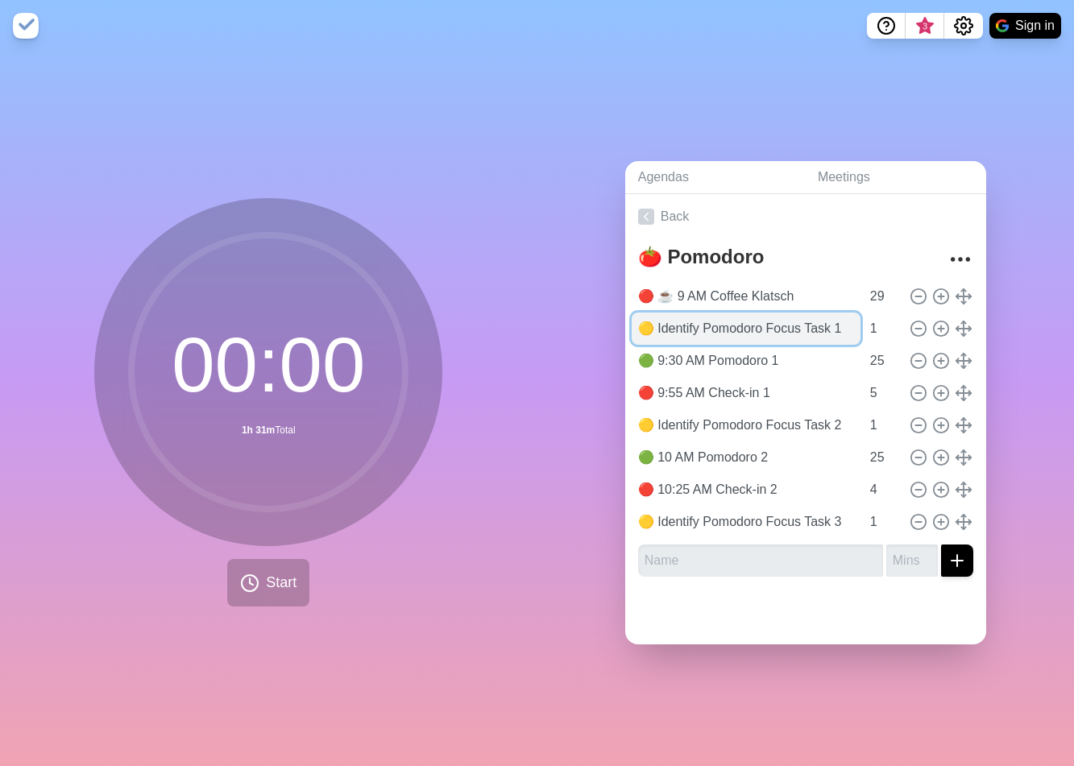
click at [665, 327] on input "🟡 Identify Pomodoro Focus Task 1" at bounding box center [746, 329] width 229 height 32
paste input "Aim"
type input "🟡 Pomodoro Task Aim 1"
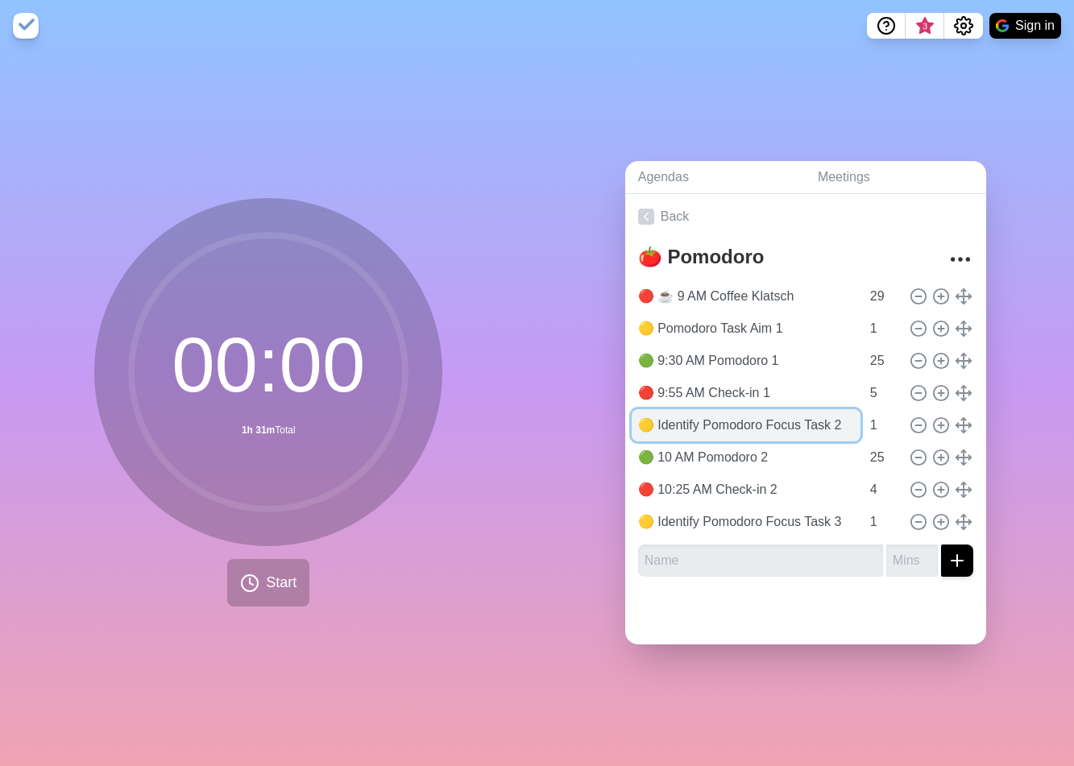
click at [756, 420] on input "🟡 Identify Pomodoro Focus Task 2" at bounding box center [746, 425] width 229 height 32
paste input "Pomodoro Task Aim"
type input "🟡 Pomodoro Task Aim 2"
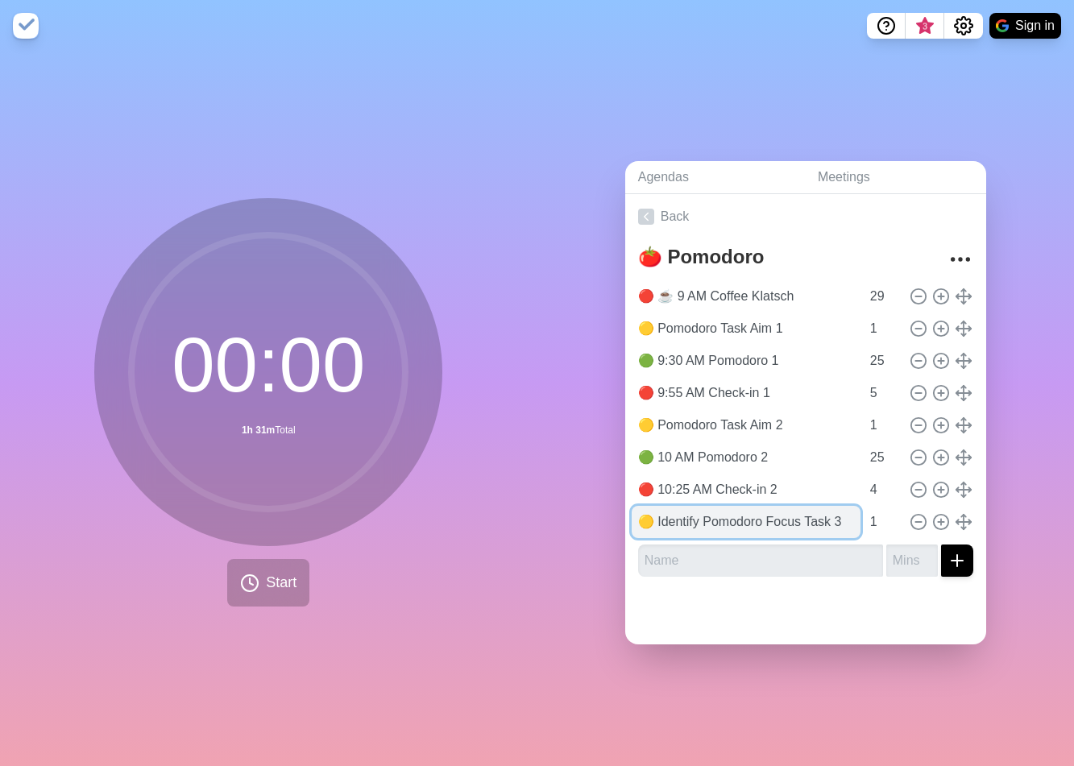
click at [724, 517] on input "🟡 Identify Pomodoro Focus Task 3" at bounding box center [746, 522] width 229 height 32
click at [723, 517] on input "🟡 Identify Pomodoro Focus Task 3" at bounding box center [746, 522] width 229 height 32
paste input "Pomodoro Task Aim"
type input "🟡 Pomodoro Task Aim 3"
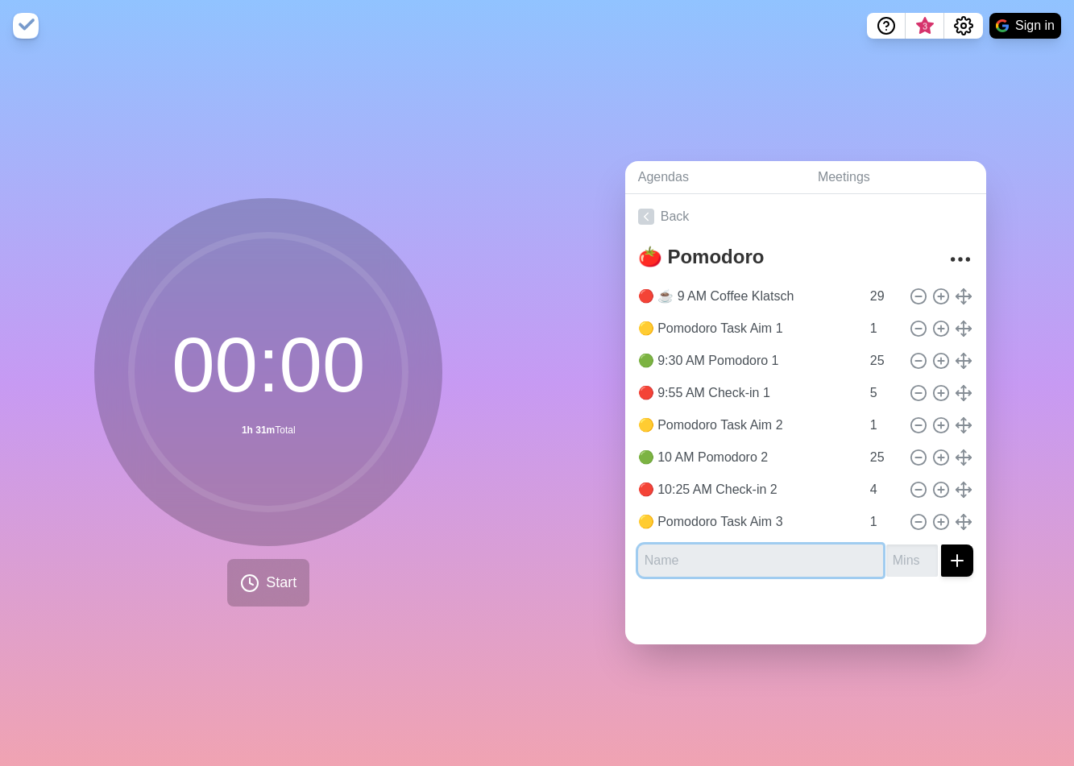
click at [726, 550] on input "text" at bounding box center [760, 561] width 245 height 32
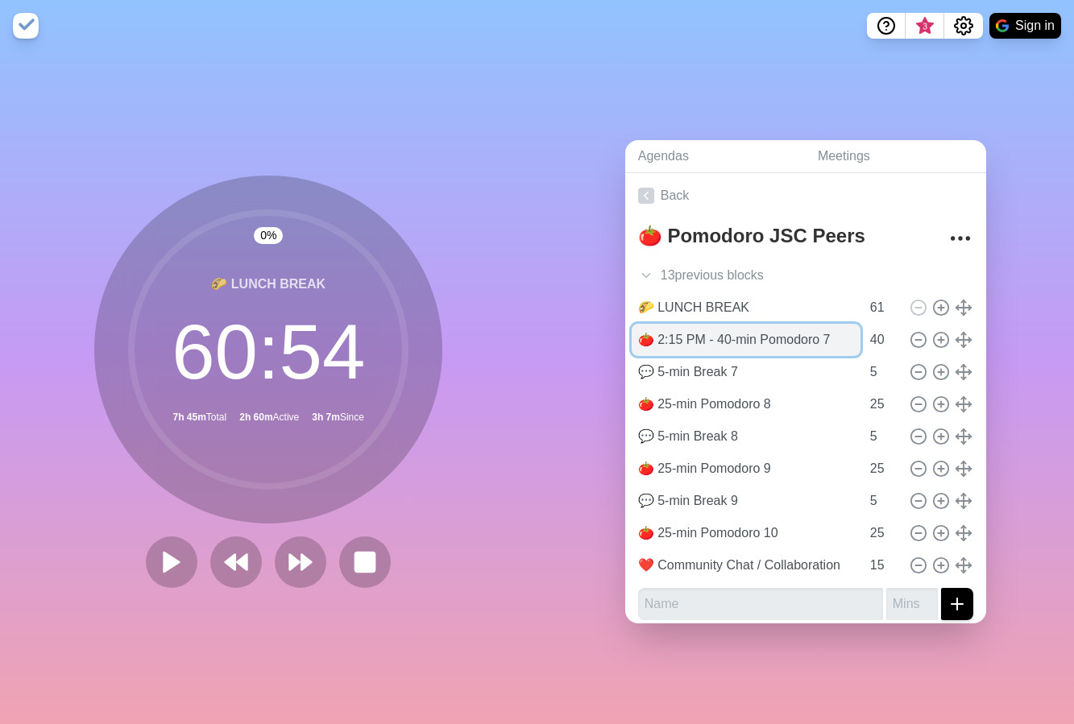
click at [683, 336] on input "🍅 2:15 PM - 40-min Pomodoro 7" at bounding box center [746, 340] width 229 height 32
drag, startPoint x: 707, startPoint y: 331, endPoint x: 695, endPoint y: 492, distance: 161.6
click at [647, 330] on input "🍅 2:15 PM - 40-min Pomodoro 7" at bounding box center [746, 340] width 229 height 32
click at [654, 329] on input "🍅 40-min Pomodoro 7" at bounding box center [746, 340] width 229 height 32
click at [653, 329] on input "🍅 40-min Pomodoro 7" at bounding box center [746, 340] width 229 height 32
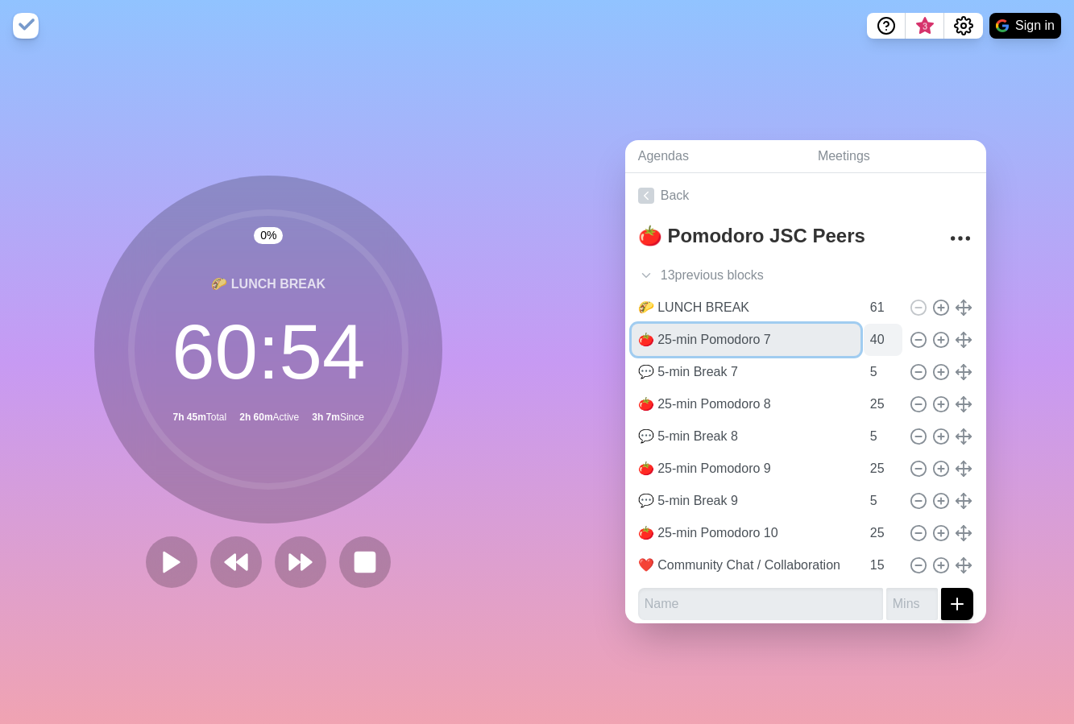
type input "🍅 25-min Pomodoro 7"
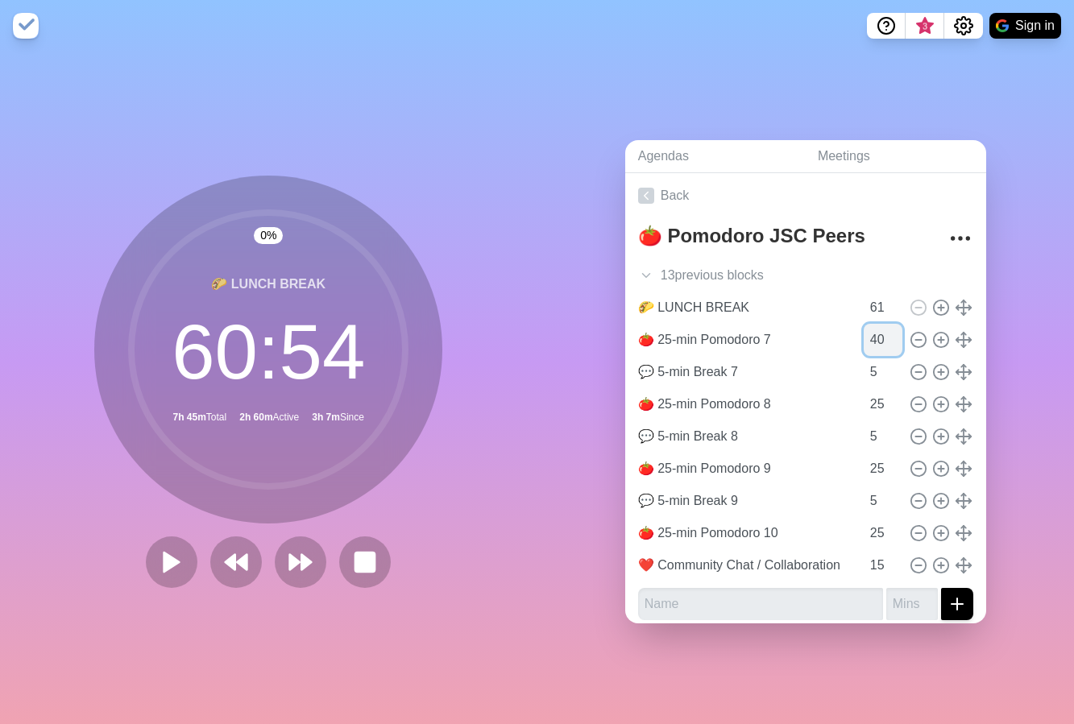
click at [864, 336] on input "40" at bounding box center [883, 340] width 39 height 32
type input "25"
click at [864, 367] on input "5" at bounding box center [883, 372] width 39 height 32
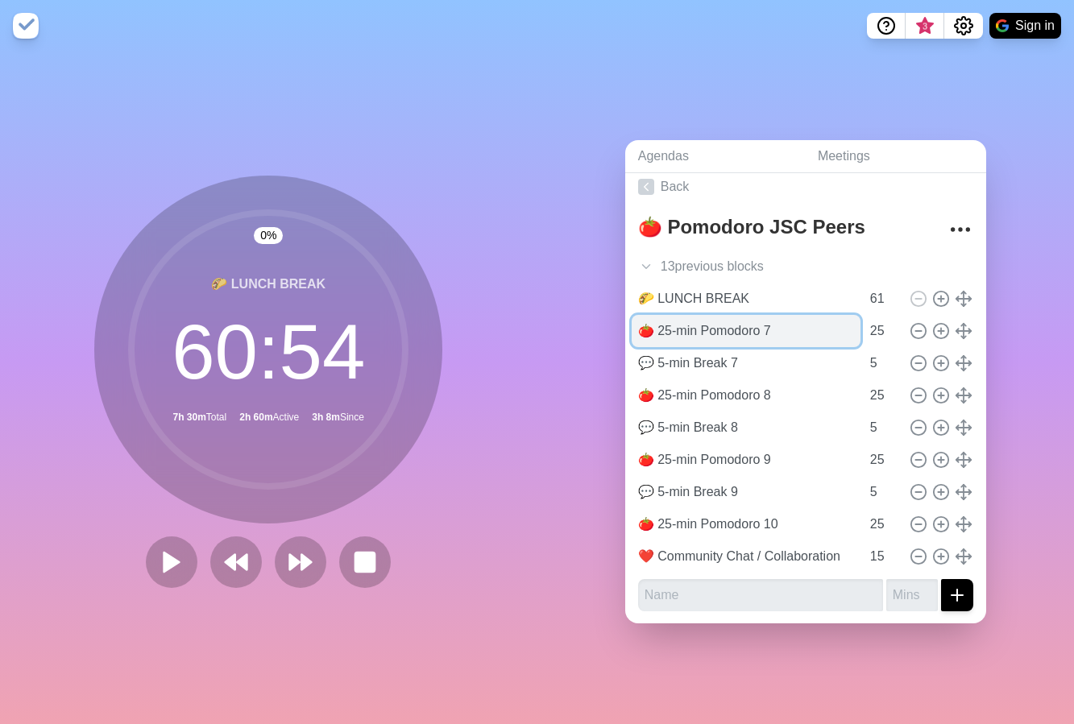
drag, startPoint x: 660, startPoint y: 326, endPoint x: 650, endPoint y: 328, distance: 10.8
click at [650, 328] on input "🍅 25-min Pomodoro 7" at bounding box center [746, 331] width 229 height 32
type input "🍅 40-min Pomodoro 7"
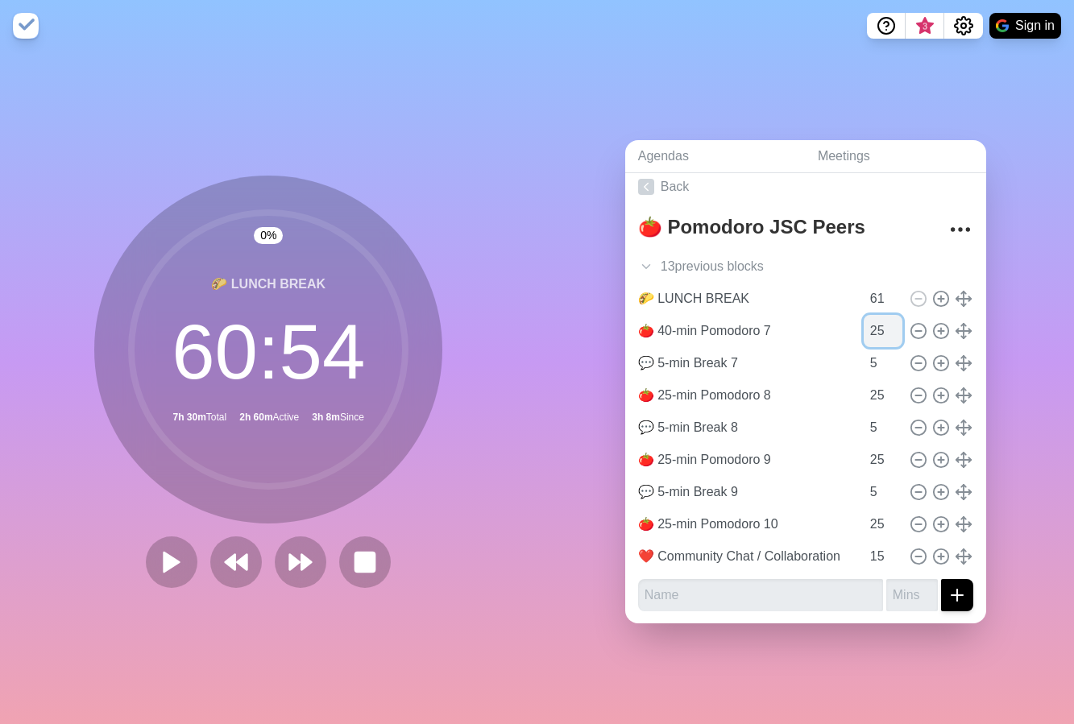
click at [864, 329] on input "25" at bounding box center [883, 331] width 39 height 32
type input "40"
click at [1020, 307] on div "Agendas Meetings Back 🍅 Pomodoro JSC Peers 13 previous block s ☕️ Coffee Klatsc…" at bounding box center [807, 388] width 538 height 673
click at [1019, 287] on div "Agendas Meetings Back 🍅 Pomodoro JSC Peers 13 previous block s ☕️ Coffee Klatsc…" at bounding box center [807, 388] width 538 height 673
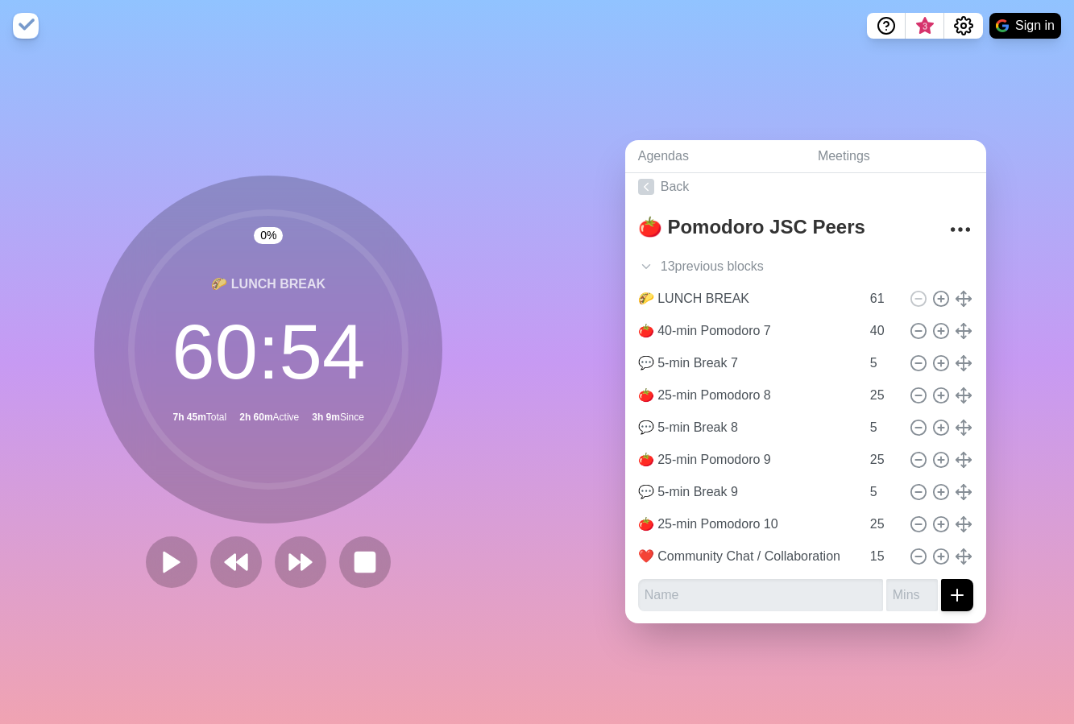
click at [1016, 289] on div "Agendas Meetings Back 🍅 Pomodoro JSC Peers 13 previous block s ☕️ Coffee Klatsc…" at bounding box center [807, 388] width 538 height 673
click at [276, 564] on button at bounding box center [301, 562] width 54 height 54
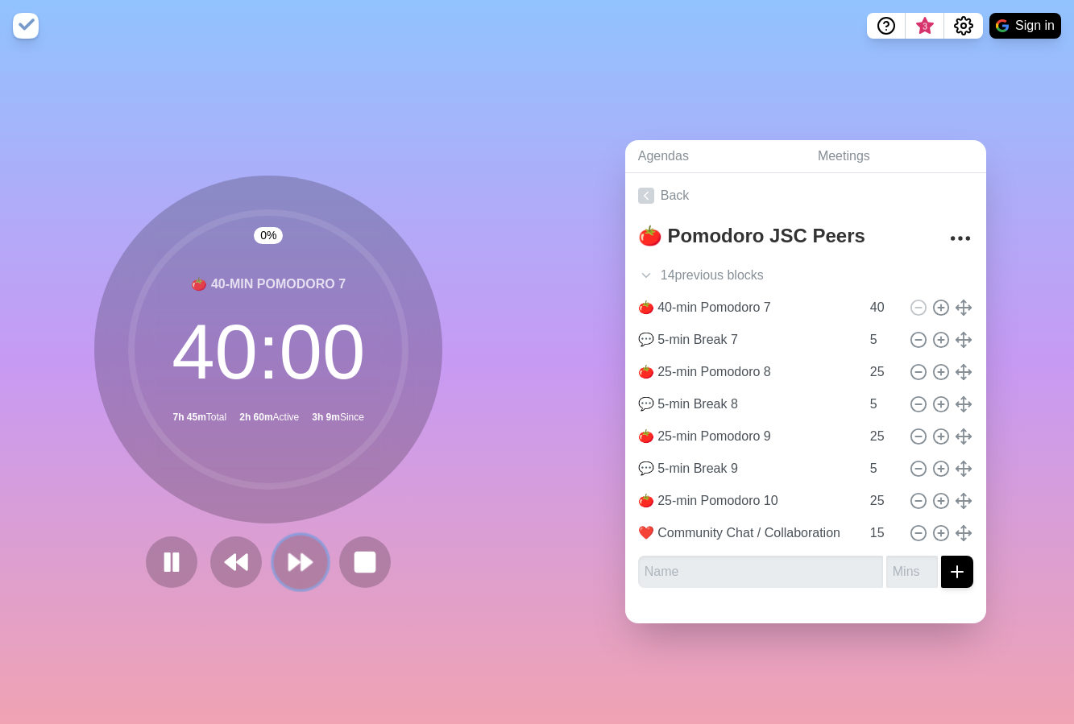
scroll to position [0, 0]
click at [174, 562] on rect at bounding box center [176, 562] width 5 height 18
click at [169, 562] on icon at bounding box center [172, 563] width 26 height 26
